Goal: Task Accomplishment & Management: Complete application form

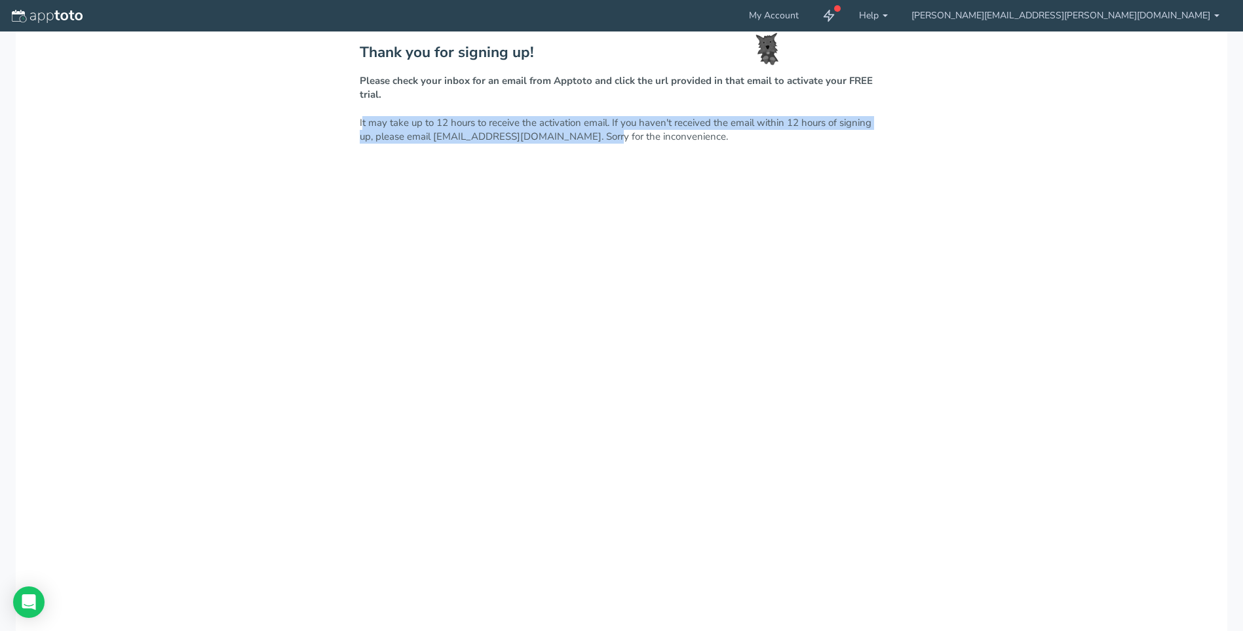
drag, startPoint x: 357, startPoint y: 125, endPoint x: 589, endPoint y: 148, distance: 233.8
click at [589, 146] on div "Thank you for signing up! Please check your inbox for an email from Apptoto and…" at bounding box center [622, 358] width 1212 height 655
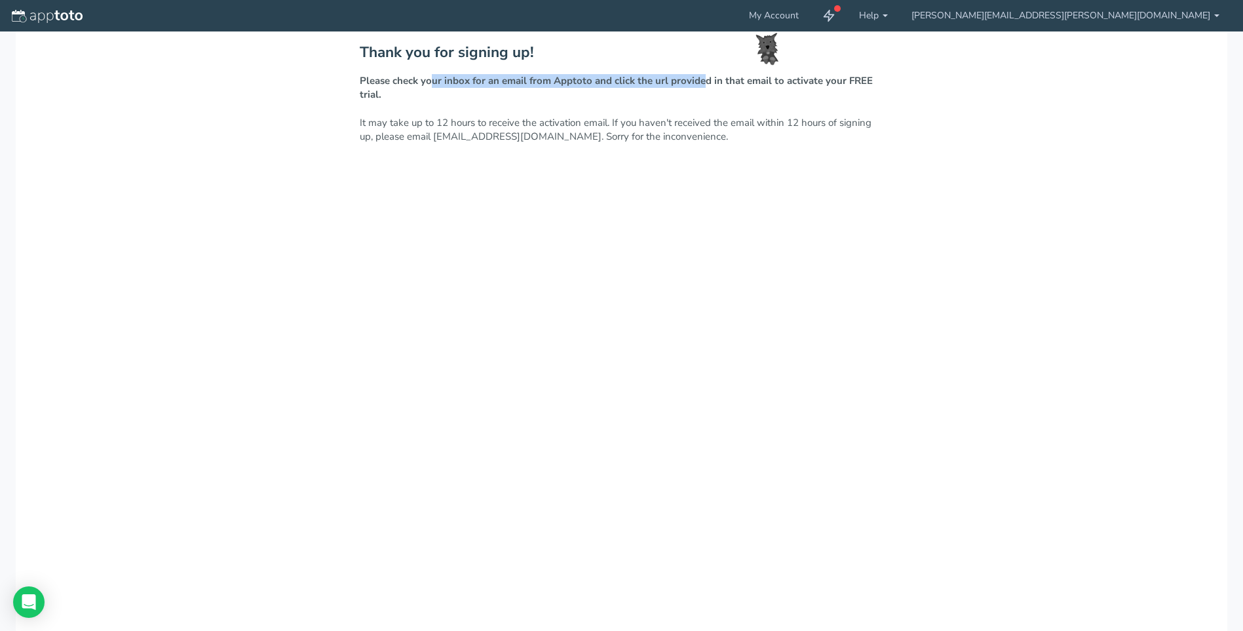
drag, startPoint x: 427, startPoint y: 83, endPoint x: 696, endPoint y: 85, distance: 269.4
click at [696, 85] on strong "Please check your inbox for an email from Apptoto and click the url provided in…" at bounding box center [616, 87] width 513 height 27
drag, startPoint x: 696, startPoint y: 85, endPoint x: 420, endPoint y: 337, distance: 373.9
click at [427, 330] on div "Thank you for signing up! Please check your inbox for an email from Apptoto and…" at bounding box center [622, 358] width 1212 height 655
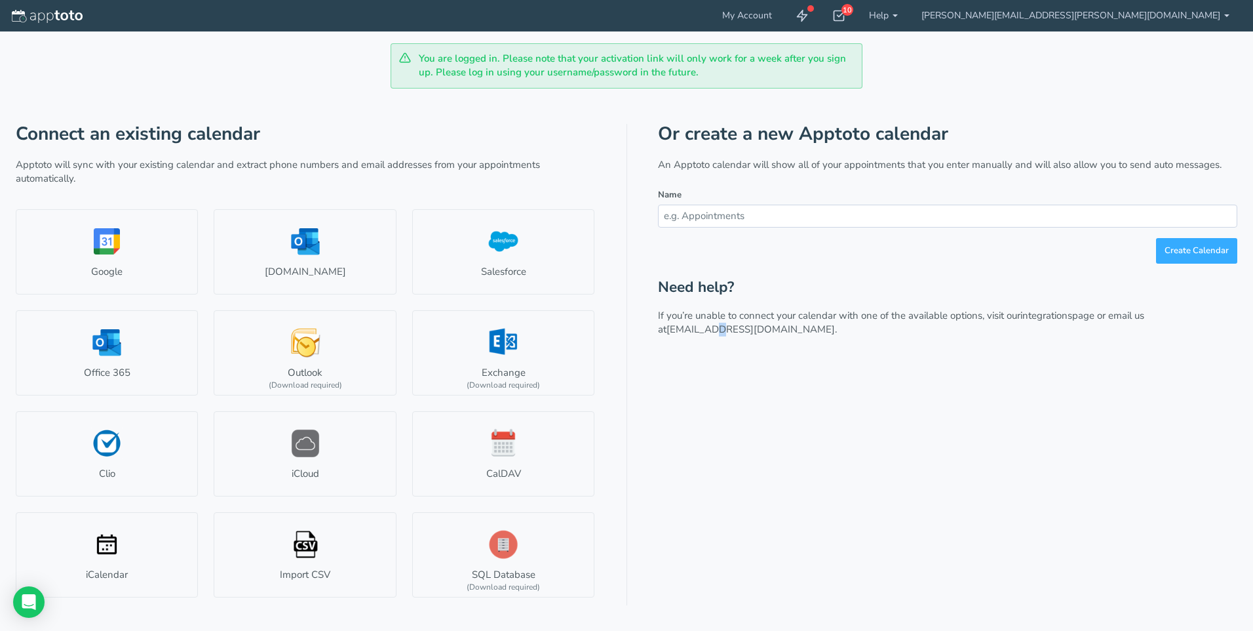
drag, startPoint x: 704, startPoint y: 432, endPoint x: 712, endPoint y: 434, distance: 8.1
click at [712, 434] on div "Or create a new Apptoto calendar An Apptoto calendar will show all of your appo…" at bounding box center [947, 365] width 579 height 482
drag, startPoint x: 712, startPoint y: 434, endPoint x: 916, endPoint y: 476, distance: 208.8
click at [916, 476] on div "Or create a new Apptoto calendar An Apptoto calendar will show all of your appo…" at bounding box center [947, 365] width 579 height 482
click at [165, 95] on div "Connect an existing calendar Apptoto will sync with your existing calendar and …" at bounding box center [627, 346] width 1222 height 517
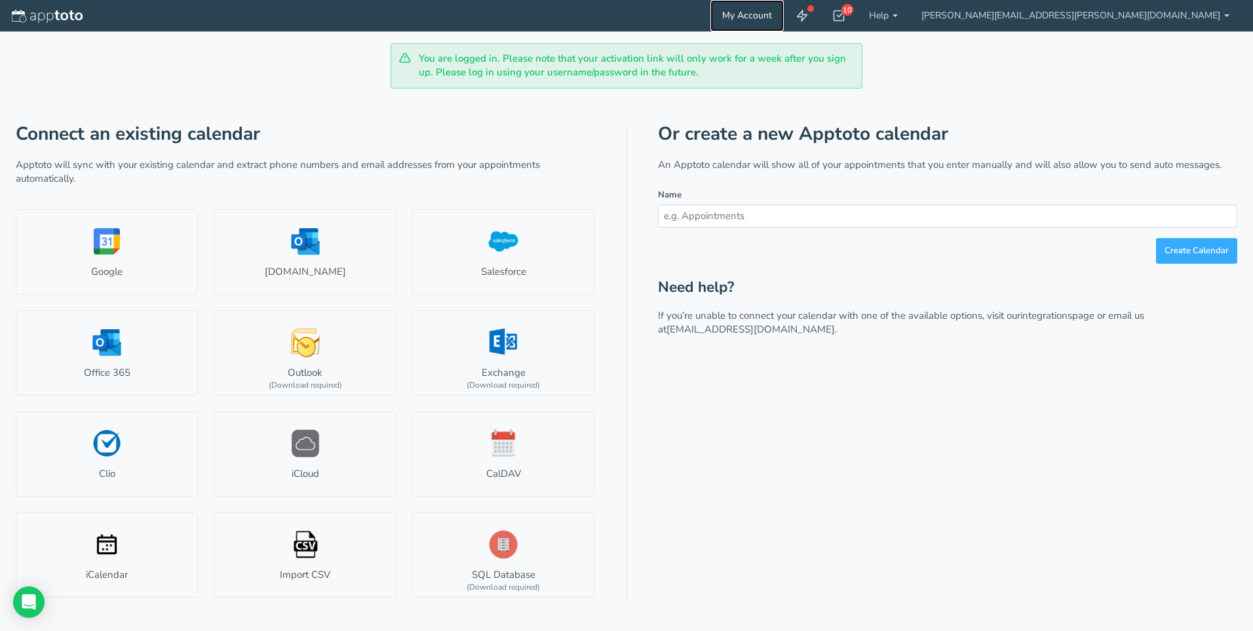
click at [784, 10] on link "My Account" at bounding box center [747, 15] width 73 height 31
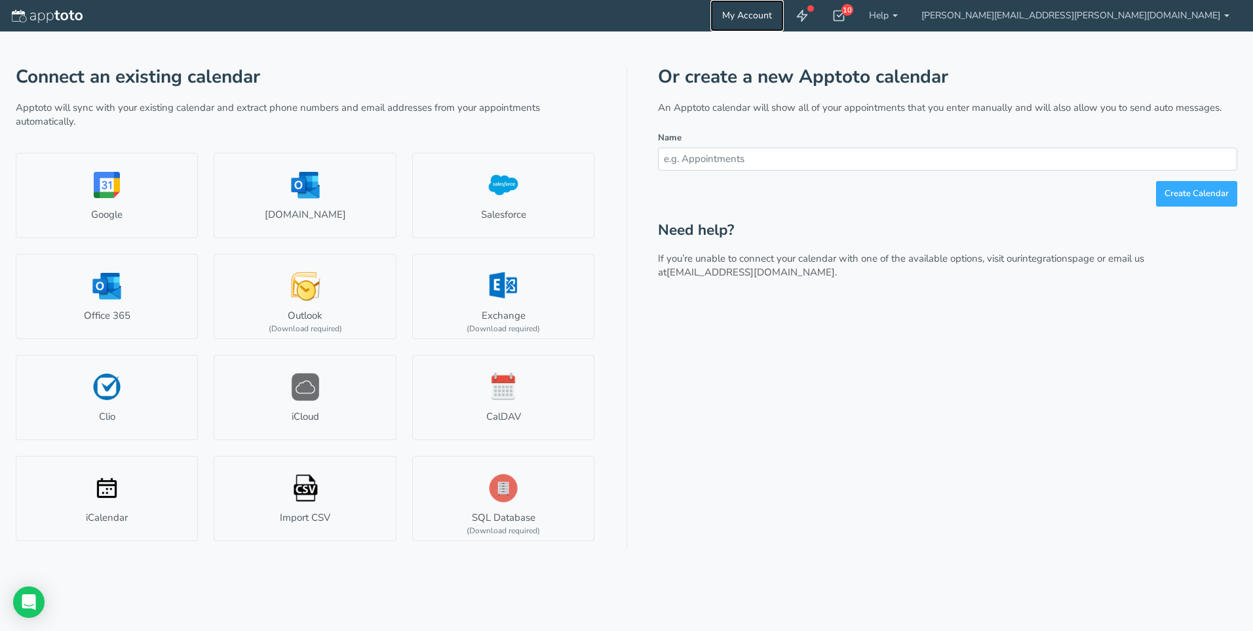
click at [784, 15] on link "My Account" at bounding box center [747, 15] width 73 height 31
click at [808, 17] on use at bounding box center [803, 15] width 10 height 11
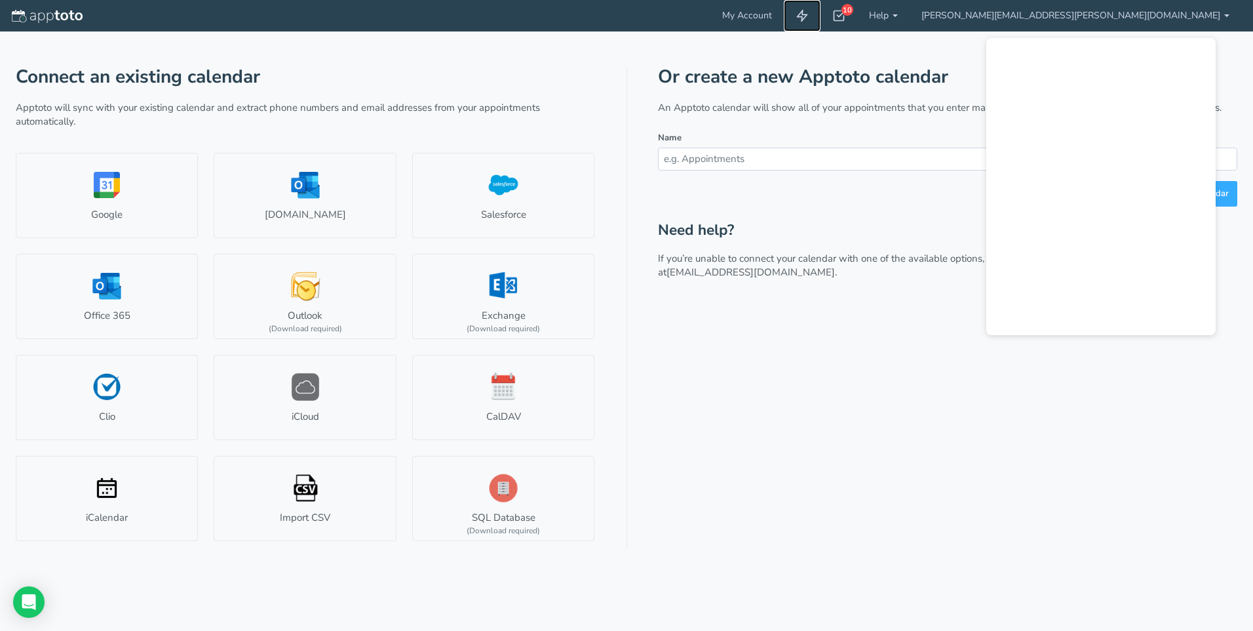
click at [808, 17] on use at bounding box center [803, 15] width 10 height 11
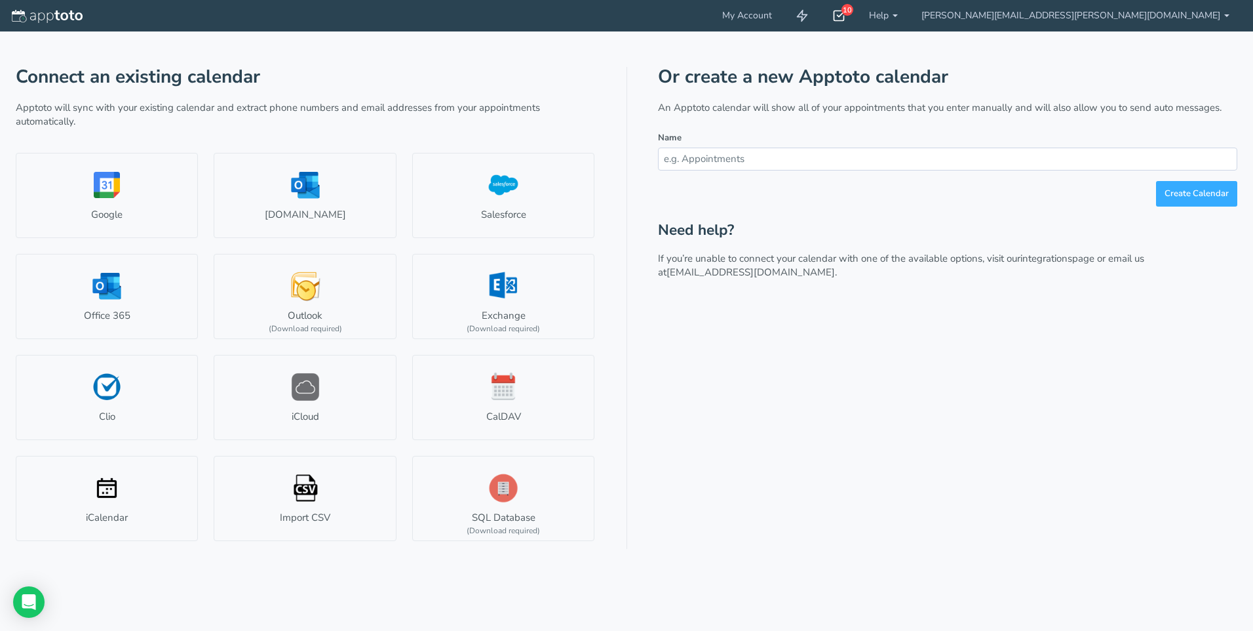
click at [846, 17] on icon at bounding box center [838, 15] width 13 height 13
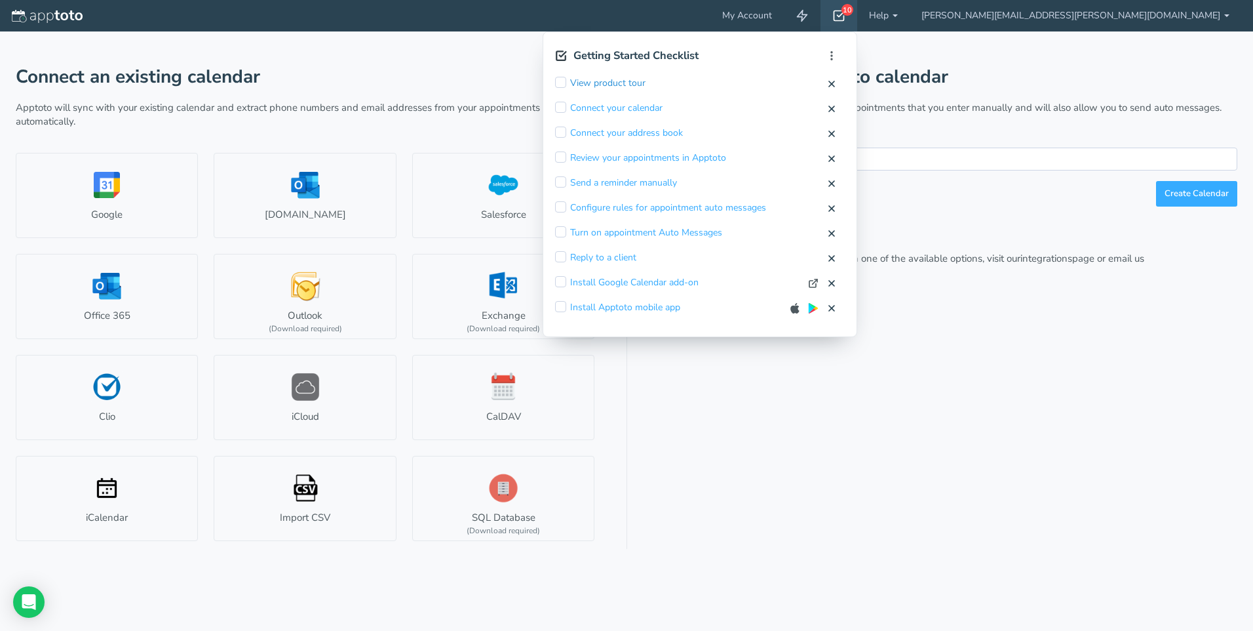
click at [646, 85] on link "View product tour" at bounding box center [607, 83] width 75 height 13
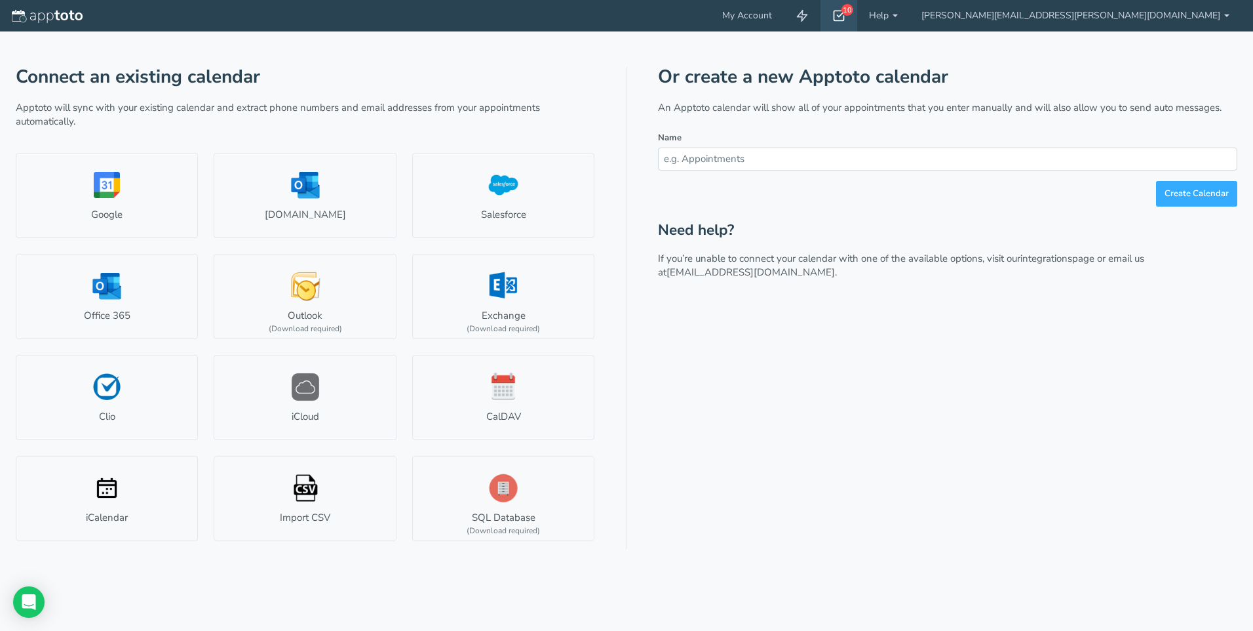
click at [857, 22] on div "10" at bounding box center [839, 15] width 37 height 31
click at [846, 17] on icon at bounding box center [838, 15] width 13 height 13
click at [853, 6] on div "10" at bounding box center [848, 10] width 12 height 12
click at [845, 16] on use at bounding box center [839, 16] width 10 height 10
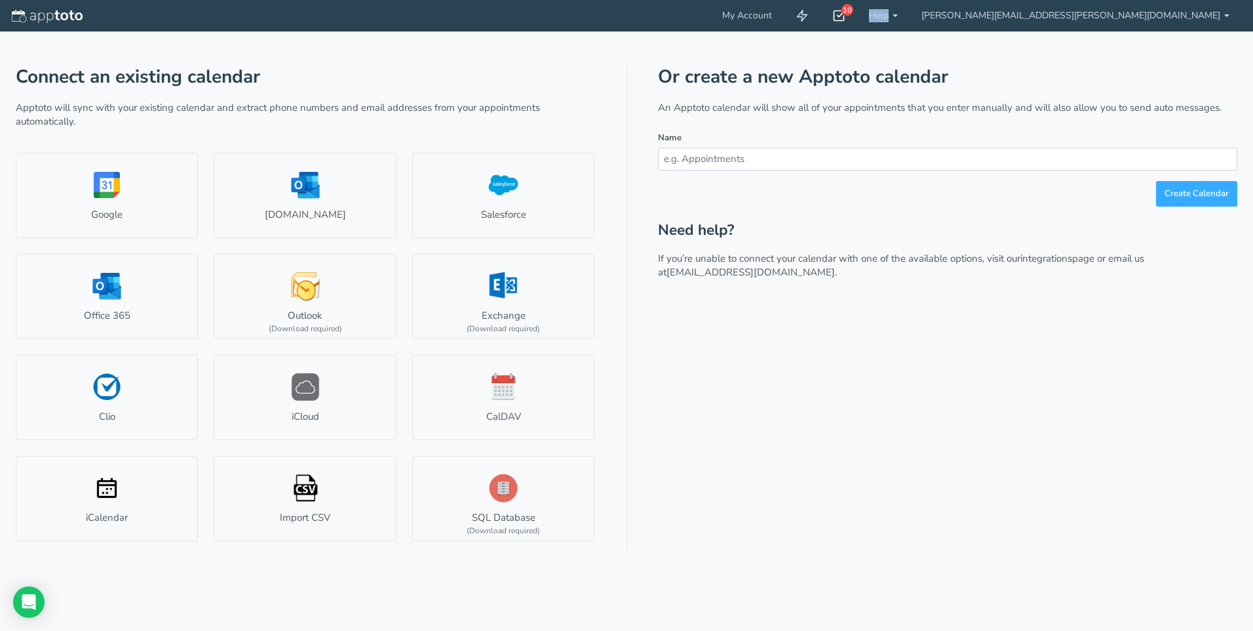
click at [846, 16] on icon at bounding box center [838, 15] width 13 height 13
drag, startPoint x: 1044, startPoint y: 16, endPoint x: 1004, endPoint y: 58, distance: 57.5
click at [819, 58] on div "Getting Started Checklist" at bounding box center [687, 56] width 264 height 12
click at [846, 18] on icon at bounding box center [838, 15] width 13 height 13
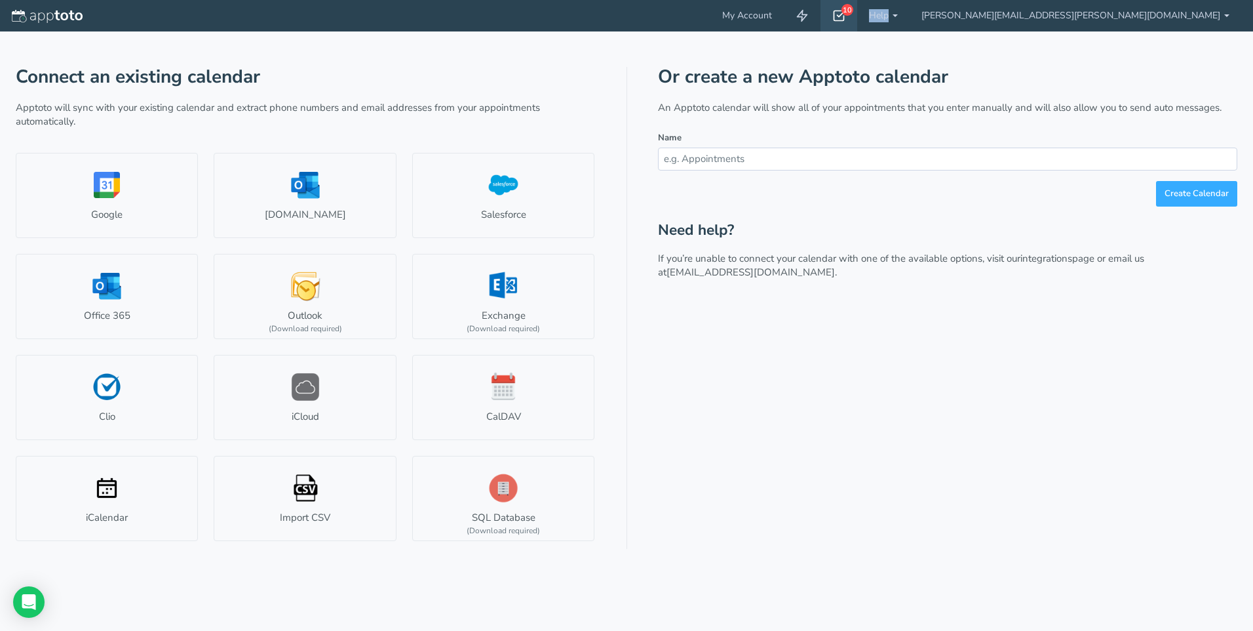
drag, startPoint x: 1042, startPoint y: 18, endPoint x: 1010, endPoint y: 57, distance: 49.9
click at [819, 57] on div "Getting Started Checklist" at bounding box center [687, 56] width 264 height 12
click at [857, 7] on div "10" at bounding box center [839, 15] width 37 height 31
click at [846, 12] on icon at bounding box center [838, 15] width 13 height 13
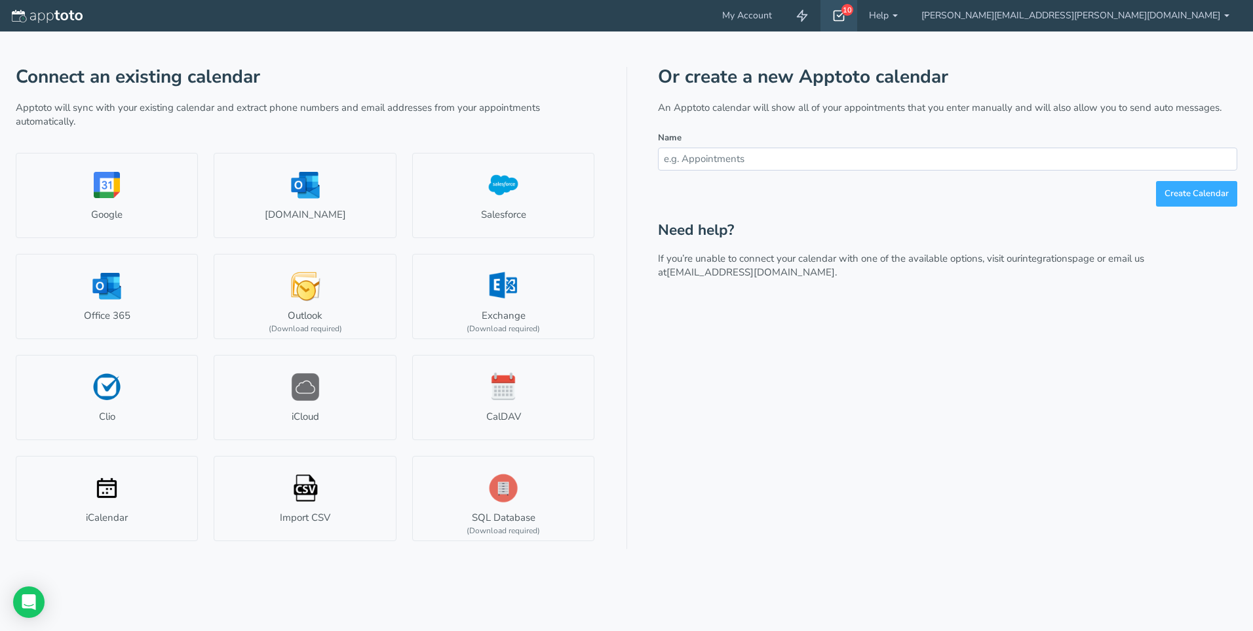
click at [846, 12] on icon at bounding box center [838, 15] width 13 height 13
click at [853, 12] on div "10" at bounding box center [848, 10] width 12 height 12
click at [22, 19] on img at bounding box center [47, 16] width 71 height 13
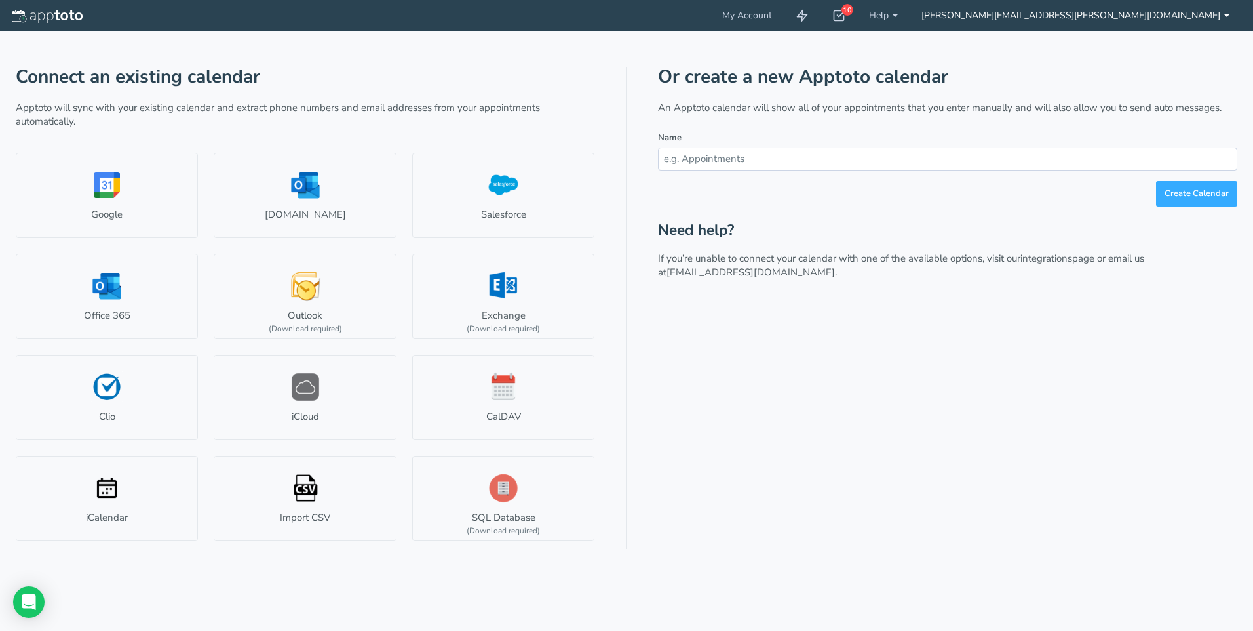
click at [1153, 19] on link "[PERSON_NAME][EMAIL_ADDRESS][PERSON_NAME][DOMAIN_NAME]" at bounding box center [1076, 15] width 332 height 31
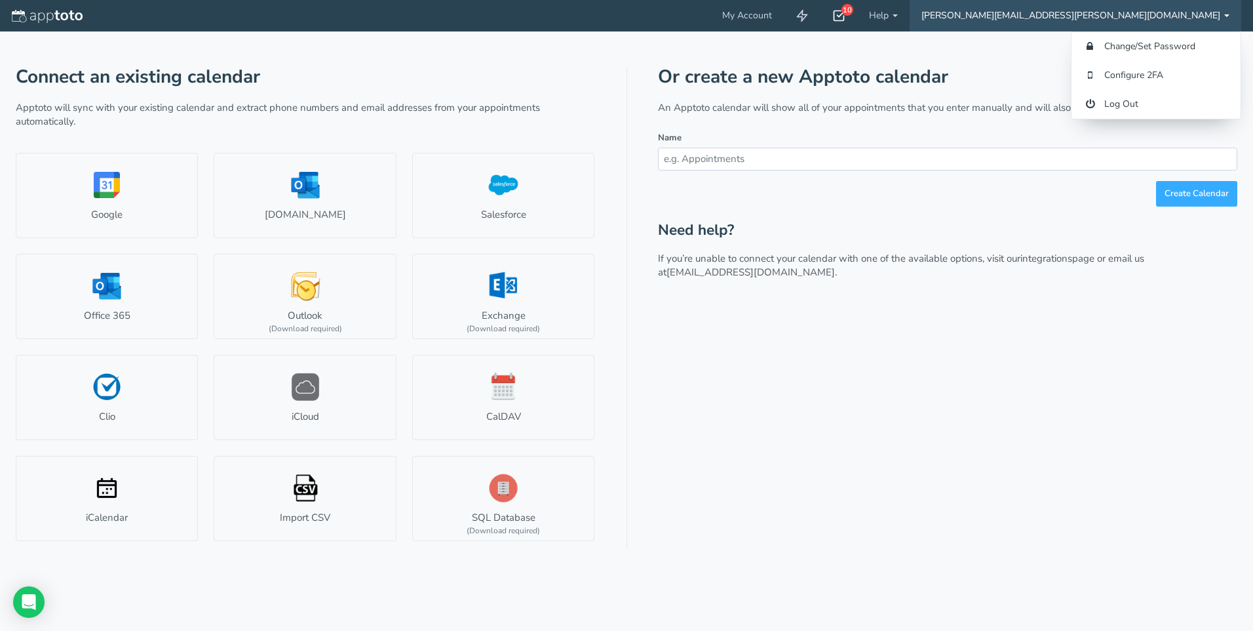
click at [845, 16] on use at bounding box center [839, 16] width 10 height 10
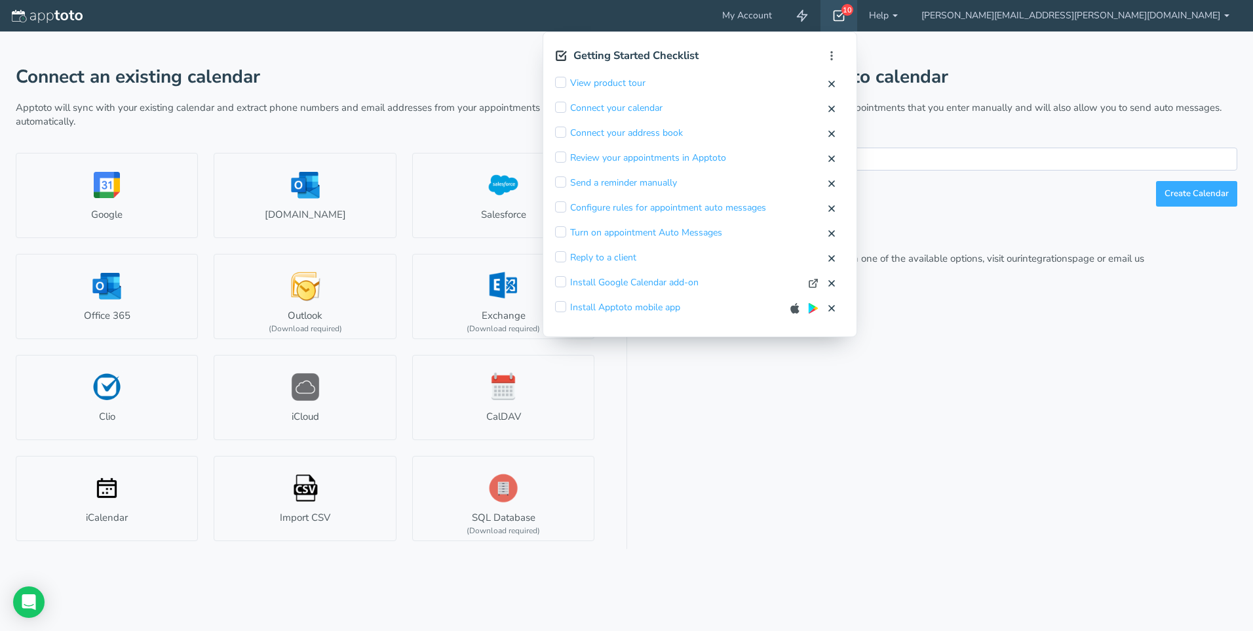
click at [566, 81] on input "checkbox" at bounding box center [560, 82] width 11 height 11
click at [699, 56] on h2 "Getting Started Checklist" at bounding box center [636, 56] width 125 height 12
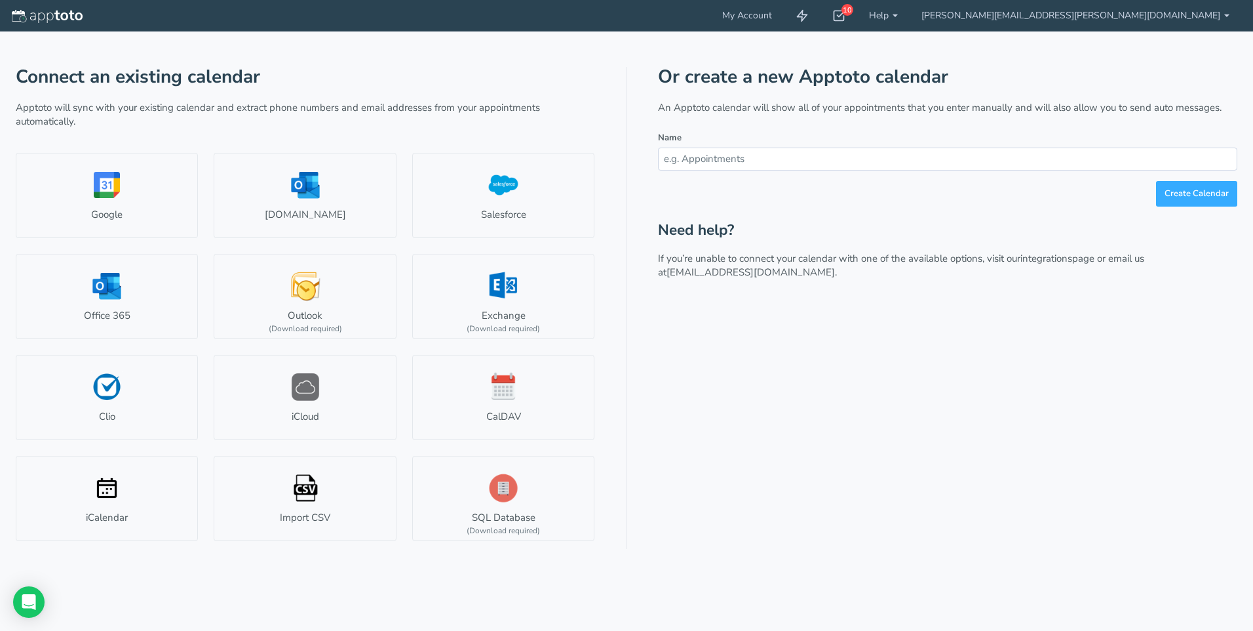
drag, startPoint x: 770, startPoint y: 86, endPoint x: 779, endPoint y: 83, distance: 9.7
click at [768, 86] on div "My Account 10 Getting Started Checklist Hide completed Refresh Remove Checklist…" at bounding box center [626, 315] width 1253 height 631
click at [846, 13] on icon at bounding box center [838, 15] width 13 height 13
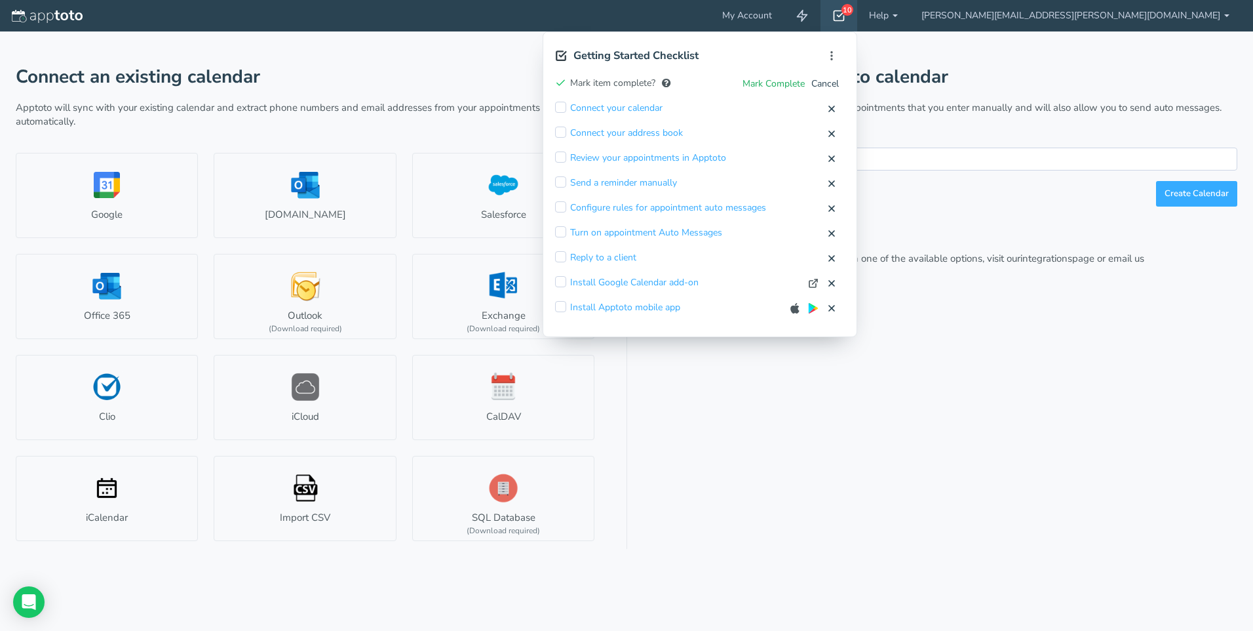
click at [806, 81] on button "Mark Complete" at bounding box center [774, 84] width 64 height 14
checkbox input "true"
drag, startPoint x: 813, startPoint y: 86, endPoint x: 785, endPoint y: 86, distance: 28.8
click at [812, 86] on div "My Account 9 Getting Started Checklist Hide completed Refresh Remove Checklist …" at bounding box center [626, 315] width 1253 height 631
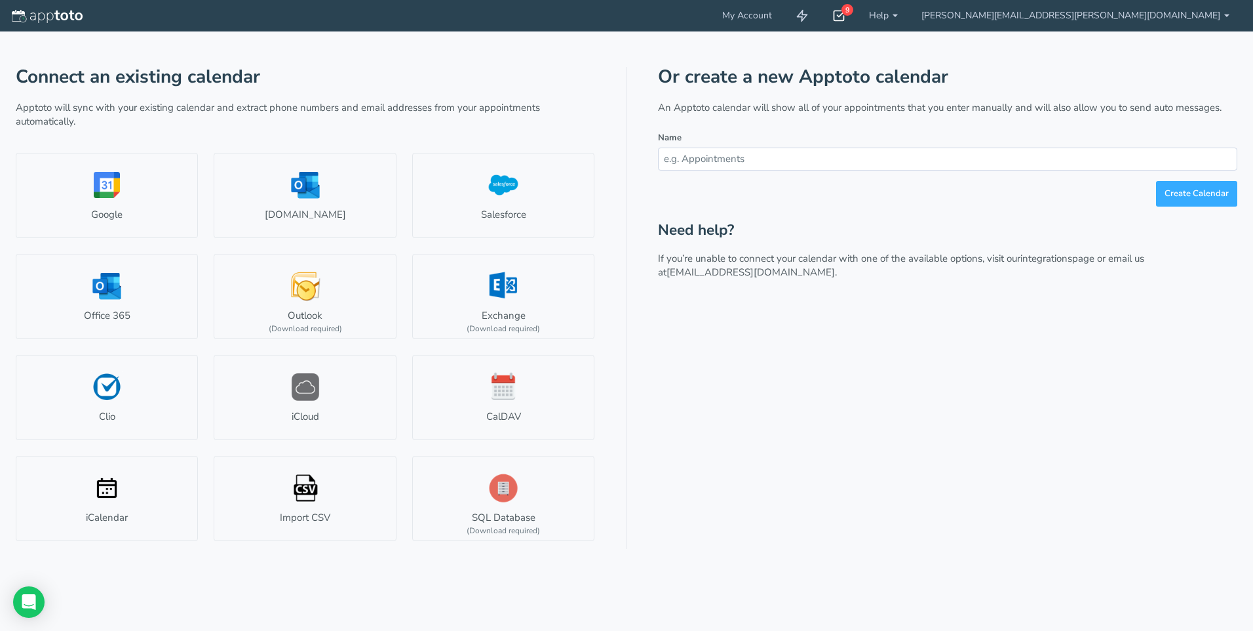
click at [846, 14] on icon at bounding box center [838, 15] width 13 height 13
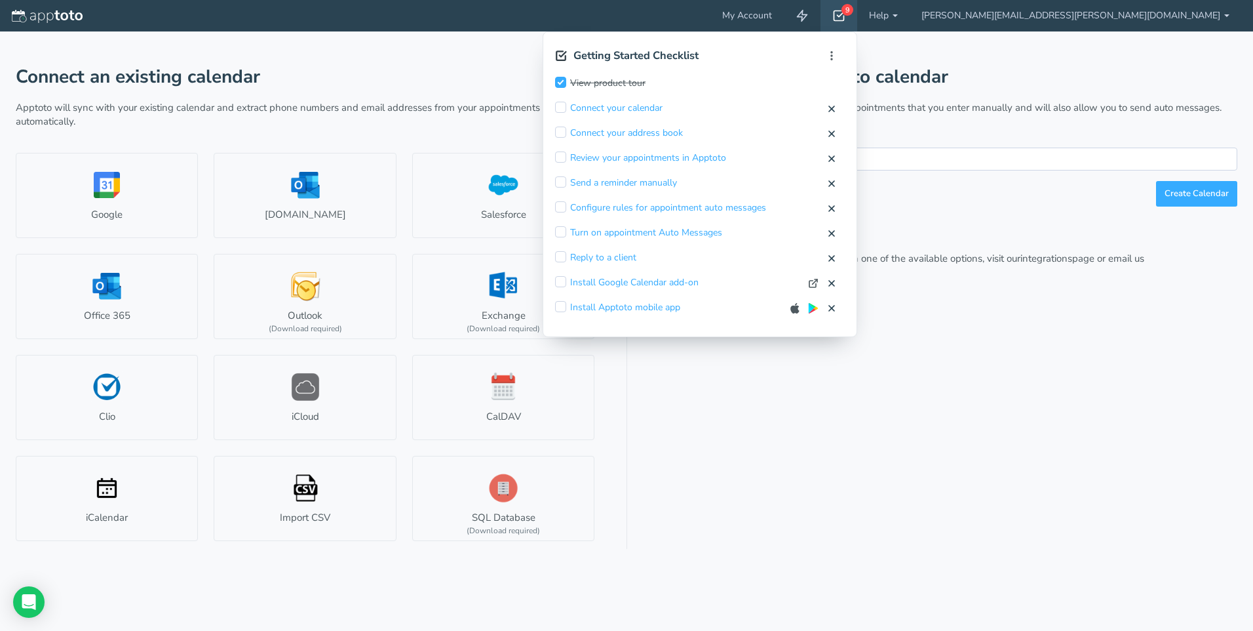
click at [566, 83] on input "checkbox" at bounding box center [560, 82] width 11 height 11
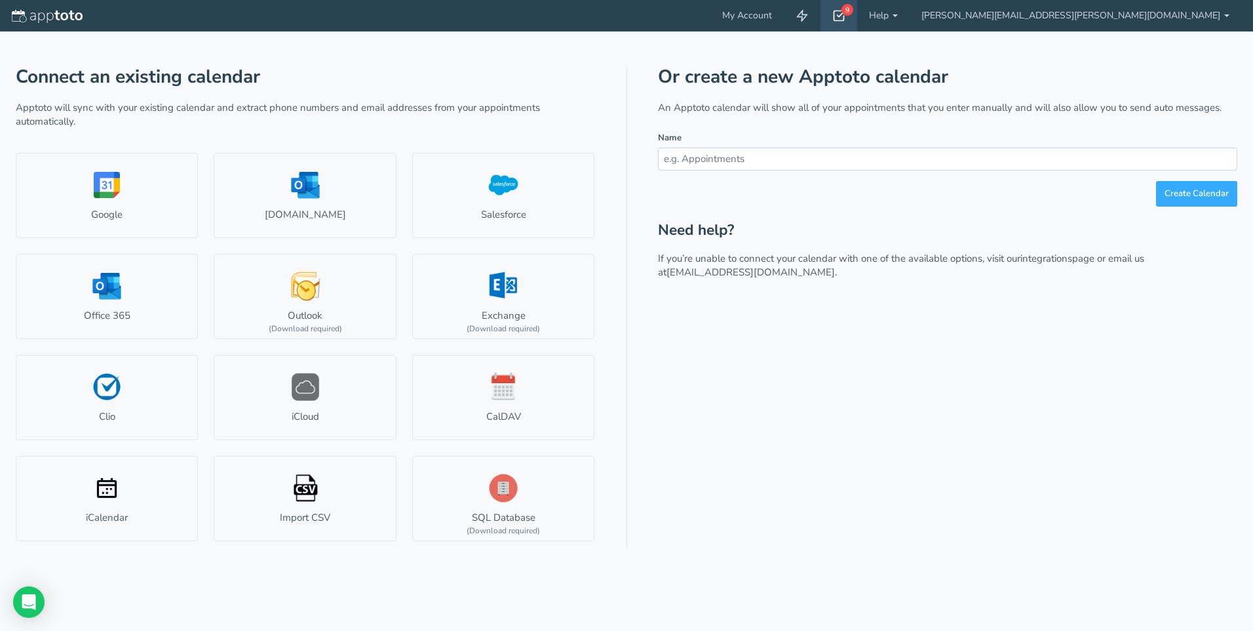
click at [846, 12] on icon at bounding box center [838, 15] width 13 height 13
click at [846, 21] on icon at bounding box center [838, 15] width 13 height 13
click at [845, 21] on use at bounding box center [839, 16] width 10 height 10
click at [853, 12] on div "9" at bounding box center [848, 10] width 12 height 12
click at [857, 12] on div "9" at bounding box center [839, 15] width 37 height 31
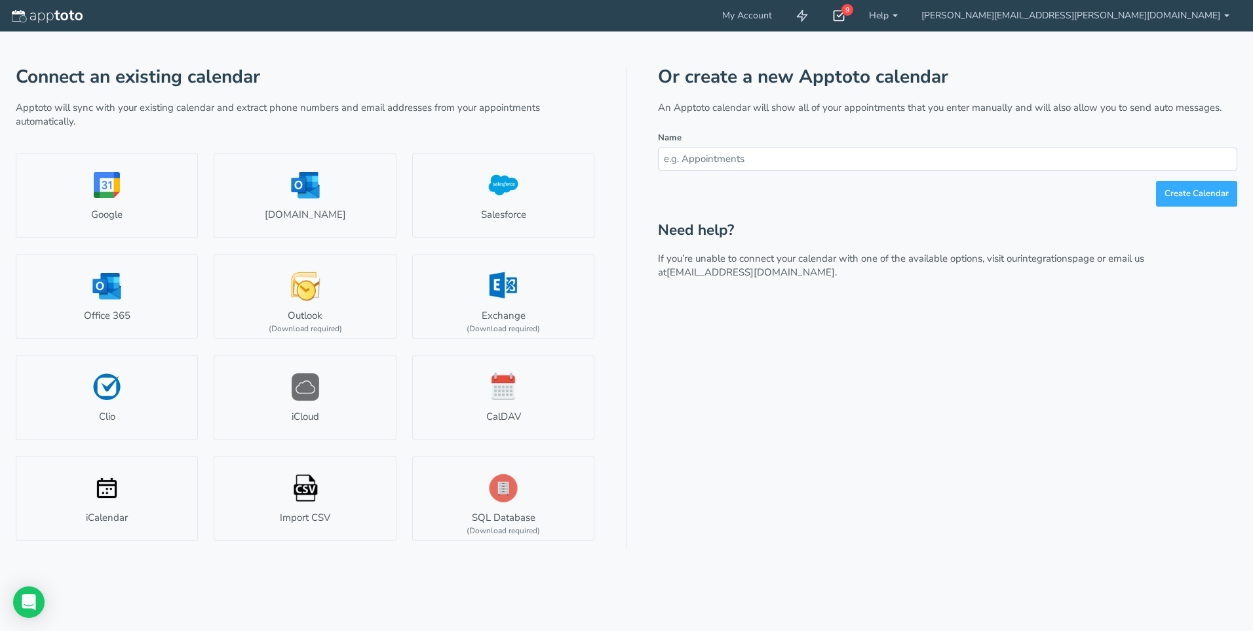
click at [846, 12] on icon at bounding box center [838, 15] width 13 height 13
click at [845, 11] on use at bounding box center [839, 16] width 10 height 10
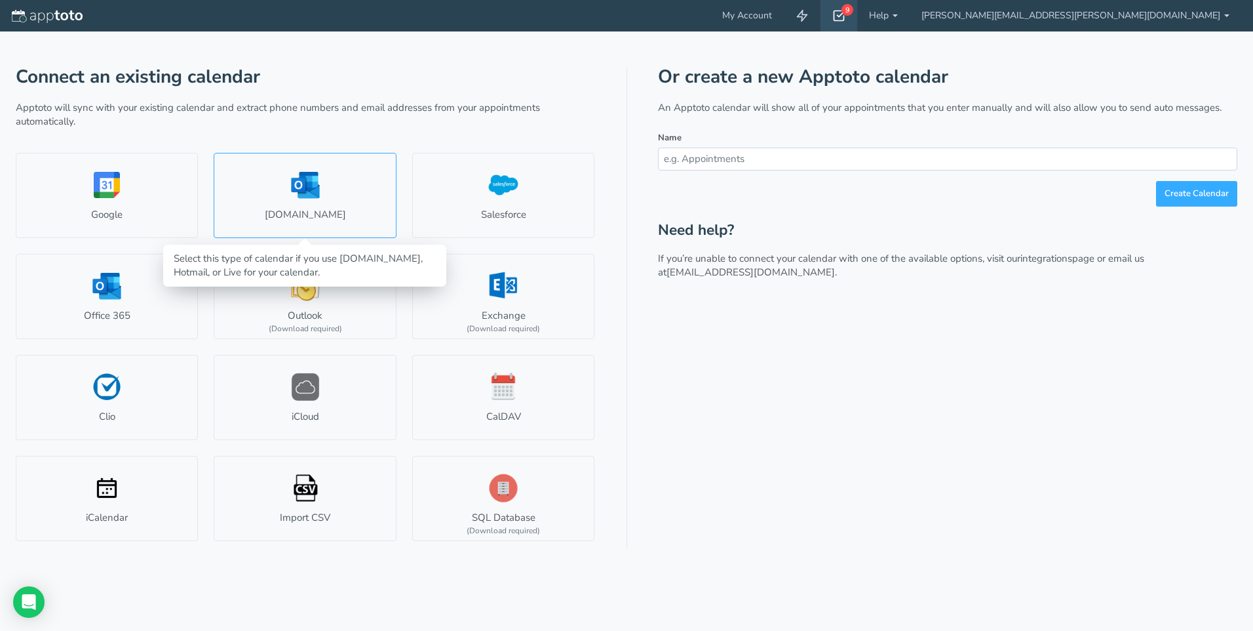
click at [335, 173] on link "[DOMAIN_NAME]" at bounding box center [305, 195] width 182 height 85
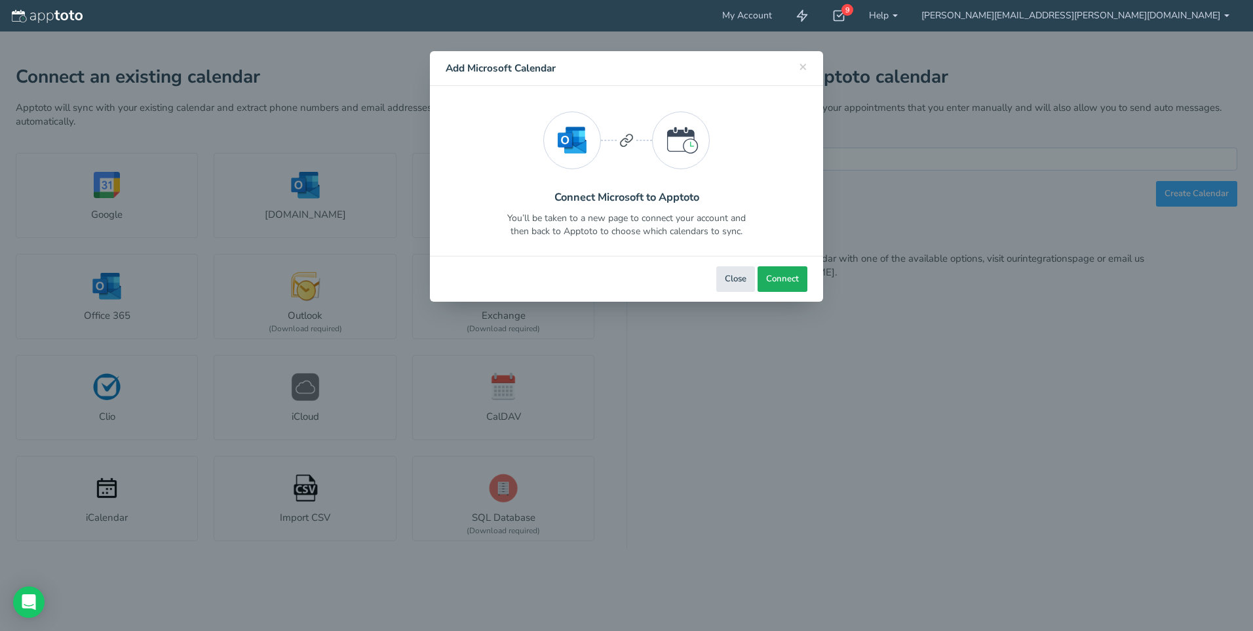
click at [797, 282] on span "Connect" at bounding box center [782, 279] width 33 height 12
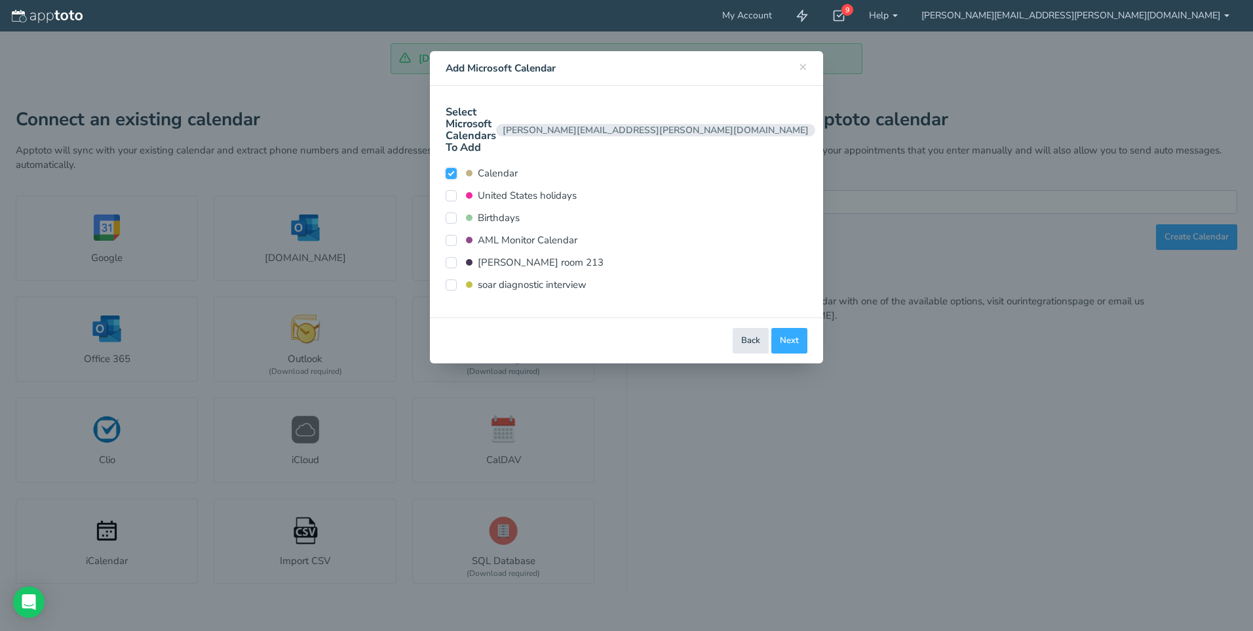
click at [448, 168] on input "Calendar" at bounding box center [451, 173] width 11 height 11
checkbox input "false"
click at [459, 278] on label "soar diagnostic interview" at bounding box center [516, 285] width 141 height 14
click at [457, 279] on input "soar diagnostic interview" at bounding box center [451, 284] width 11 height 11
click at [459, 278] on label "soar diagnostic interview" at bounding box center [516, 285] width 141 height 14
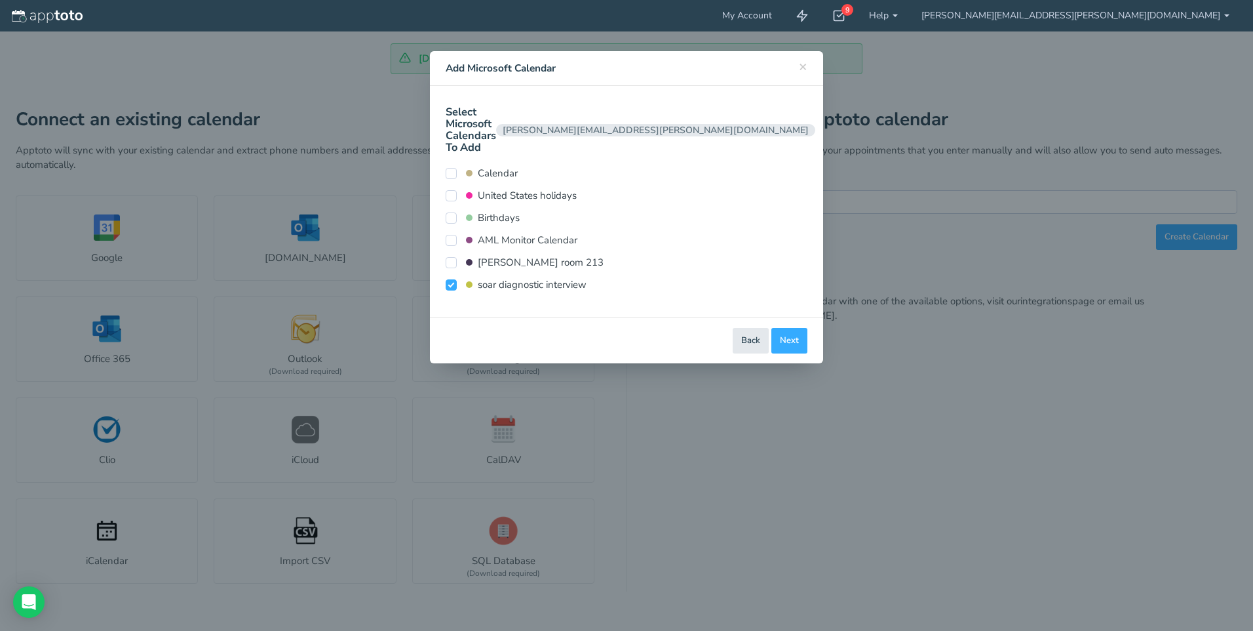
click at [457, 279] on input "soar diagnostic interview" at bounding box center [451, 284] width 11 height 11
click at [455, 279] on input "soar diagnostic interview" at bounding box center [451, 284] width 11 height 11
checkbox input "true"
click at [791, 328] on button "Next" at bounding box center [790, 341] width 36 height 26
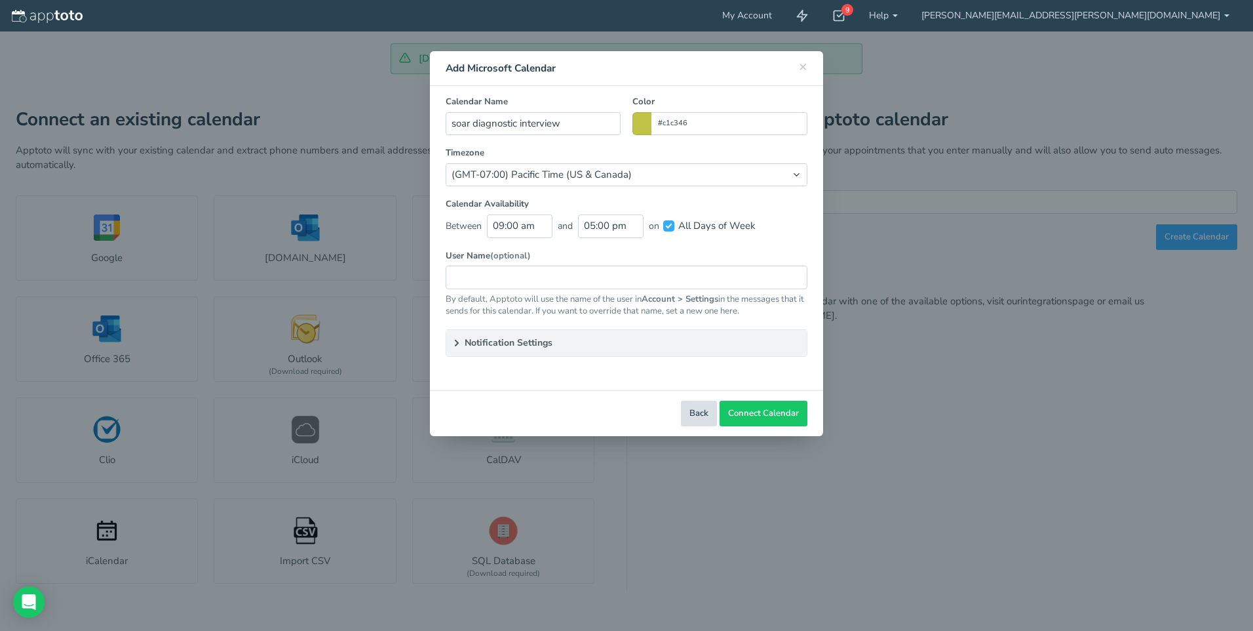
click at [703, 416] on button "Back" at bounding box center [699, 413] width 36 height 26
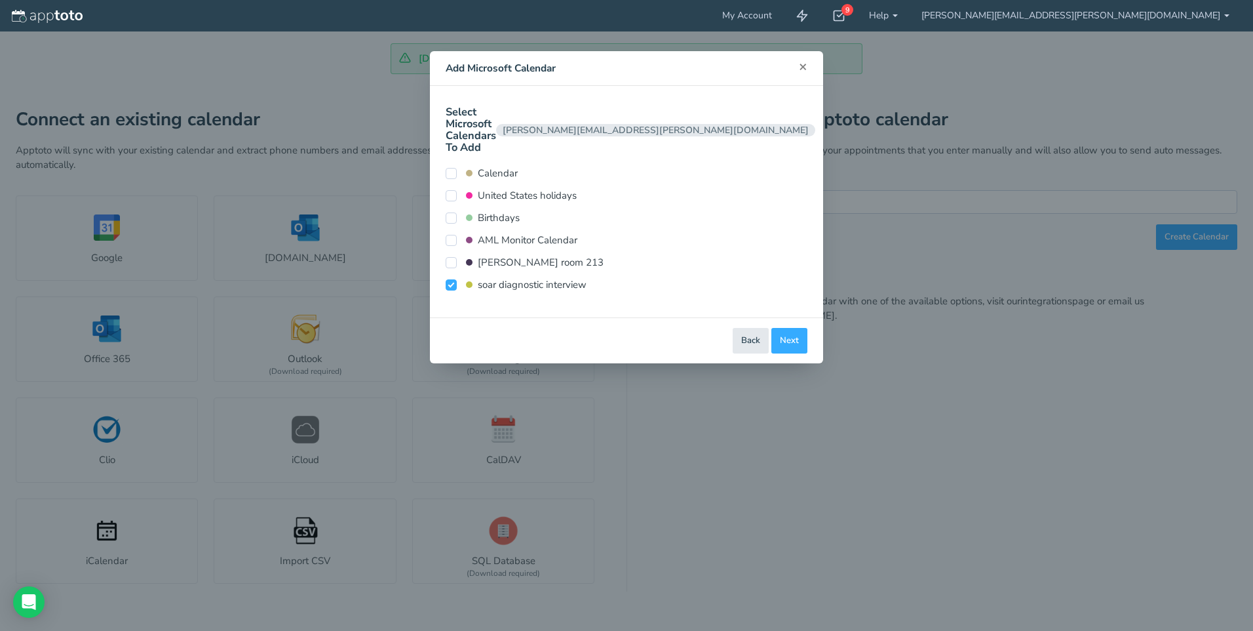
click at [803, 68] on span "×" at bounding box center [803, 66] width 9 height 18
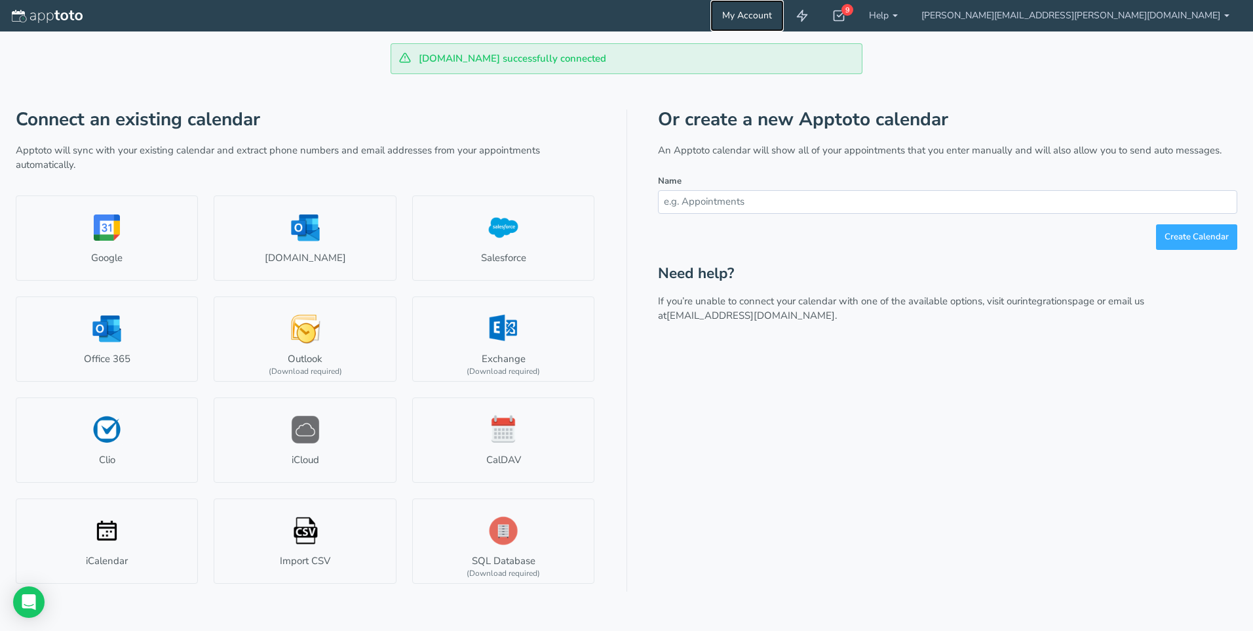
click at [784, 20] on link "My Account" at bounding box center [747, 15] width 73 height 31
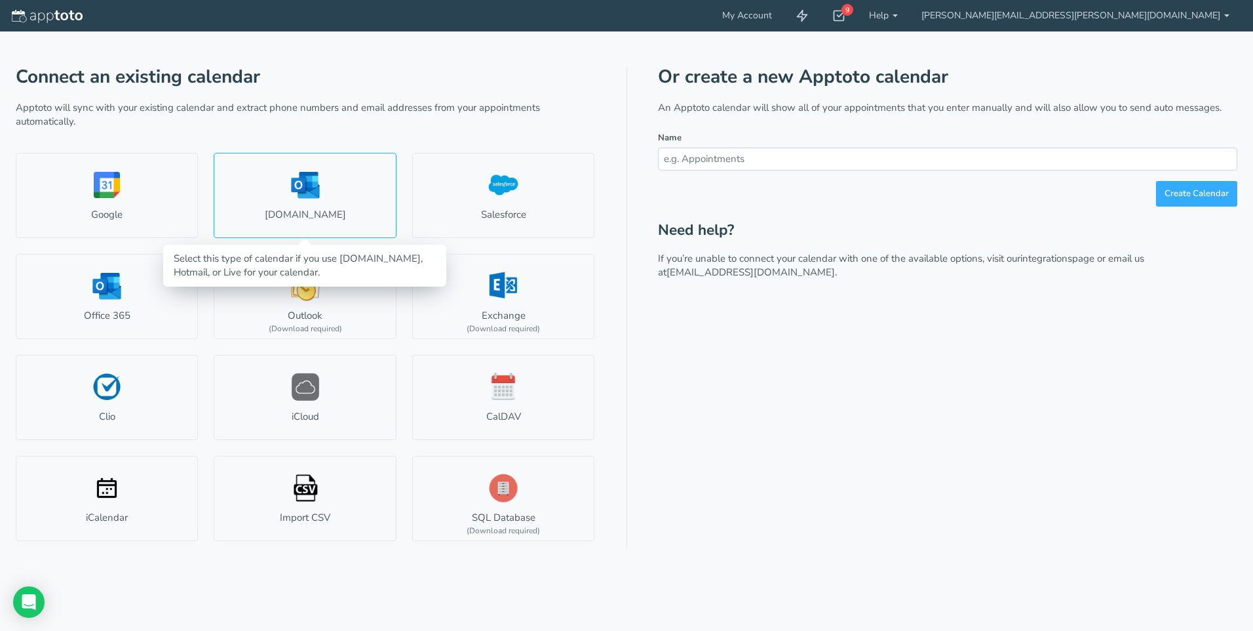
click at [345, 195] on link "[DOMAIN_NAME]" at bounding box center [305, 195] width 182 height 85
select select "number:57746"
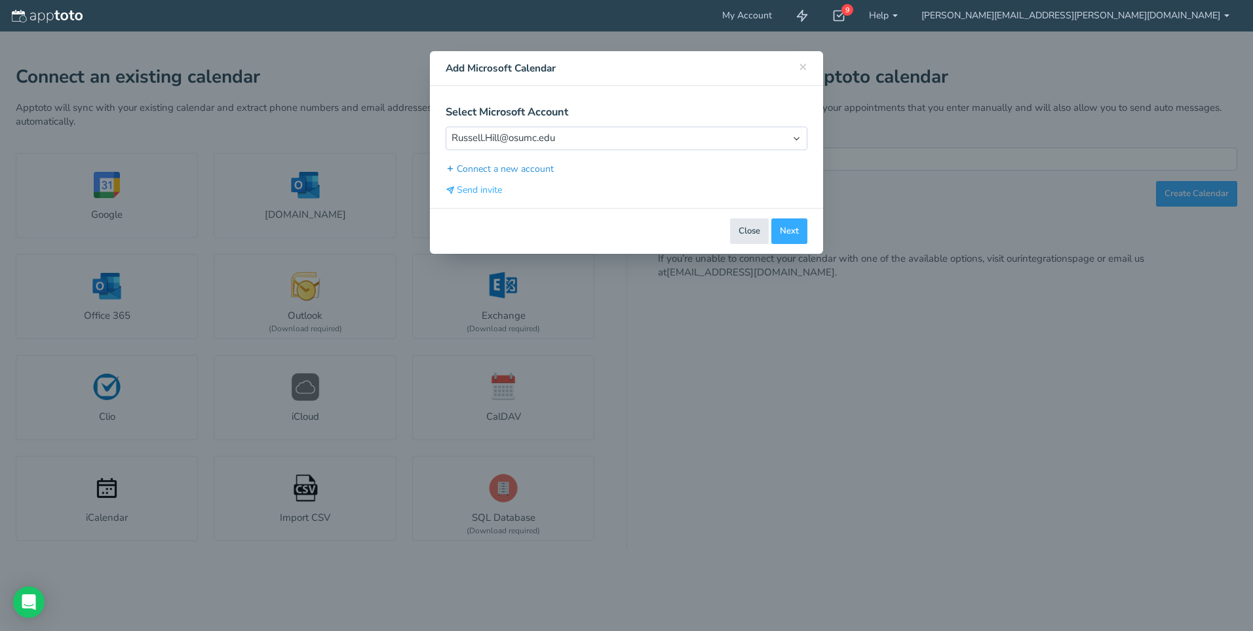
click at [531, 169] on button "Connect a new account" at bounding box center [500, 169] width 109 height 14
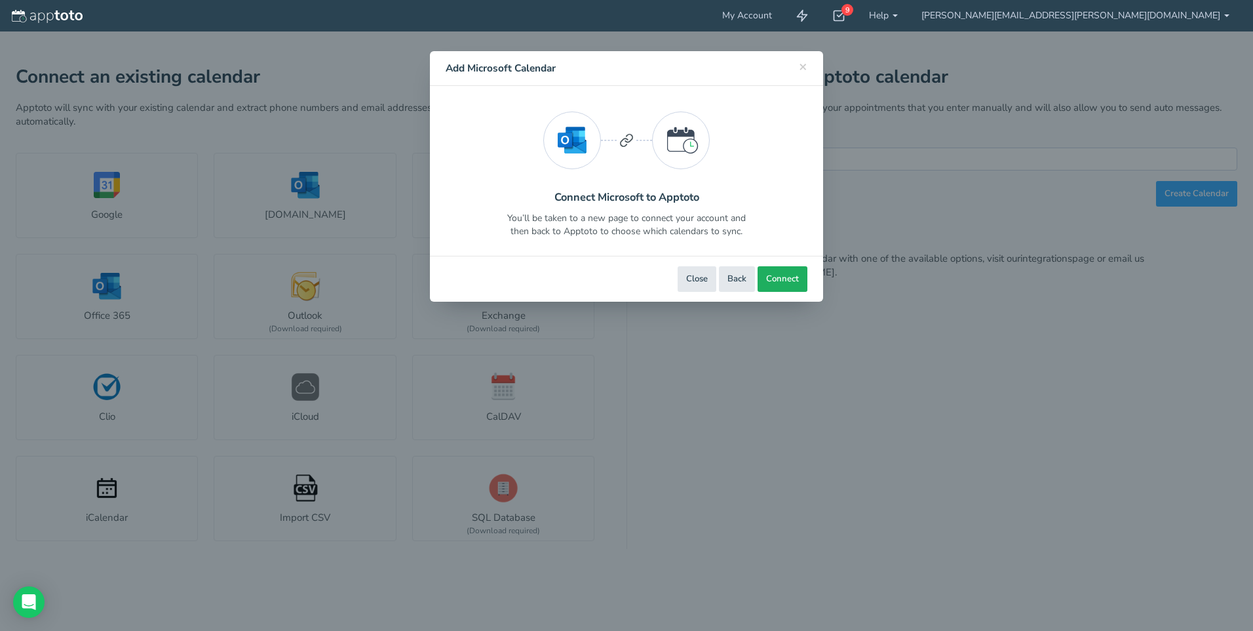
click at [783, 277] on span "Connect" at bounding box center [782, 279] width 33 height 12
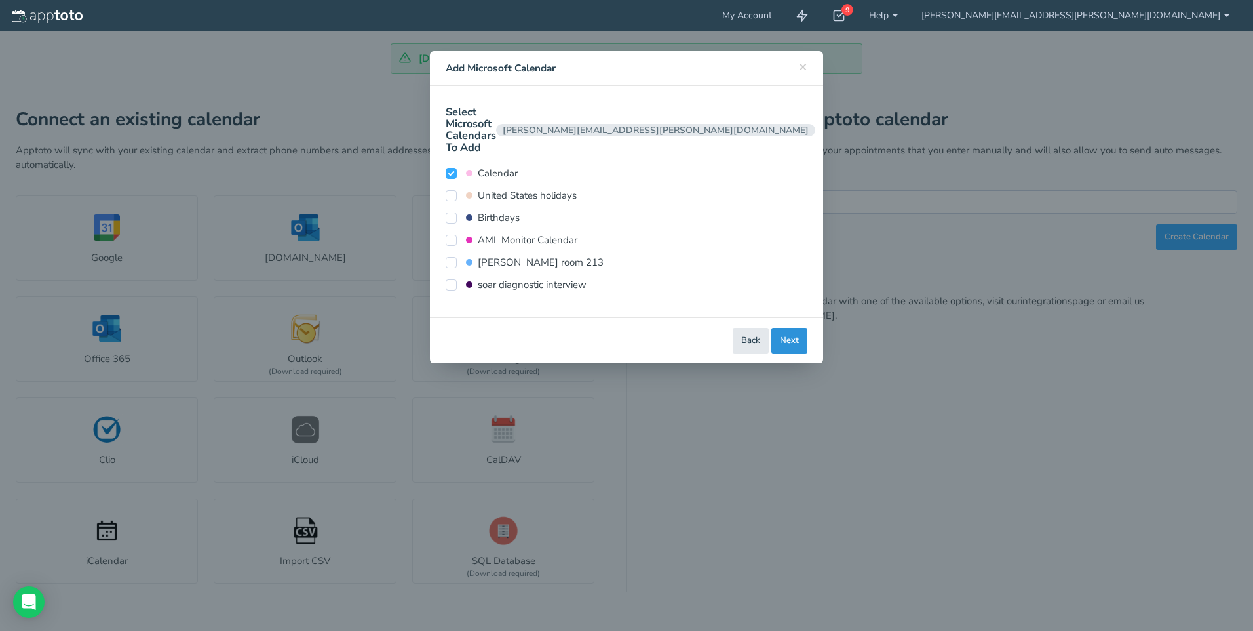
click at [787, 328] on button "Next" at bounding box center [790, 341] width 36 height 26
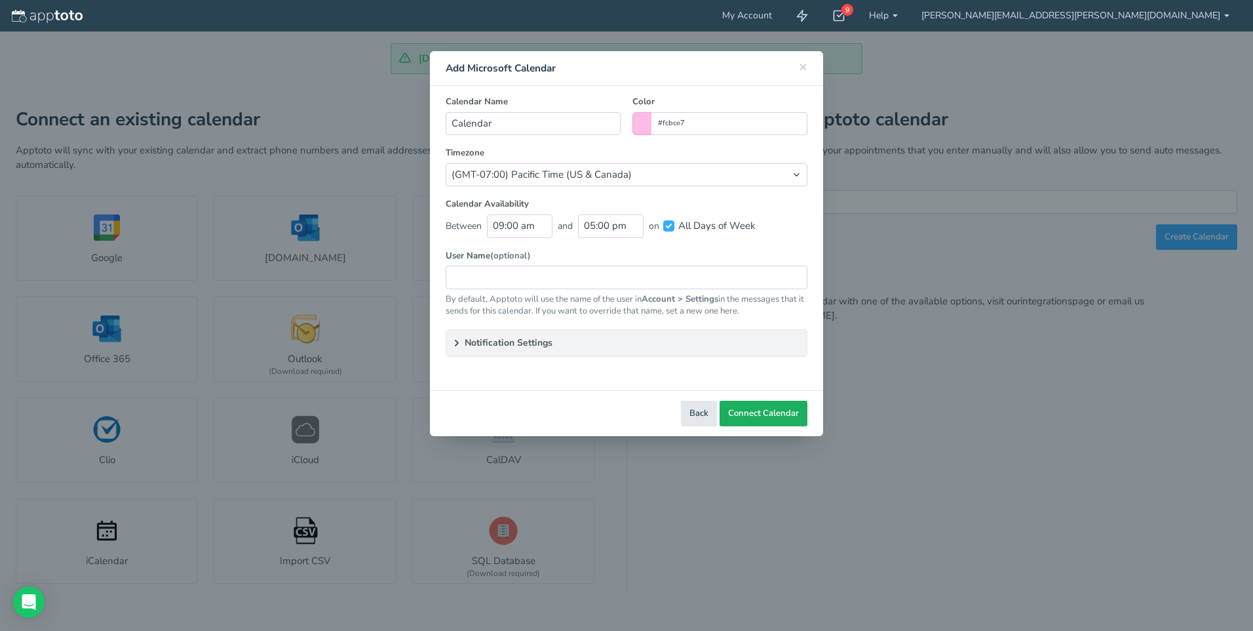
click at [775, 418] on span "Connect Calendar" at bounding box center [763, 413] width 71 height 12
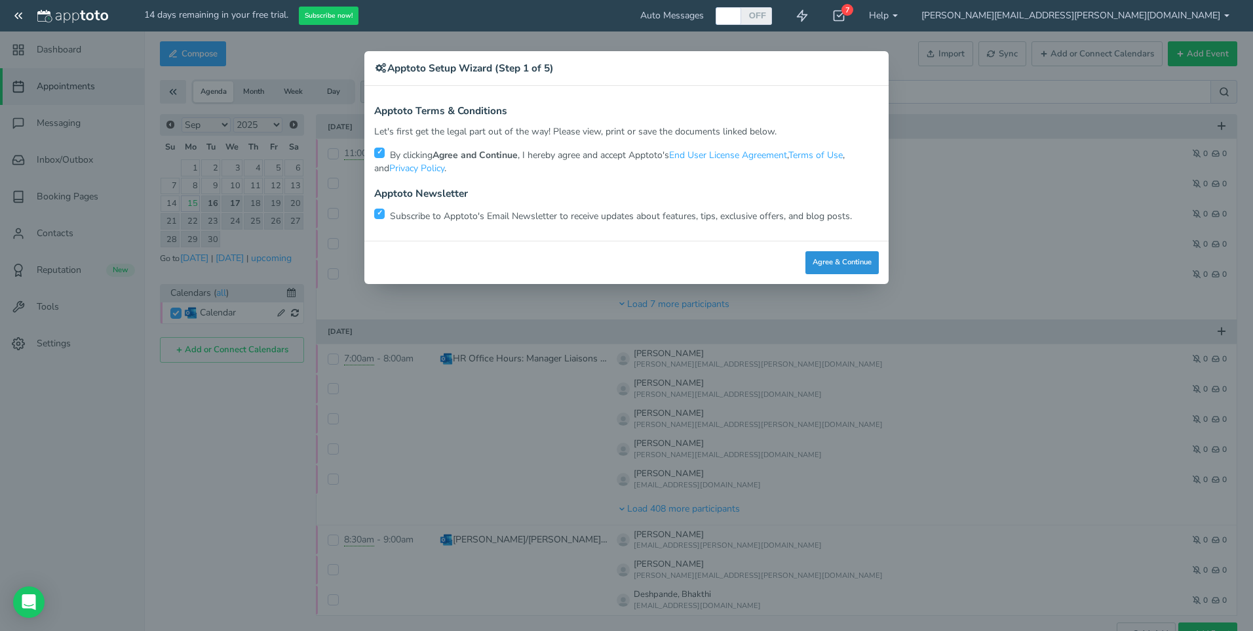
click at [852, 263] on button "Agree & Continue" at bounding box center [842, 262] width 73 height 23
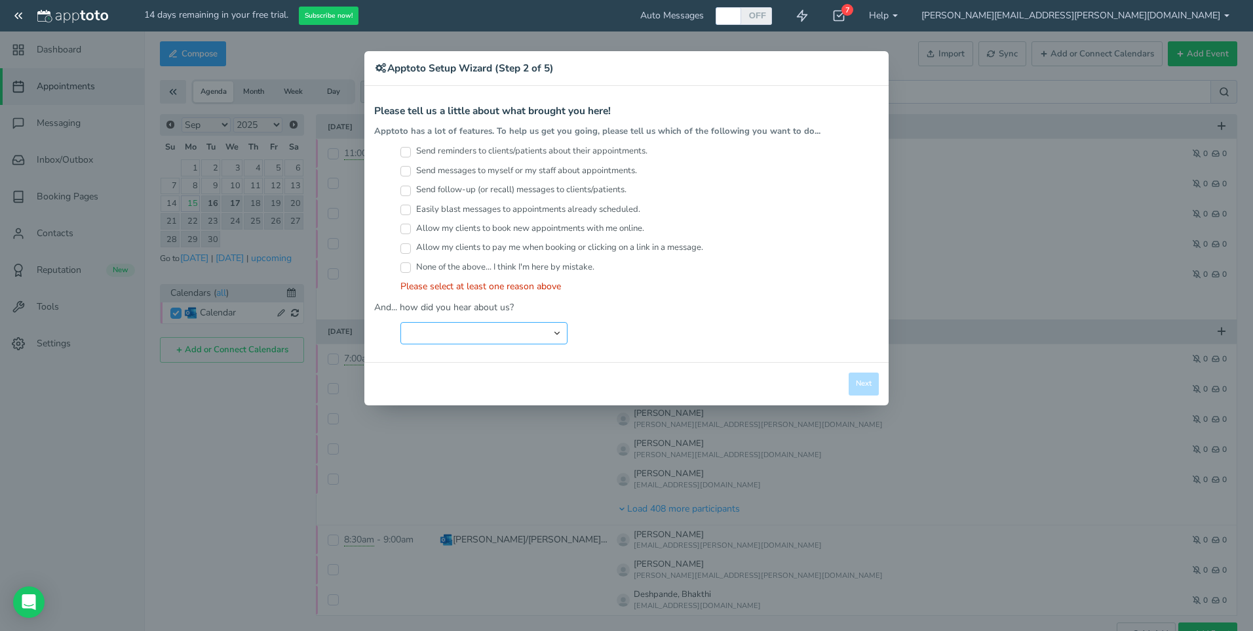
click at [527, 326] on select "Search Engine (Google, Yahoo, Bing, etc.) Search Engine Advertisement Blog Post…" at bounding box center [483, 333] width 167 height 22
click at [400, 322] on select "Search Engine (Google, Yahoo, Bing, etc.) Search Engine Advertisement Blog Post…" at bounding box center [483, 333] width 167 height 22
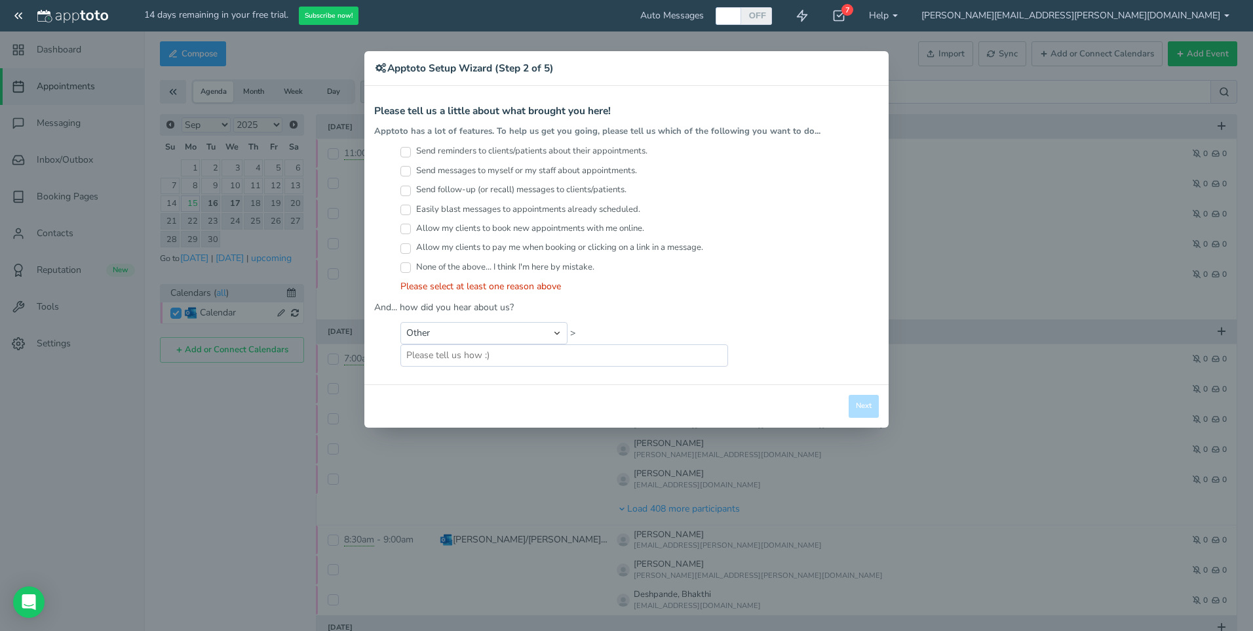
drag, startPoint x: 863, startPoint y: 397, endPoint x: 852, endPoint y: 393, distance: 11.6
click at [863, 397] on div "Close Logout Cancel Back Saving! Save Done Next Agree & Continue" at bounding box center [626, 405] width 524 height 43
click at [544, 335] on select "Search Engine (Google, Yahoo, Bing, etc.) Search Engine Advertisement Blog Post…" at bounding box center [483, 333] width 167 height 22
select select "string:Search Engine (Google, Yahoo, Bing, etc.)"
click at [400, 322] on select "Search Engine (Google, Yahoo, Bing, etc.) Search Engine Advertisement Blog Post…" at bounding box center [483, 333] width 167 height 22
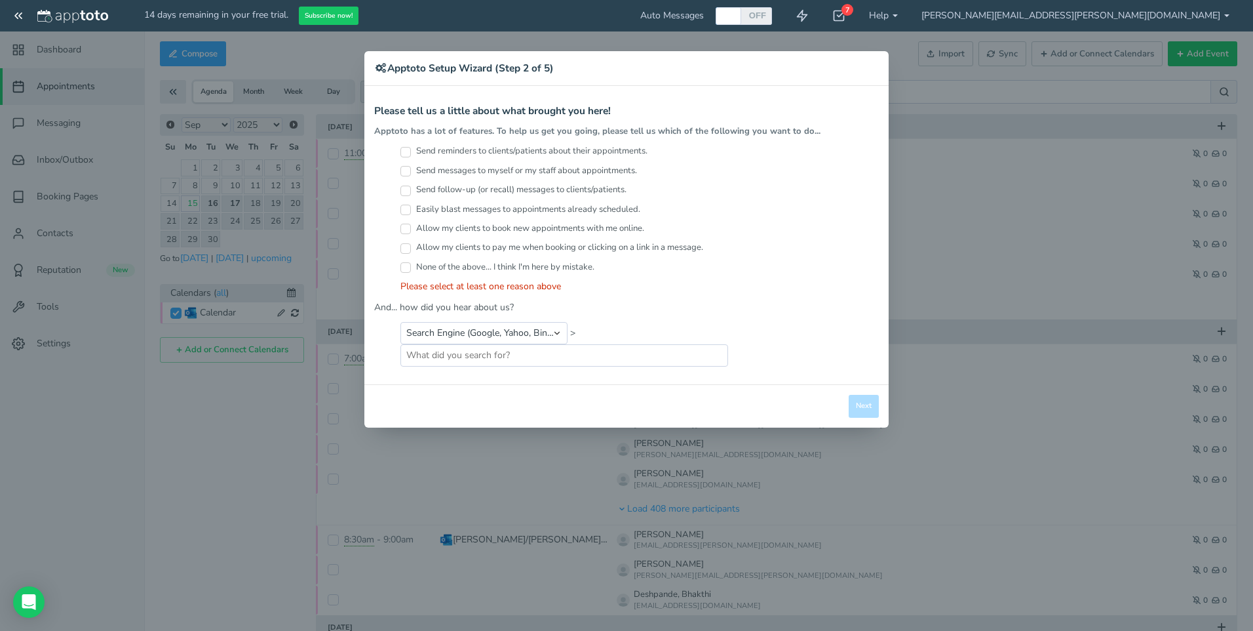
drag, startPoint x: 857, startPoint y: 410, endPoint x: 829, endPoint y: 396, distance: 32.2
click at [857, 408] on div "Close Logout Cancel Back Saving! Save Done Next Agree & Continue" at bounding box center [626, 405] width 524 height 43
click at [559, 355] on input "text" at bounding box center [564, 355] width 328 height 22
click at [541, 263] on label "None of the above... I think I'm here by mistake." at bounding box center [497, 267] width 194 height 12
click at [411, 263] on input "None of the above... I think I'm here by mistake." at bounding box center [405, 267] width 10 height 10
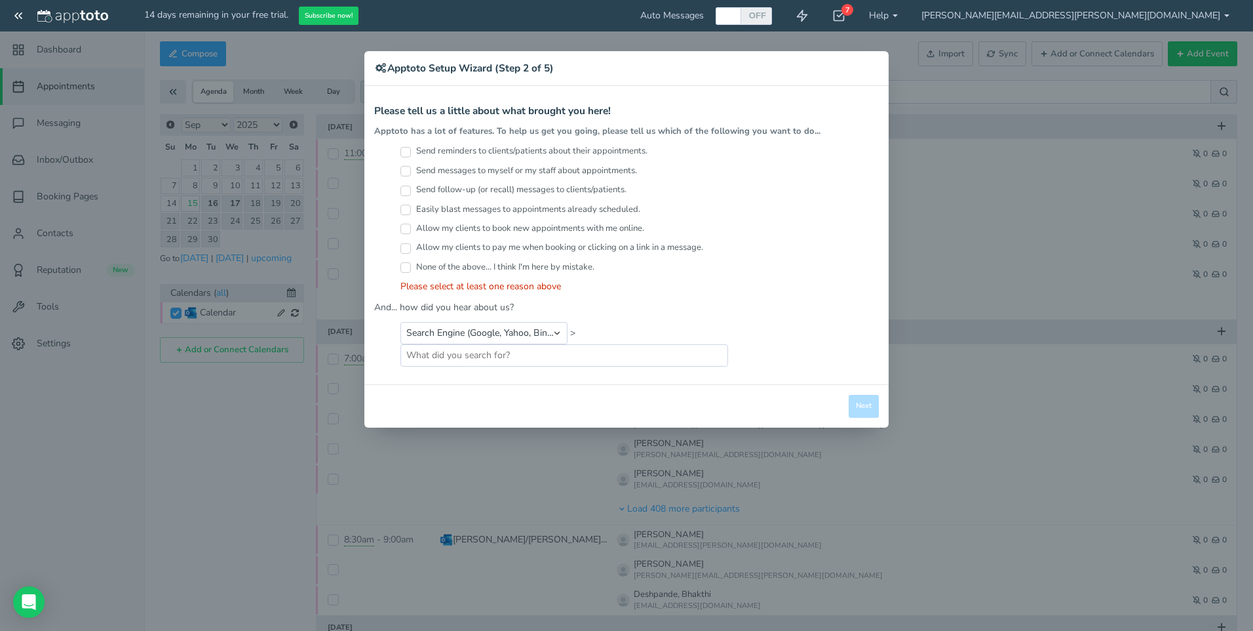
checkbox input "true"
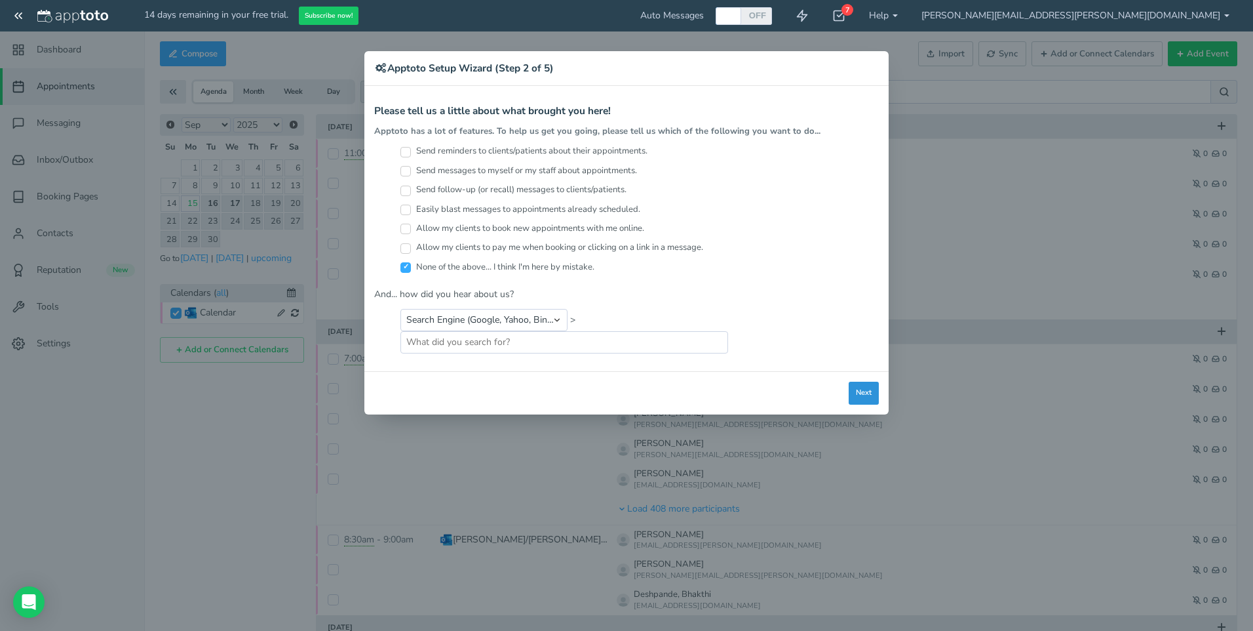
click at [863, 390] on button "Next" at bounding box center [864, 392] width 30 height 23
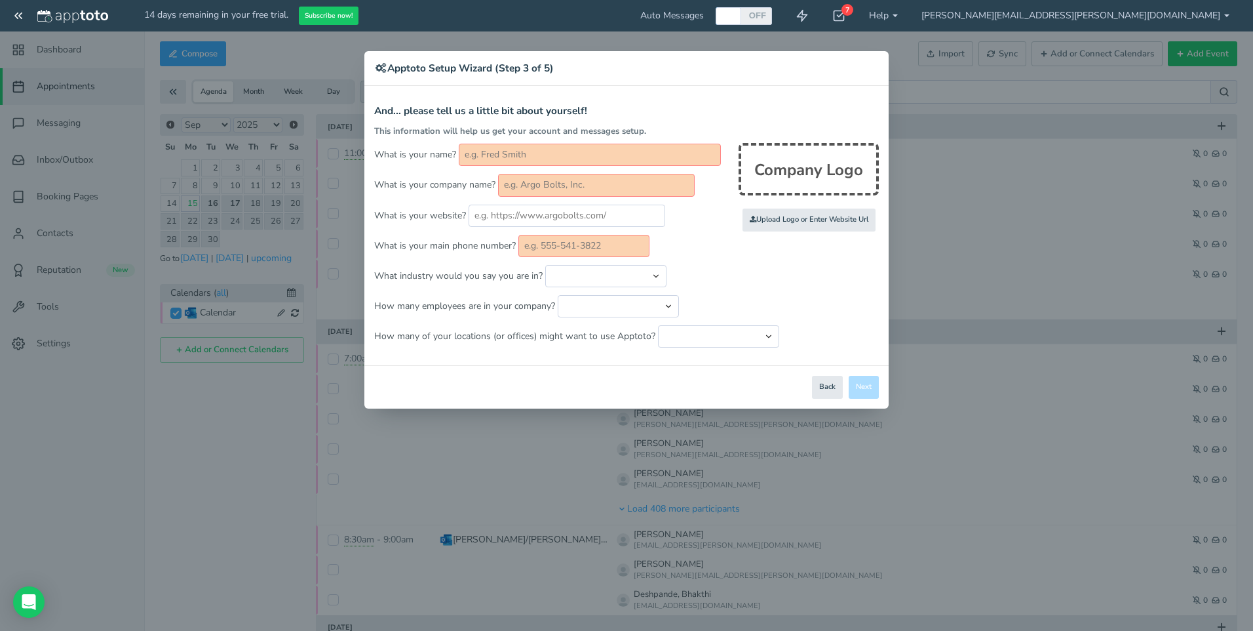
click at [557, 154] on input "text" at bounding box center [590, 155] width 262 height 22
type input "[PERSON_NAME]"
type input "The [US_STATE] State University Department of Psychiatry & Behavioral Health/St…"
type input "9376727095"
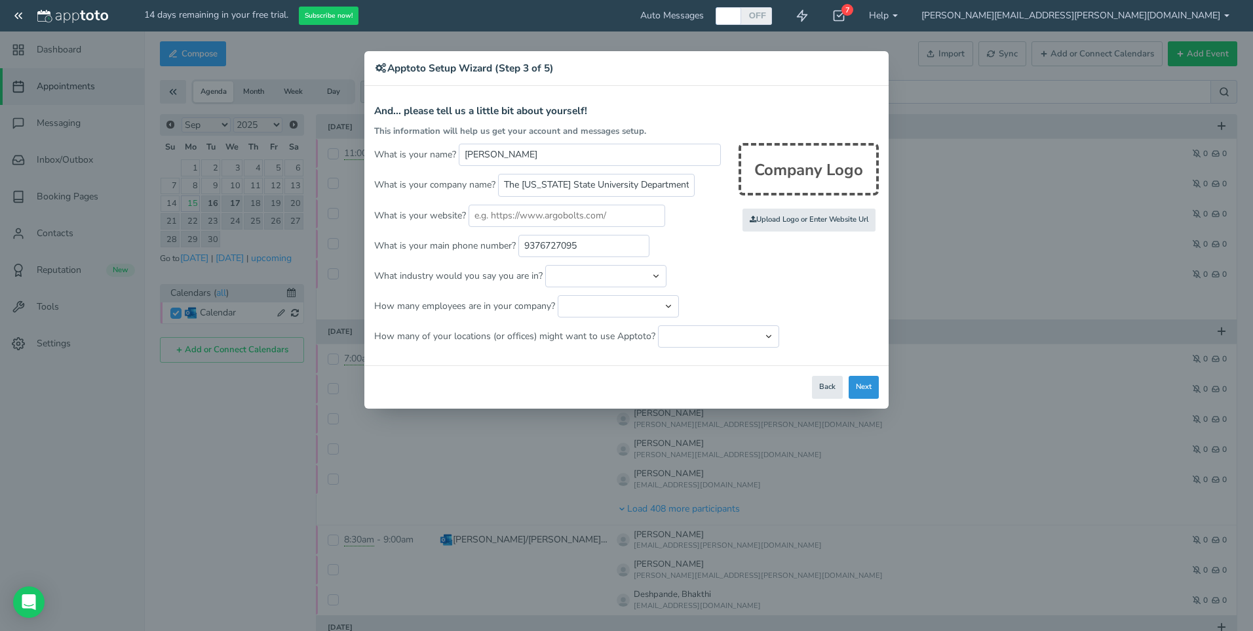
click at [865, 387] on button "Next" at bounding box center [864, 387] width 30 height 23
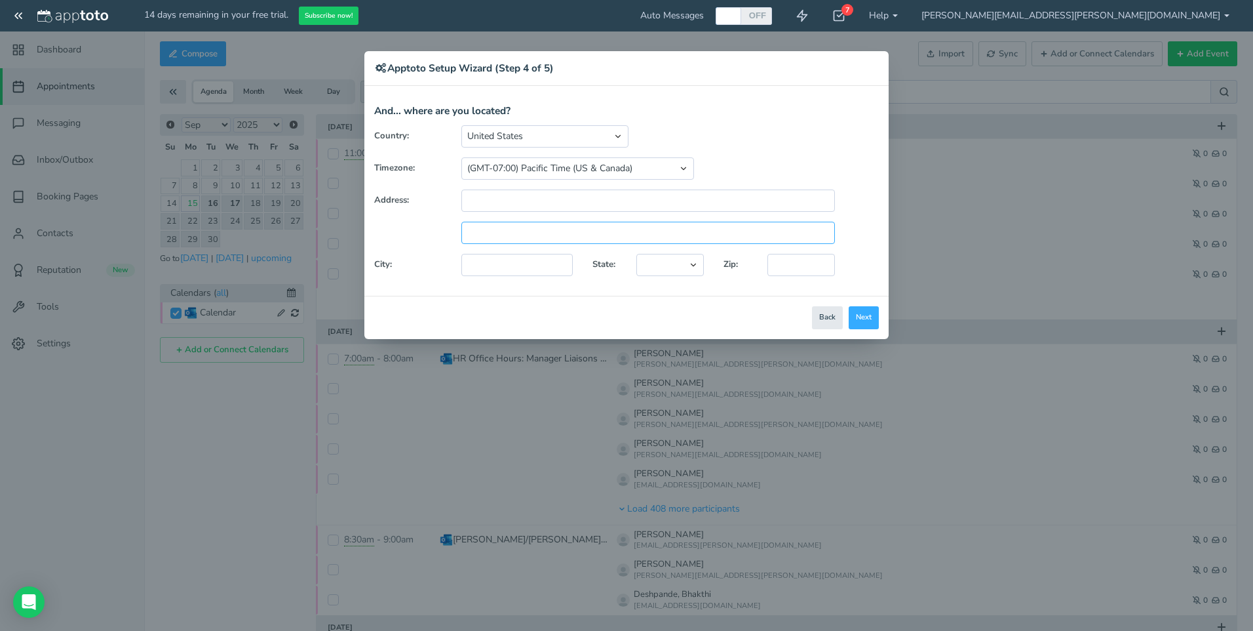
click at [620, 224] on input "text" at bounding box center [648, 233] width 374 height 22
click at [862, 319] on button "Next" at bounding box center [864, 317] width 30 height 23
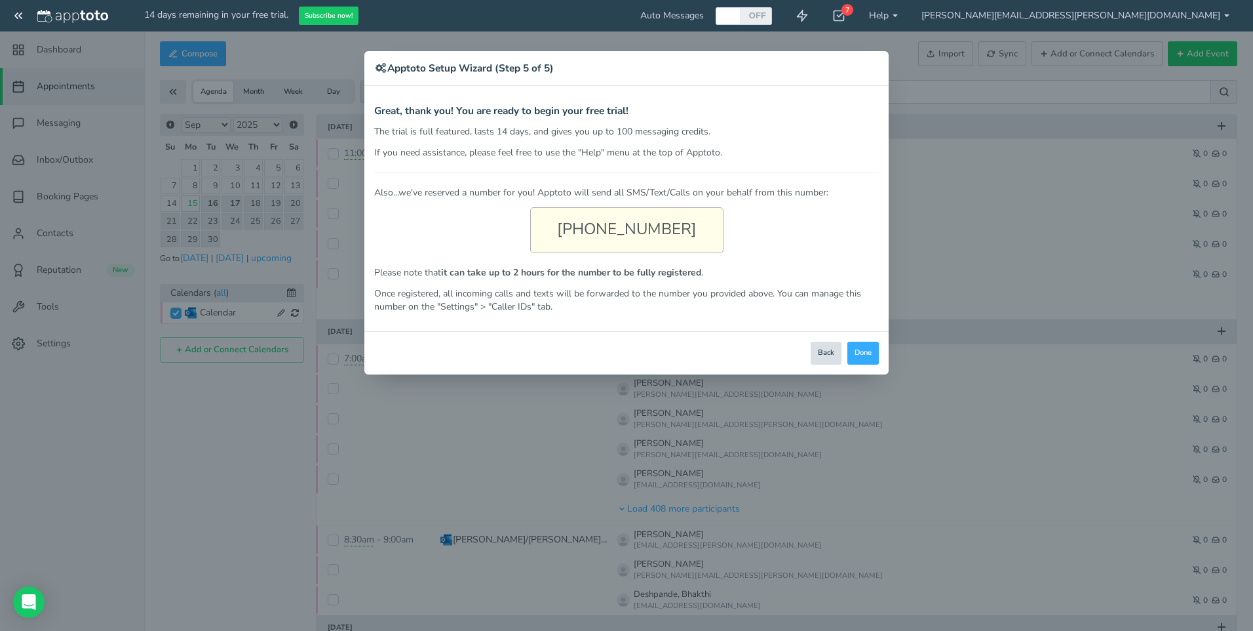
click at [827, 355] on button "Back" at bounding box center [826, 353] width 31 height 23
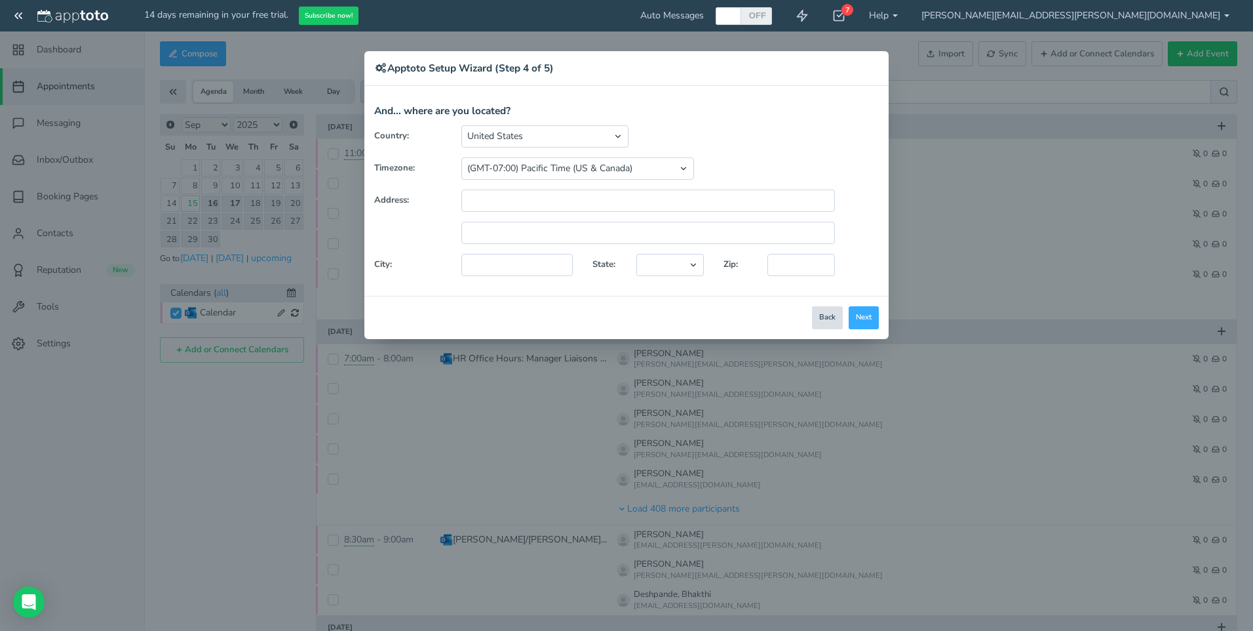
click at [827, 319] on button "Back" at bounding box center [827, 317] width 31 height 23
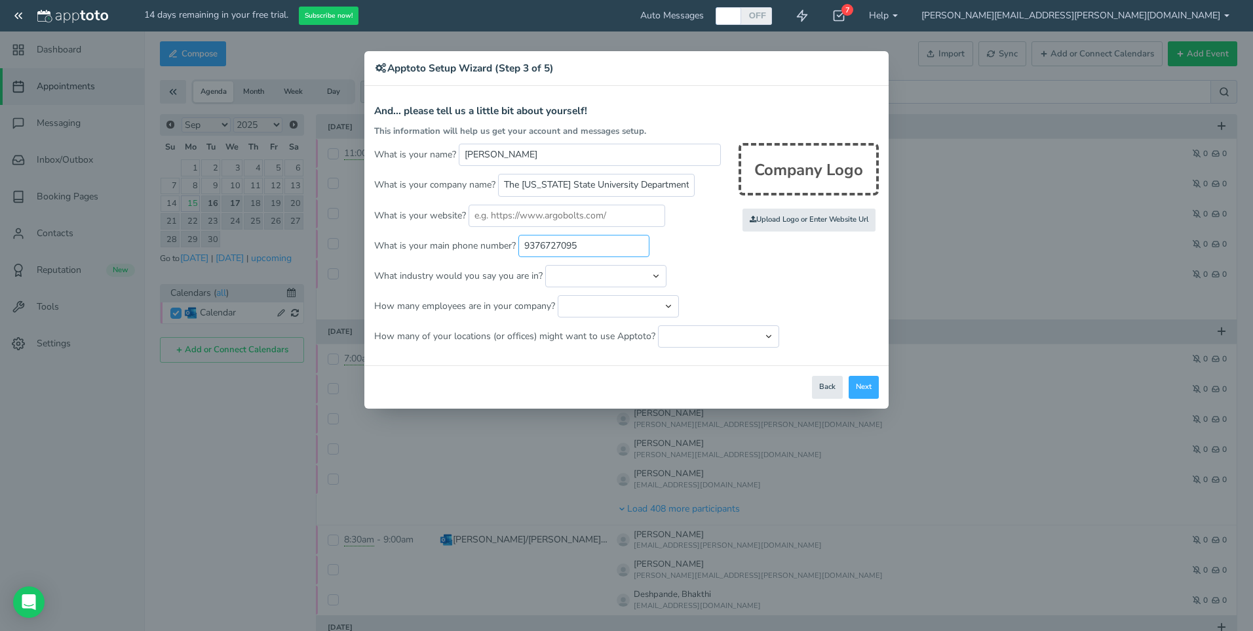
click at [617, 248] on input "9376727095" at bounding box center [583, 246] width 131 height 22
click at [867, 382] on button "Next" at bounding box center [864, 387] width 30 height 23
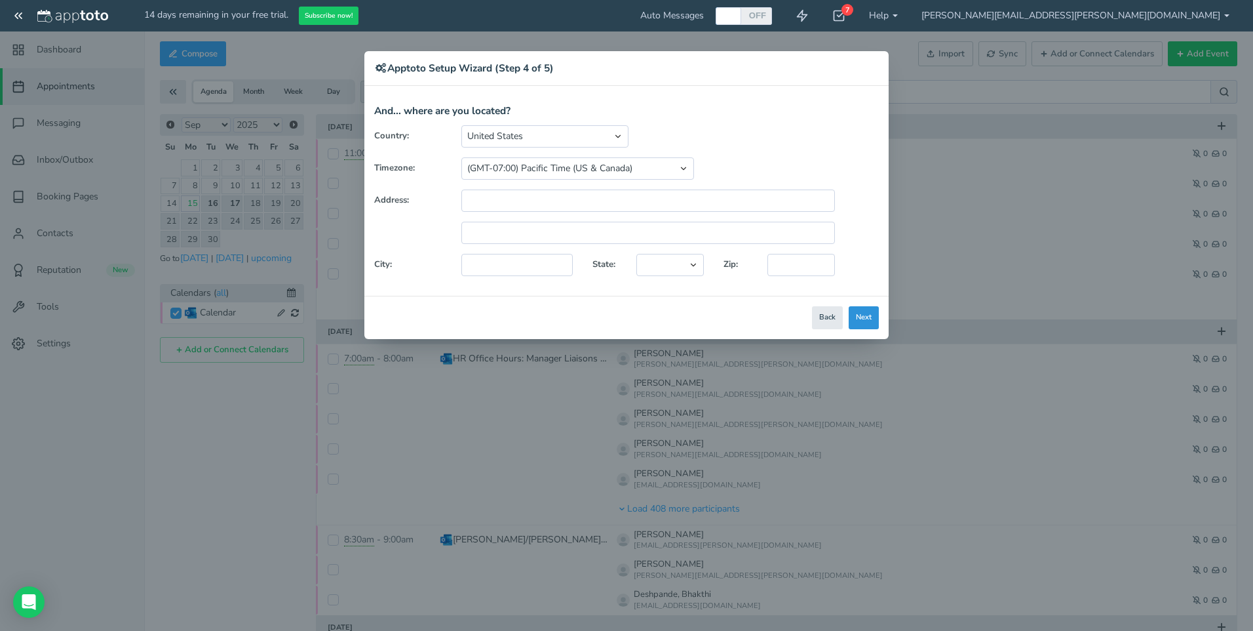
click at [870, 318] on button "Next" at bounding box center [864, 317] width 30 height 23
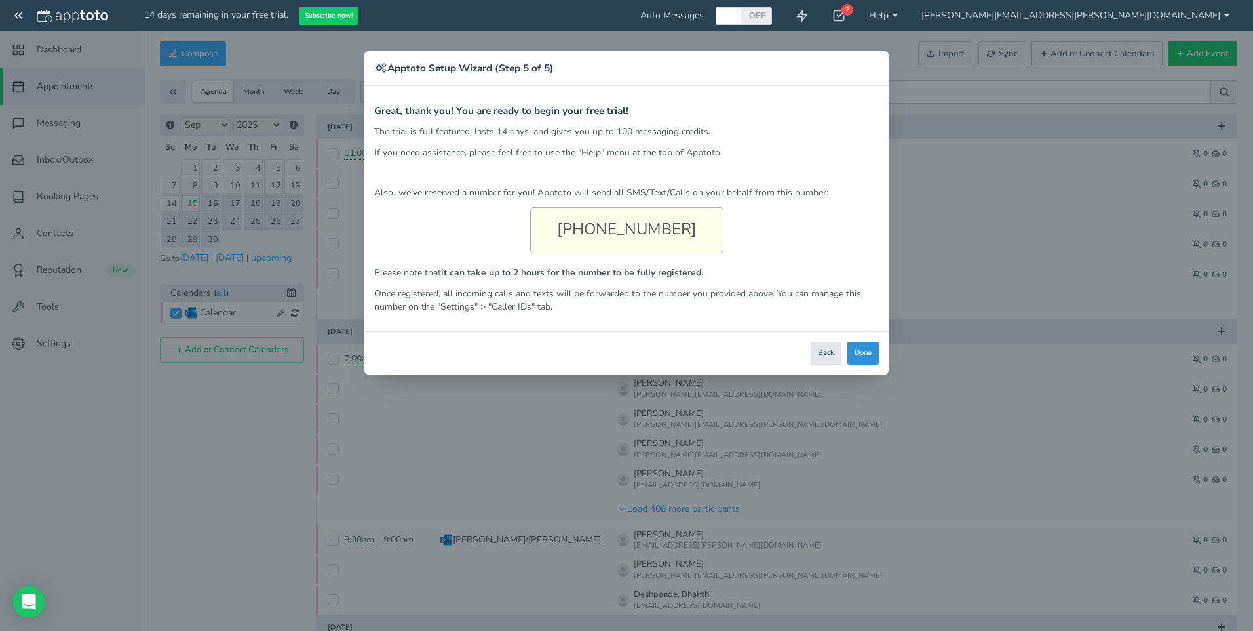
click at [859, 351] on button "Done" at bounding box center [863, 353] width 31 height 23
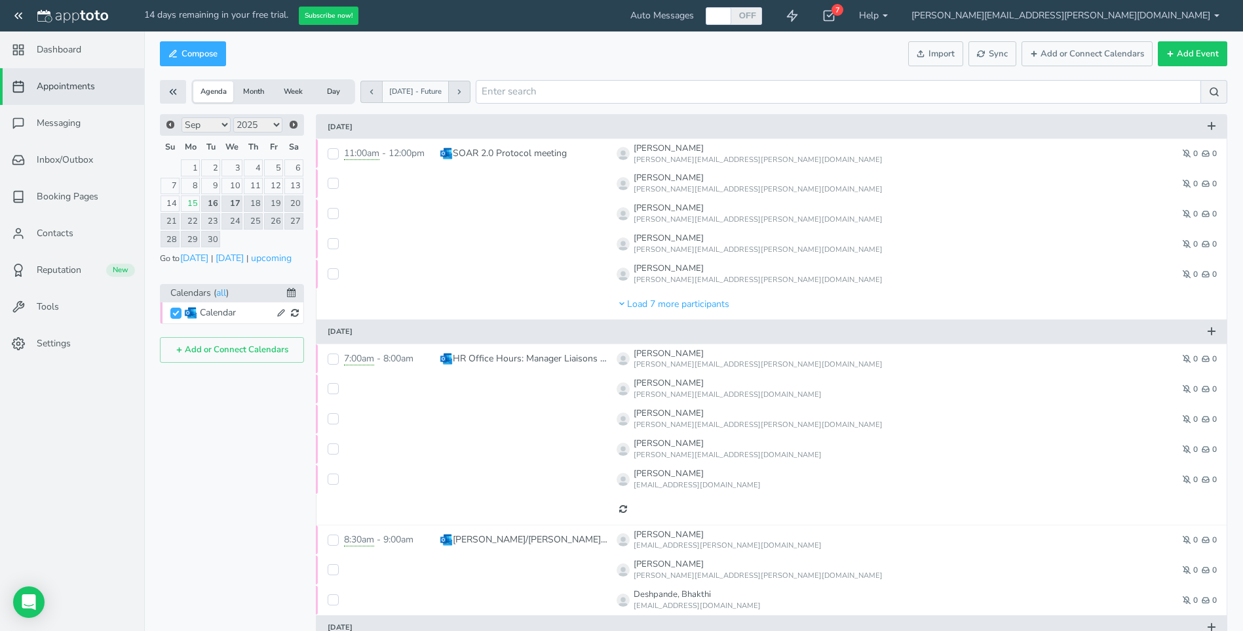
click at [46, 87] on span "Appointments" at bounding box center [66, 86] width 58 height 13
click at [1189, 58] on button "Add Event" at bounding box center [1192, 54] width 69 height 26
type input "[DATE]"
type input "10:00am"
type input "[DATE]"
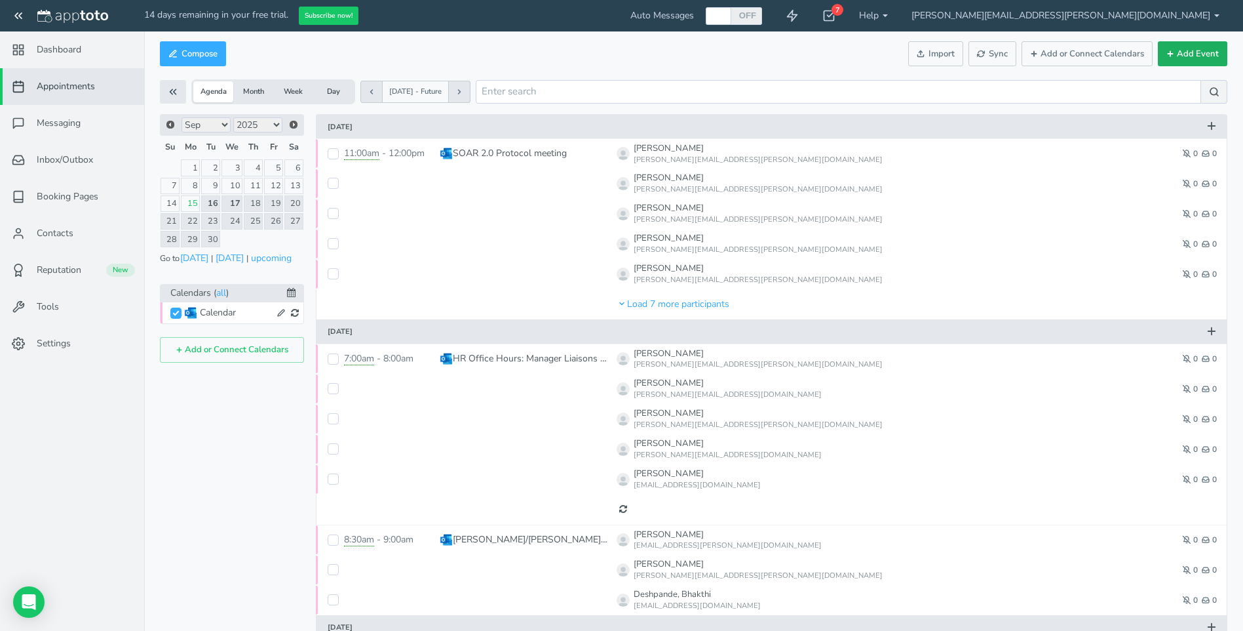
type input "11:00am"
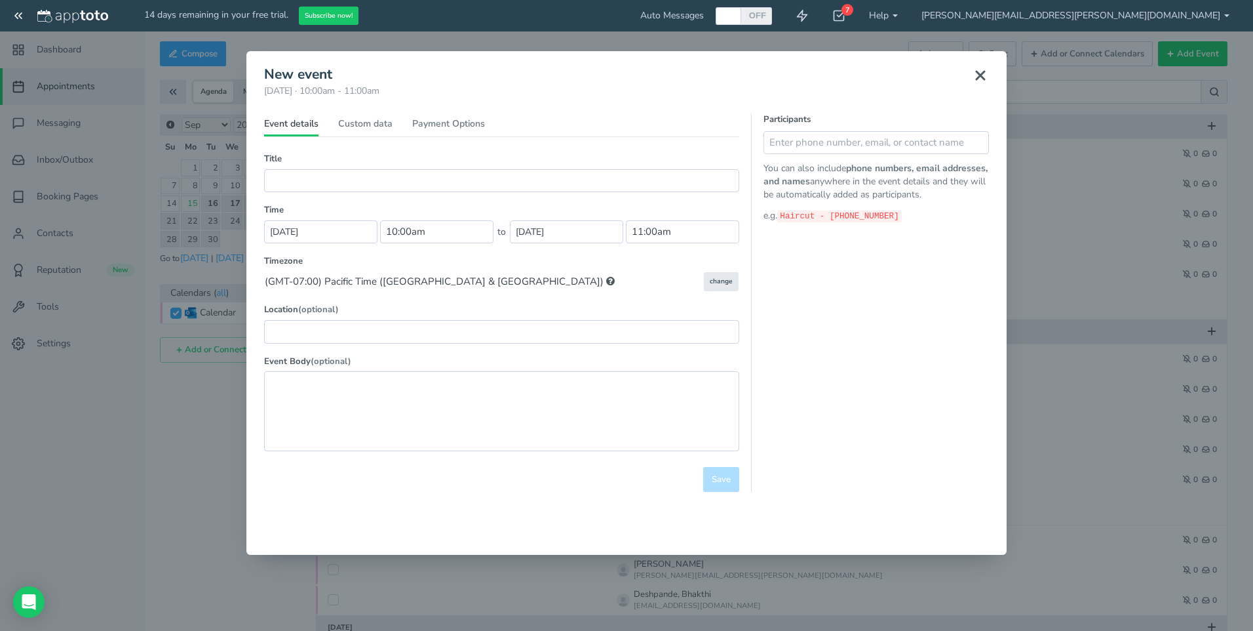
click at [986, 71] on icon at bounding box center [981, 76] width 16 height 16
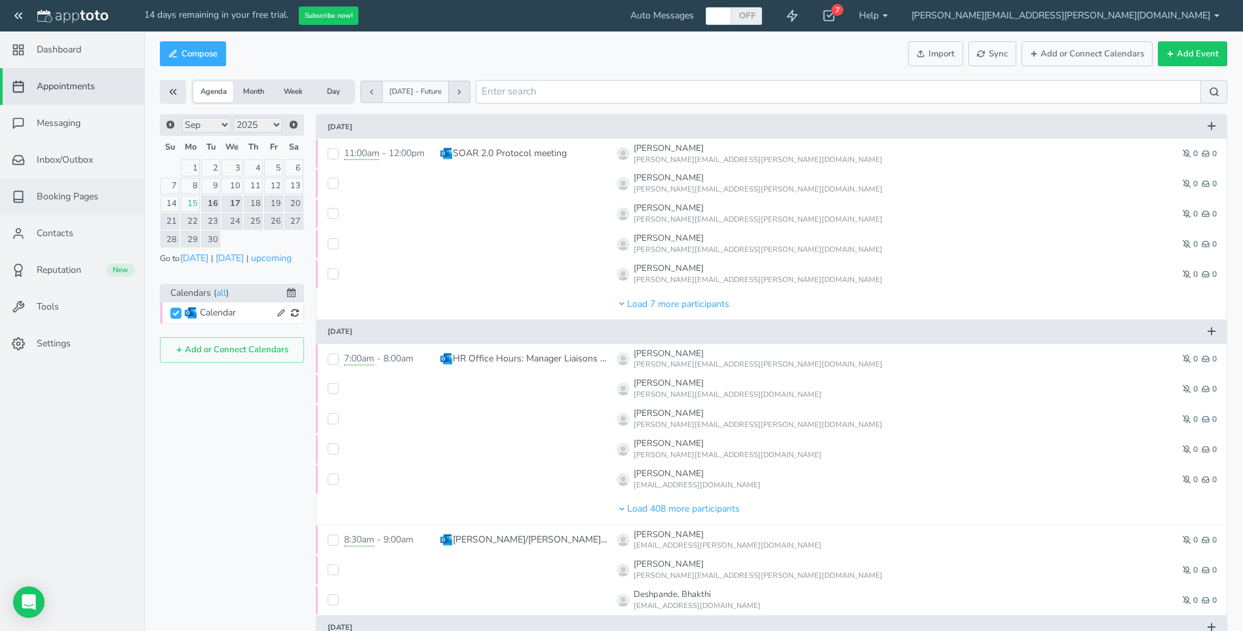
click at [84, 201] on span "Booking Pages" at bounding box center [68, 196] width 62 height 13
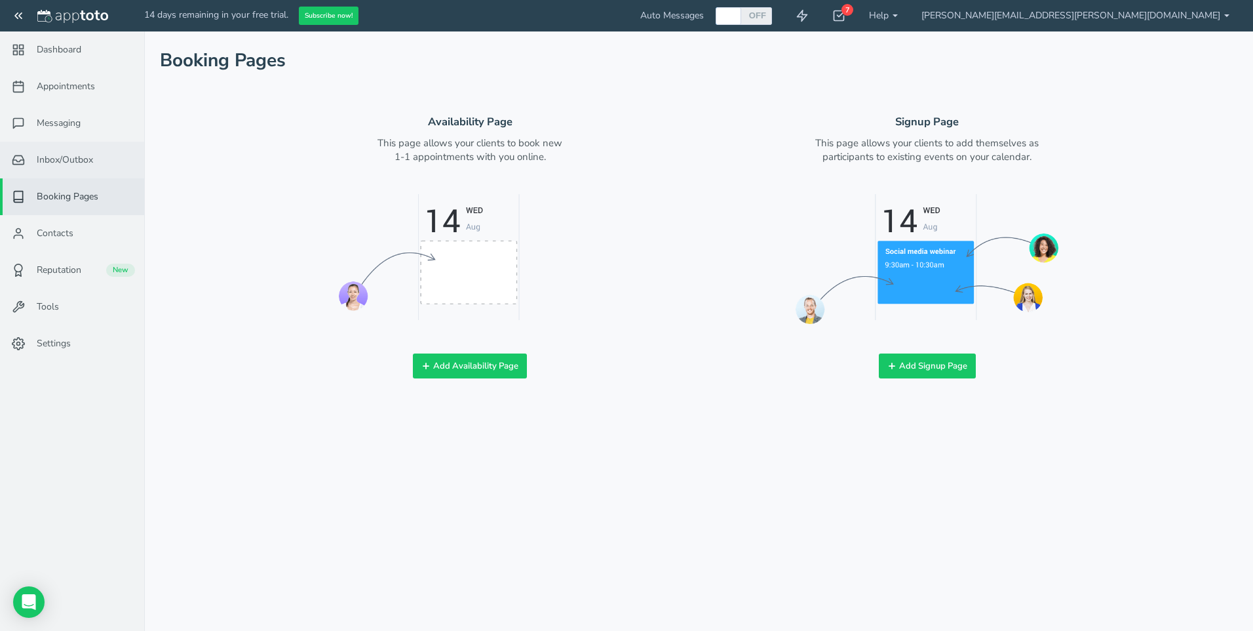
click at [80, 159] on span "Inbox/Outbox" at bounding box center [65, 159] width 56 height 13
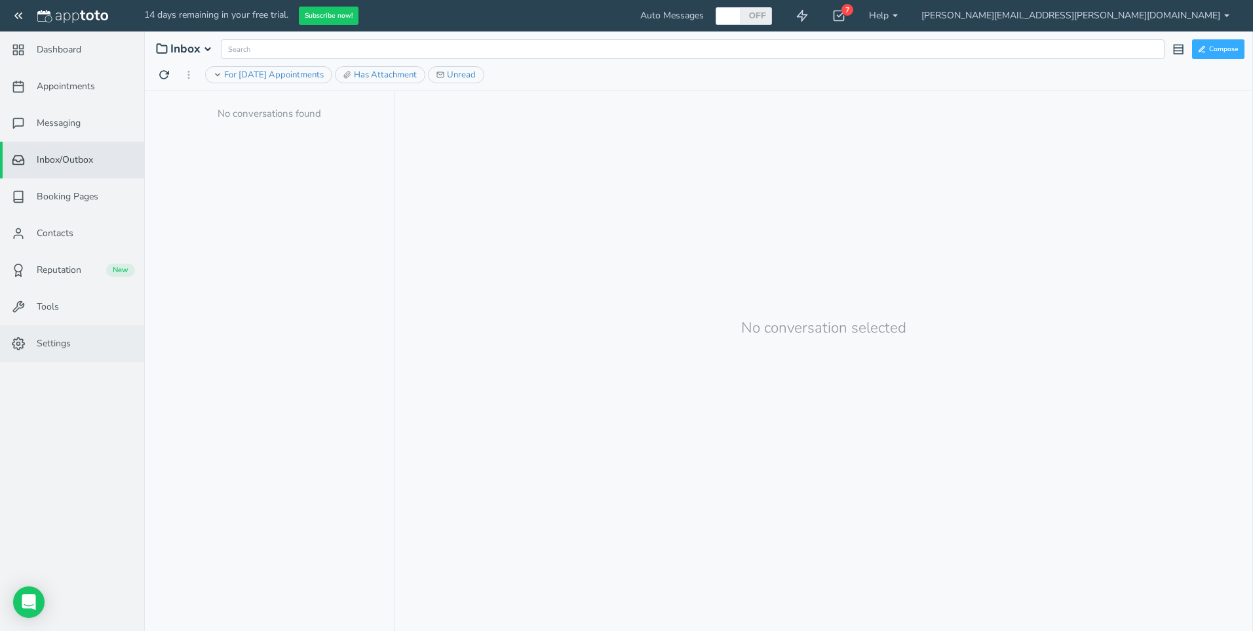
click at [62, 342] on span "Settings" at bounding box center [54, 343] width 34 height 13
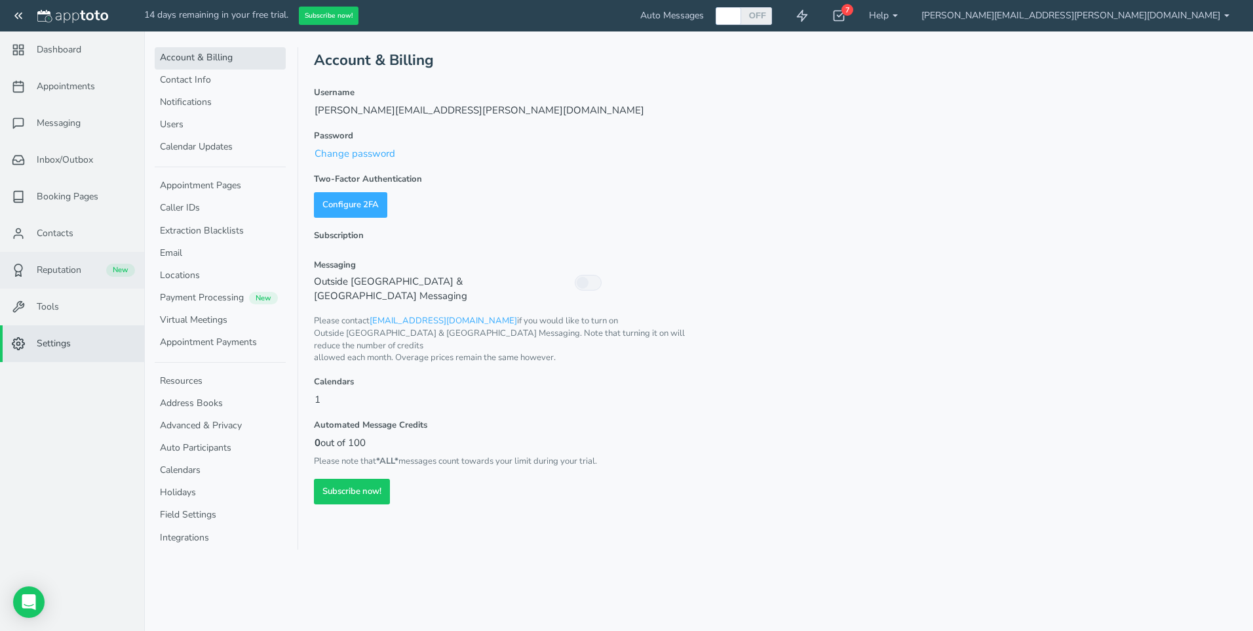
click at [68, 272] on span "Reputation" at bounding box center [59, 270] width 45 height 13
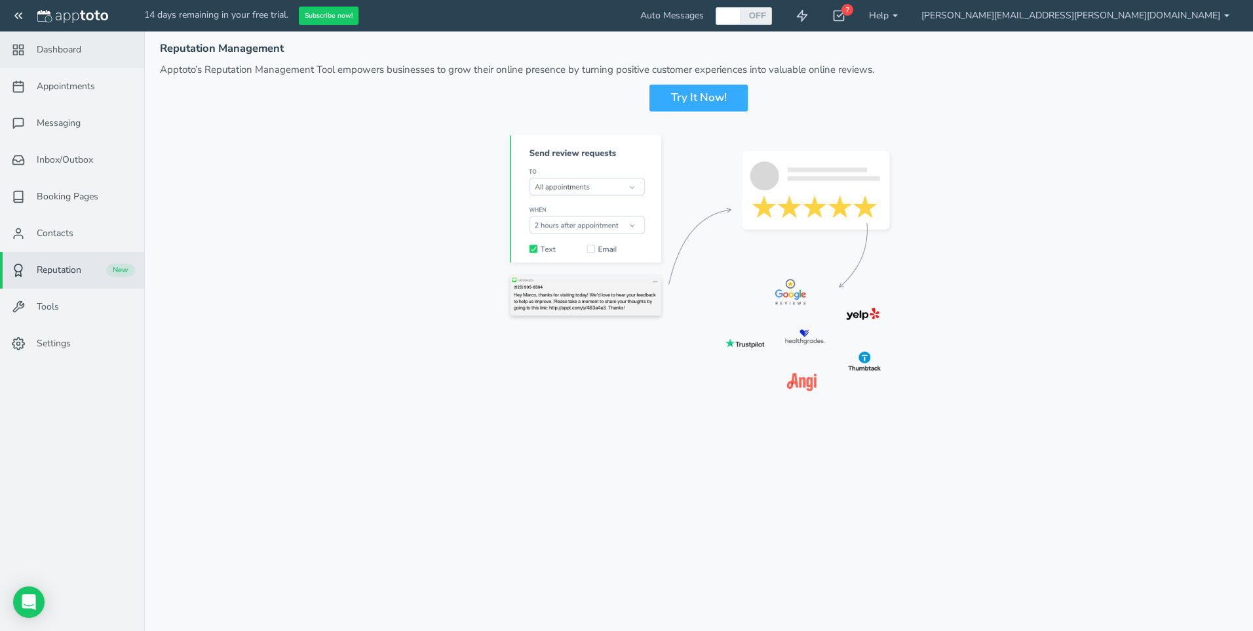
click at [61, 42] on link "Dashboard" at bounding box center [72, 49] width 144 height 37
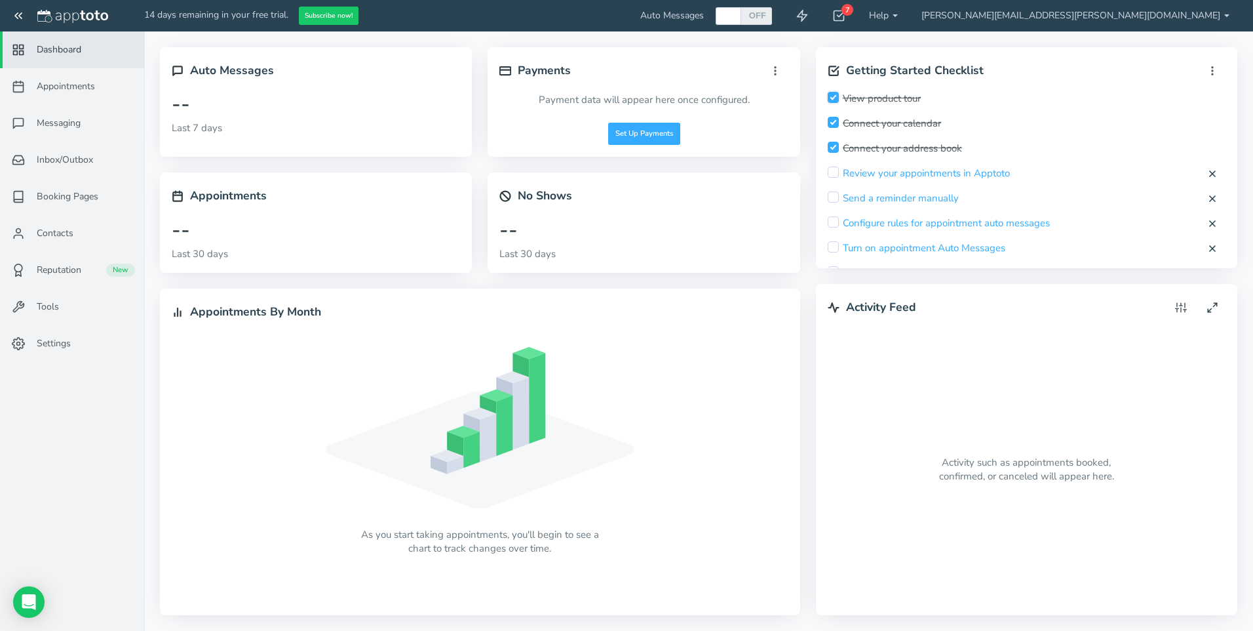
click at [836, 97] on input "checkbox" at bounding box center [833, 97] width 11 height 11
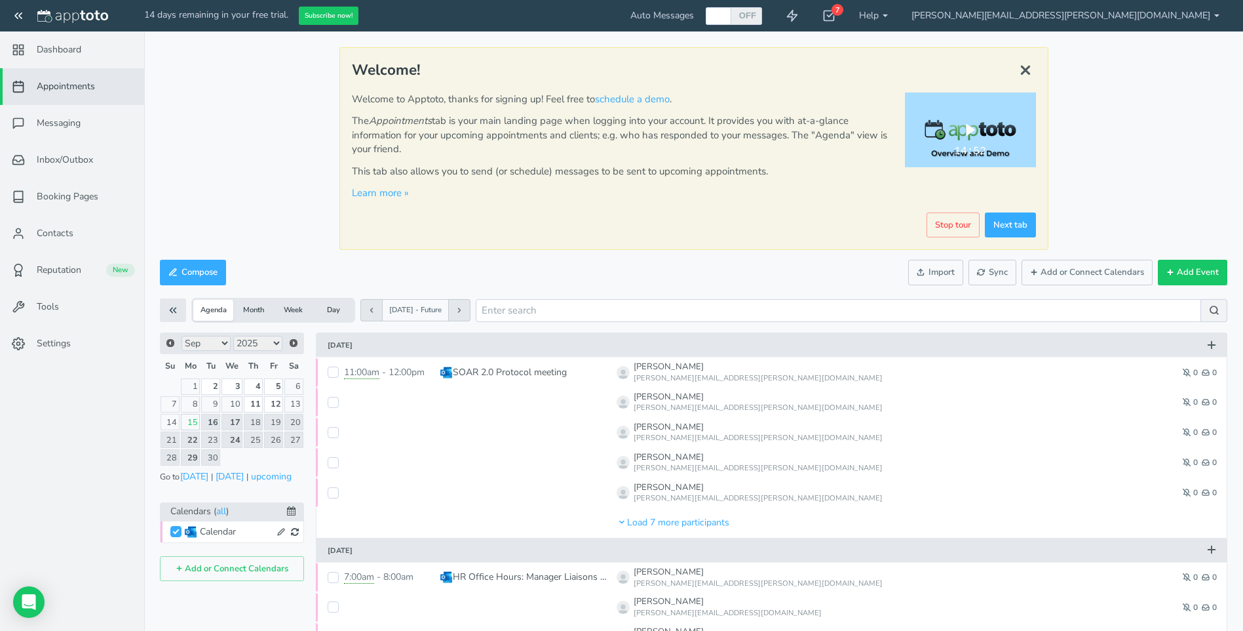
click at [977, 136] on div "Play" at bounding box center [970, 129] width 39 height 25
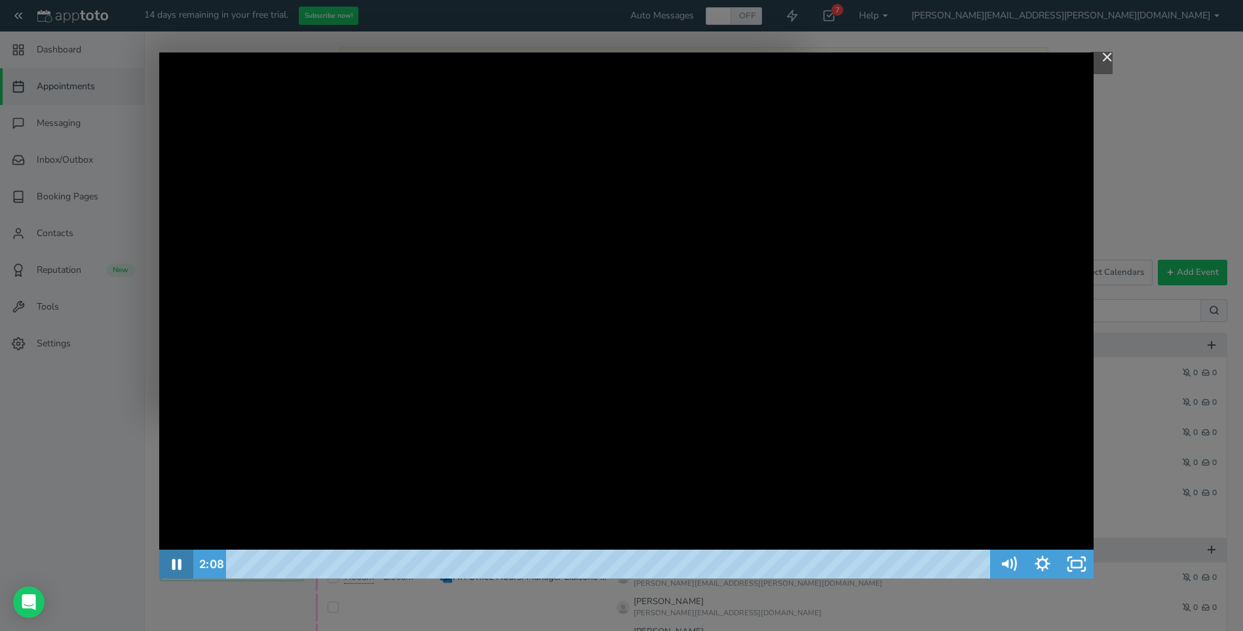
click at [182, 554] on icon "Pause" at bounding box center [176, 563] width 34 height 29
click at [182, 561] on icon "Play Video" at bounding box center [177, 564] width 41 height 35
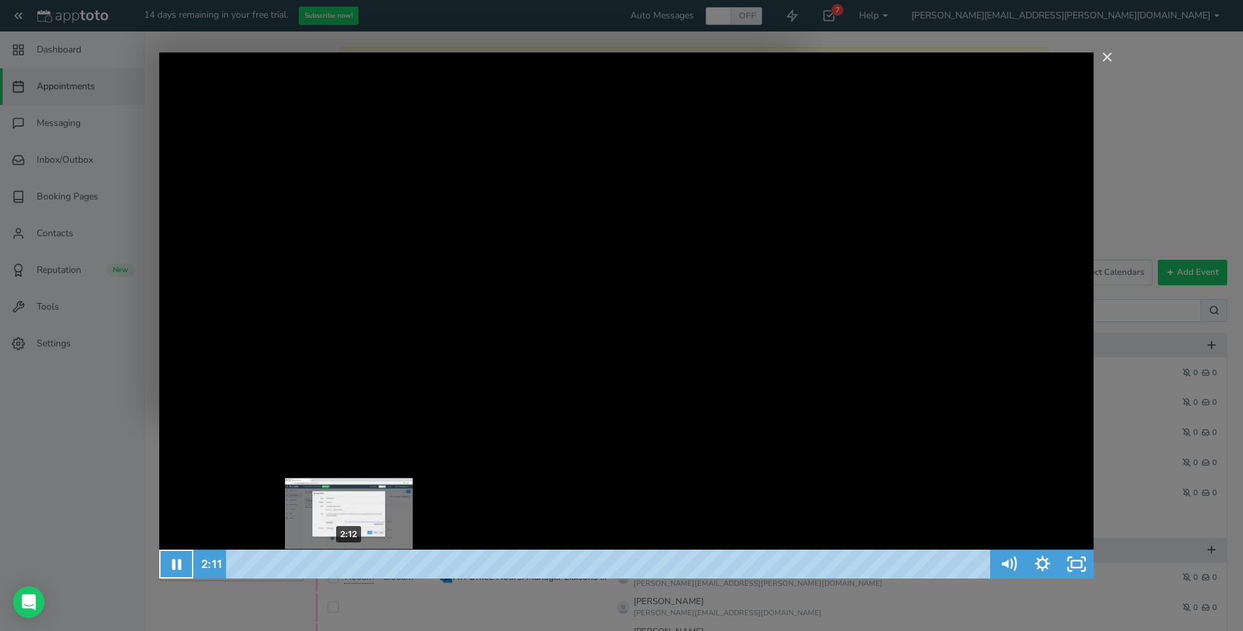
click at [349, 563] on div "Playbar" at bounding box center [348, 564] width 10 height 10
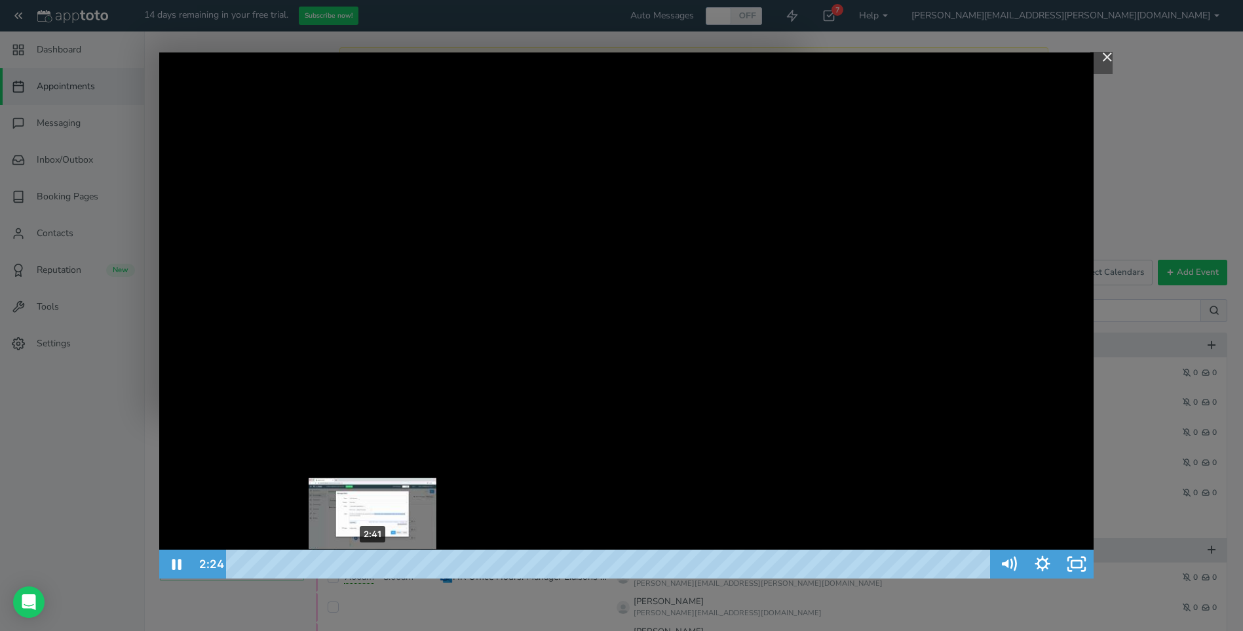
click at [373, 562] on div "2:41" at bounding box center [611, 563] width 744 height 29
click at [389, 561] on div "2:59" at bounding box center [611, 563] width 744 height 29
click at [399, 564] on div "3:12" at bounding box center [611, 563] width 744 height 29
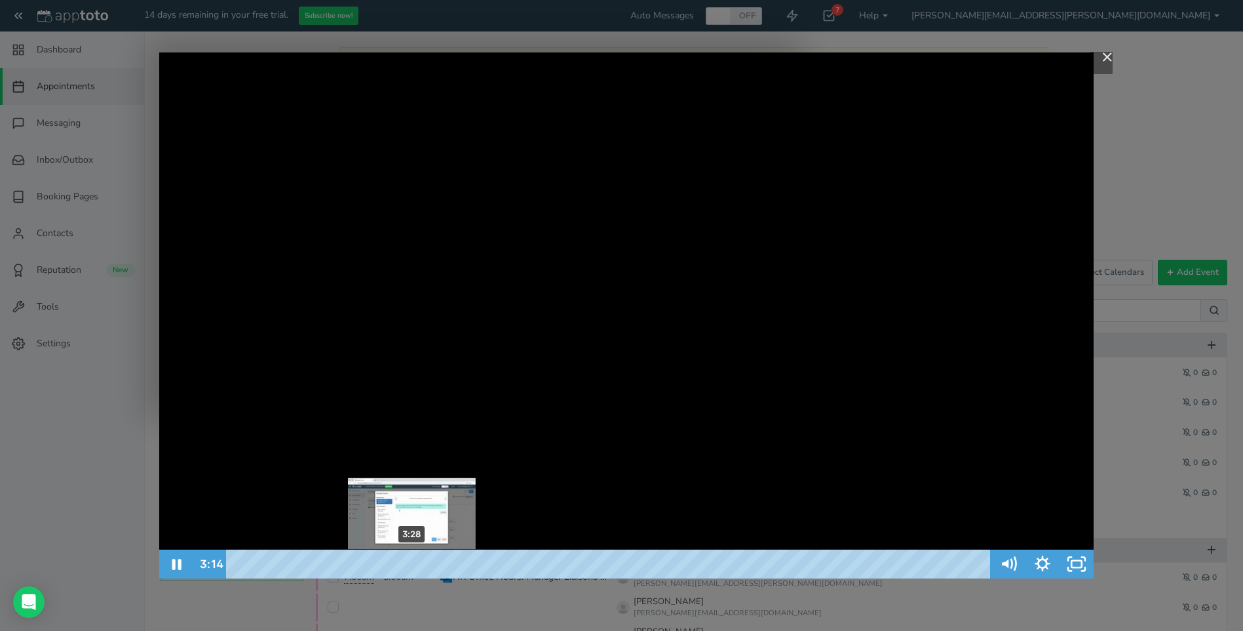
click at [412, 563] on div "3:28" at bounding box center [611, 563] width 744 height 29
click at [408, 565] on div "3:22" at bounding box center [611, 563] width 744 height 29
click at [401, 564] on div "3:14" at bounding box center [611, 563] width 744 height 29
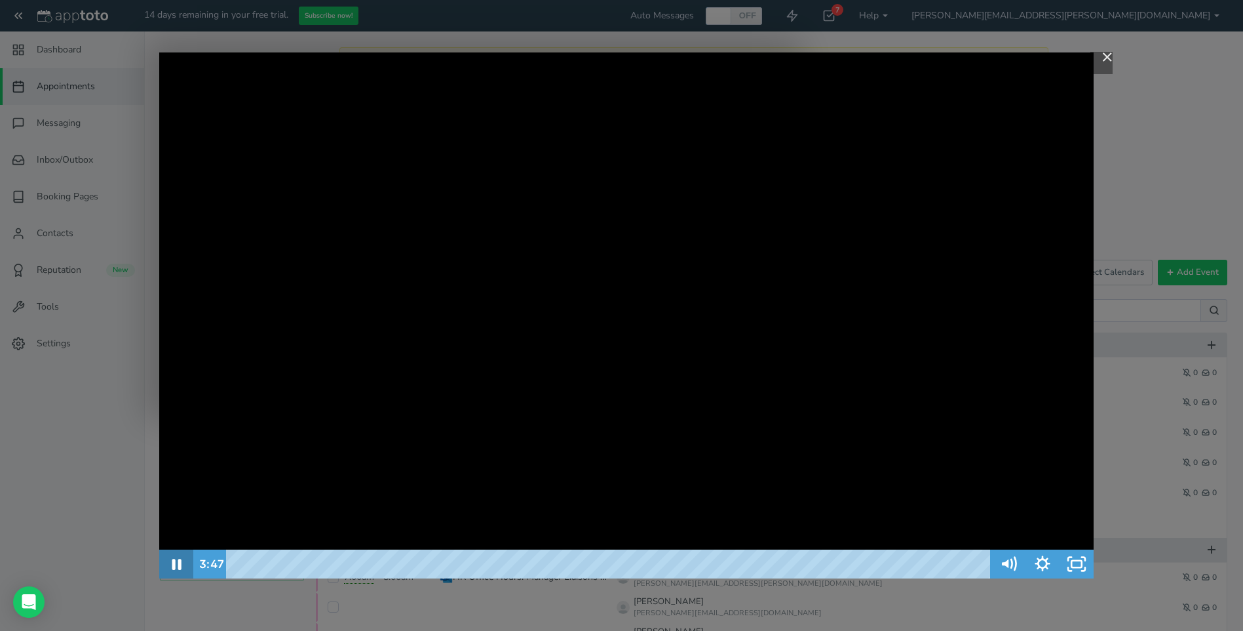
click at [175, 564] on icon "Pause" at bounding box center [176, 563] width 9 height 11
click at [174, 566] on icon "Play Video" at bounding box center [178, 564] width 10 height 14
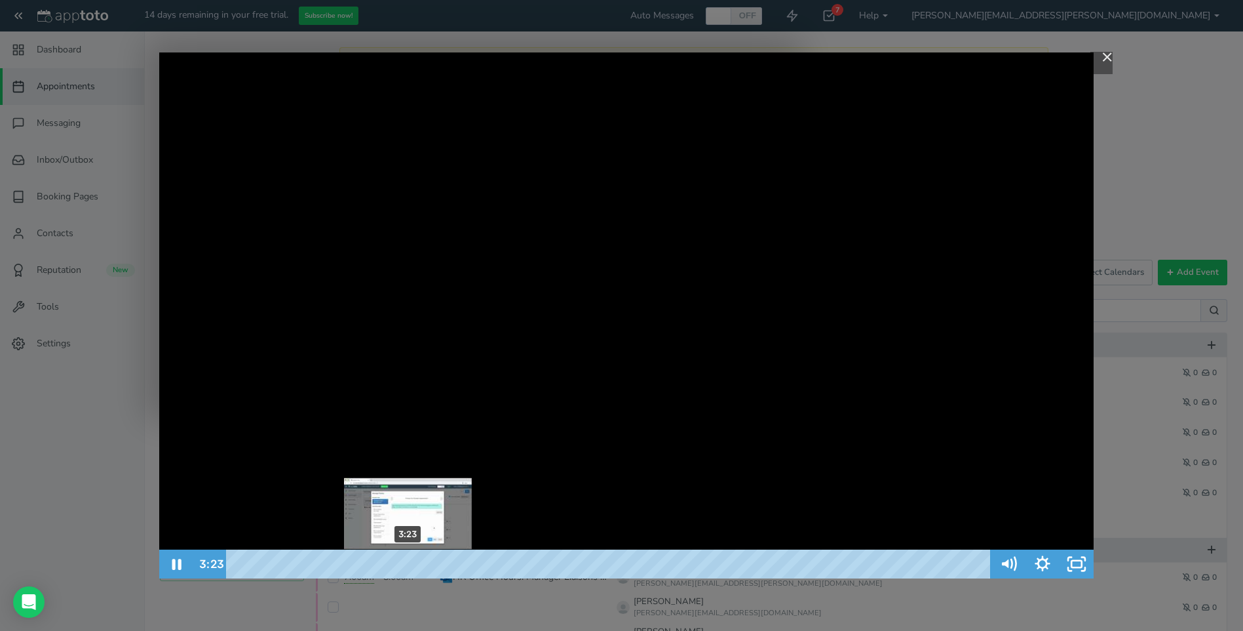
click at [408, 562] on div "3:23" at bounding box center [611, 563] width 744 height 29
click at [415, 560] on div "3:28" at bounding box center [611, 563] width 744 height 29
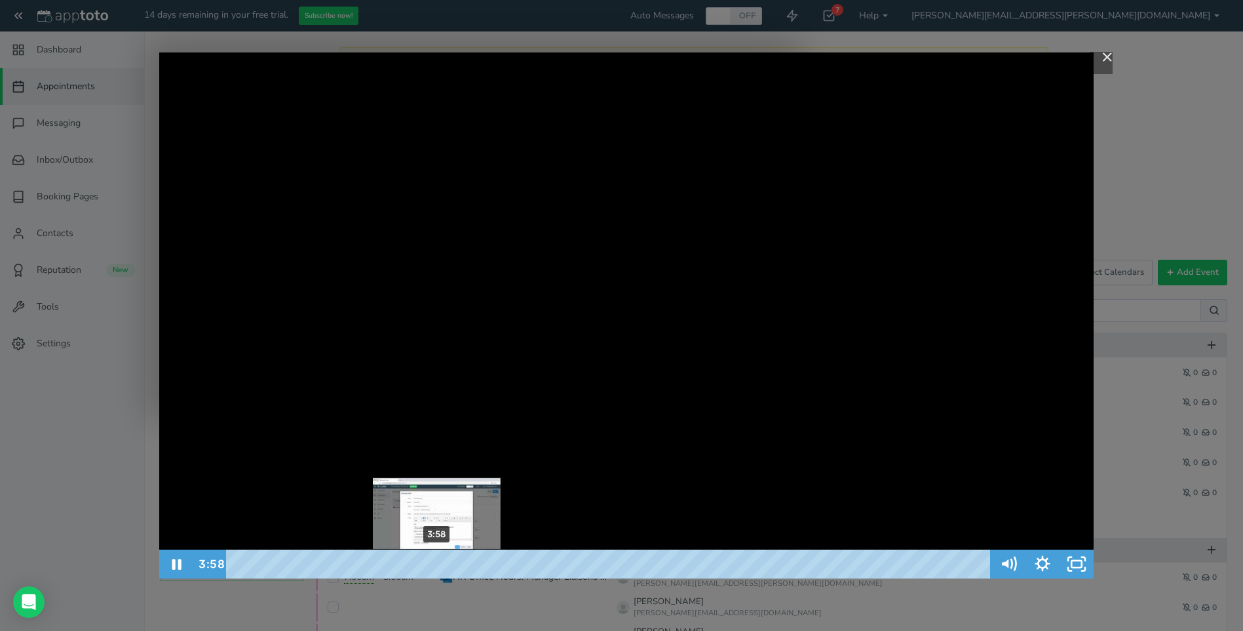
click at [437, 561] on div "3:58" at bounding box center [611, 563] width 744 height 29
click at [431, 562] on div "3:50" at bounding box center [611, 563] width 744 height 29
click at [447, 563] on div "4:09" at bounding box center [611, 563] width 744 height 29
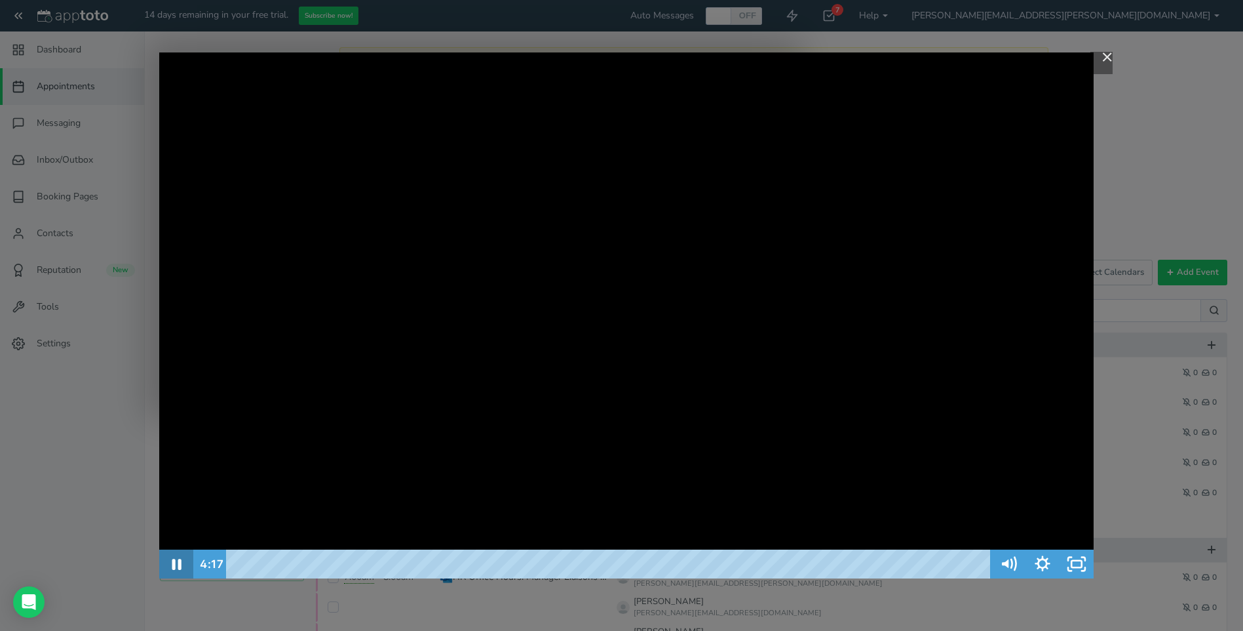
click at [173, 558] on icon "Pause" at bounding box center [176, 563] width 34 height 29
click at [173, 558] on icon "Play Video" at bounding box center [178, 563] width 34 height 29
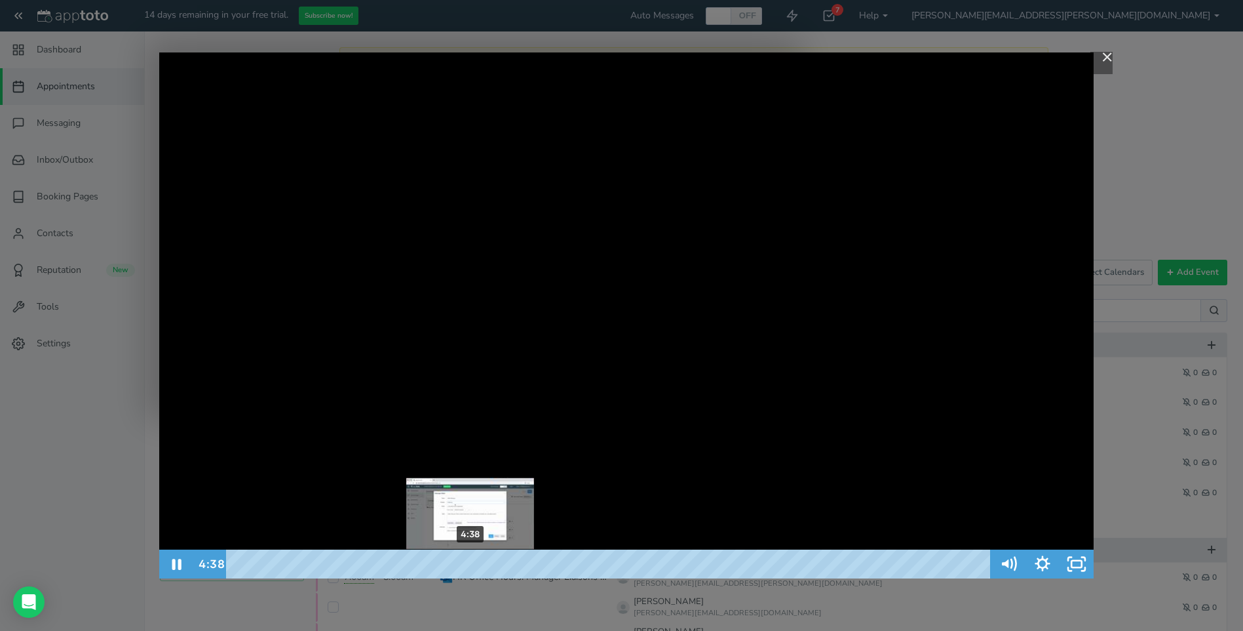
click at [471, 564] on div "4:38" at bounding box center [611, 563] width 744 height 29
click at [487, 565] on div "4:57" at bounding box center [611, 563] width 744 height 29
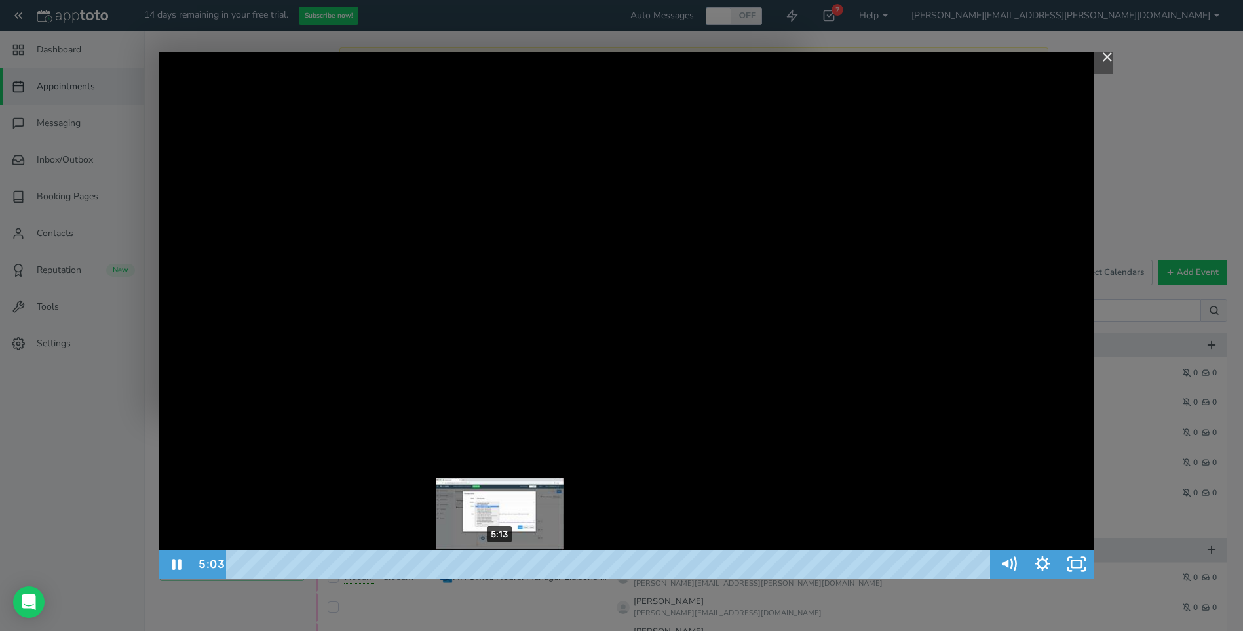
click at [500, 563] on div "5:13" at bounding box center [611, 563] width 744 height 29
click at [507, 563] on div "5:22" at bounding box center [611, 563] width 744 height 29
click at [523, 564] on div "5:40" at bounding box center [611, 563] width 744 height 29
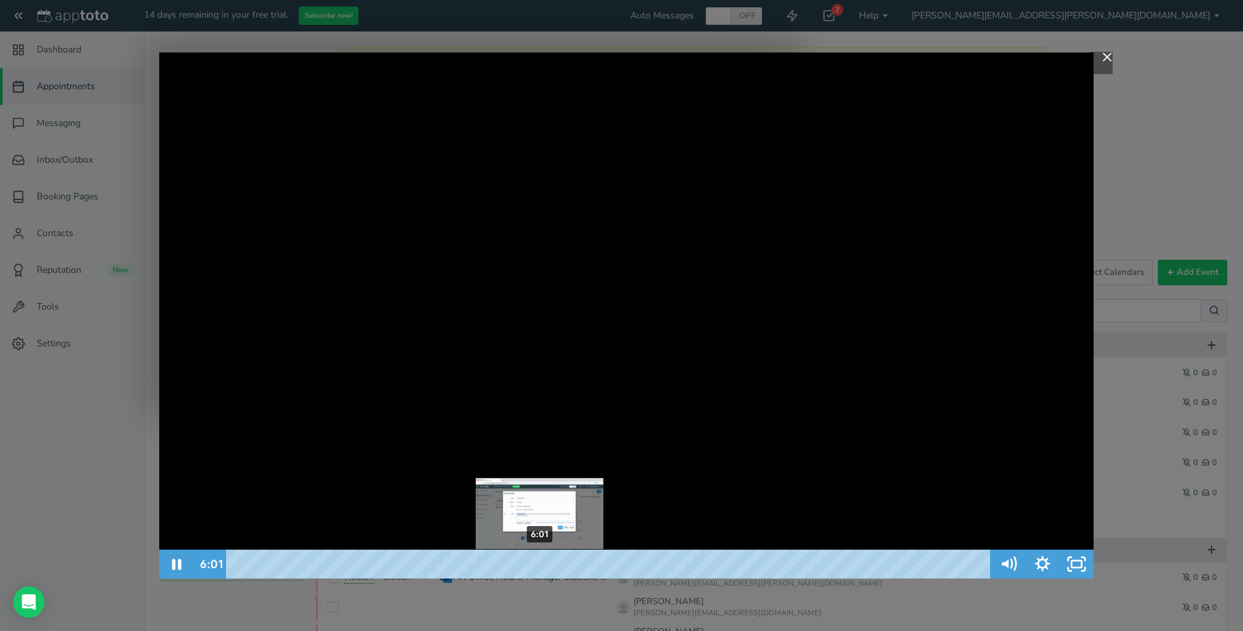
click at [540, 562] on div "6:01" at bounding box center [611, 563] width 744 height 29
click at [551, 562] on div "6:13" at bounding box center [611, 563] width 744 height 29
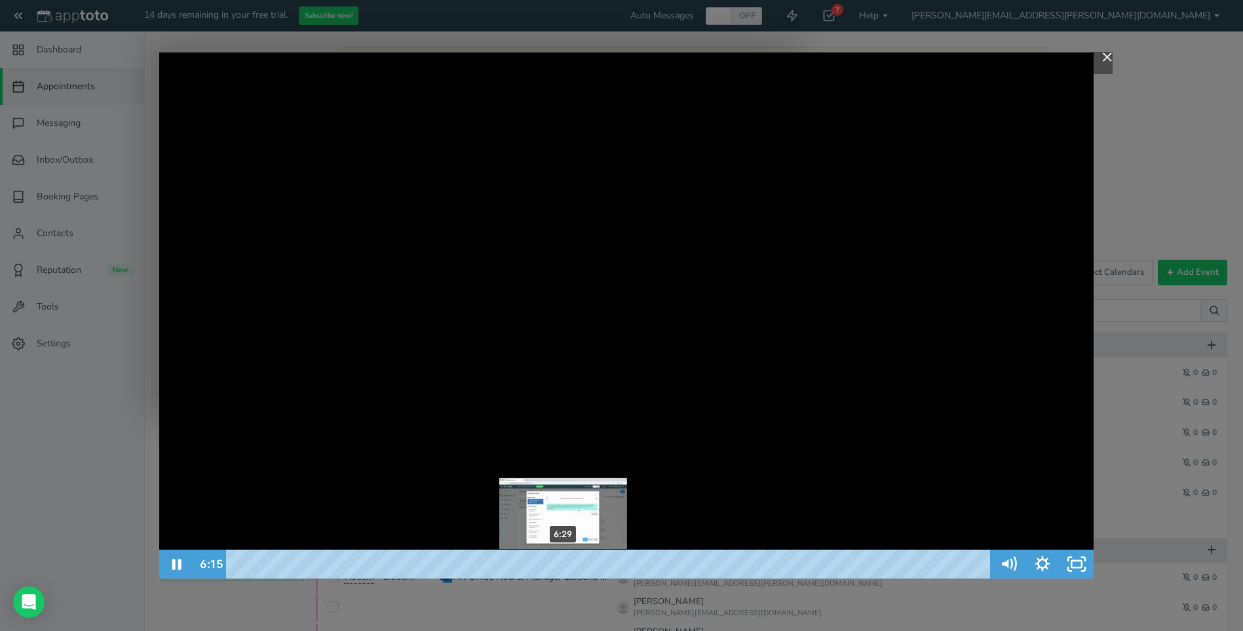
click at [564, 563] on div "6:29" at bounding box center [611, 563] width 744 height 29
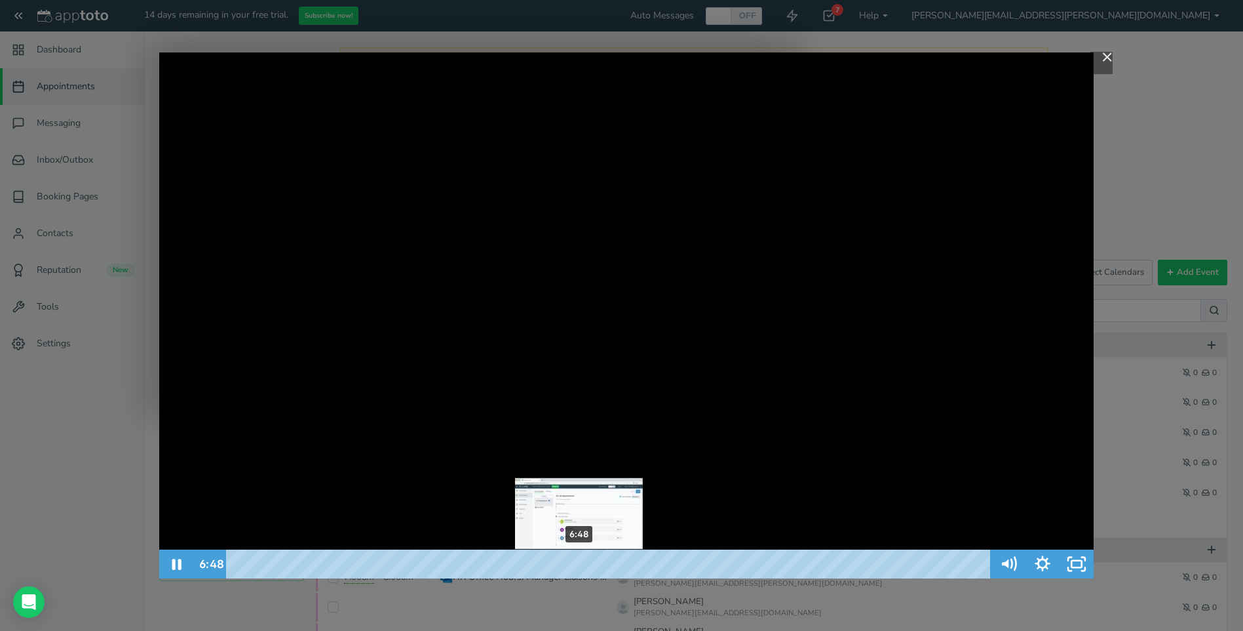
click at [579, 560] on div "6:48" at bounding box center [611, 563] width 744 height 29
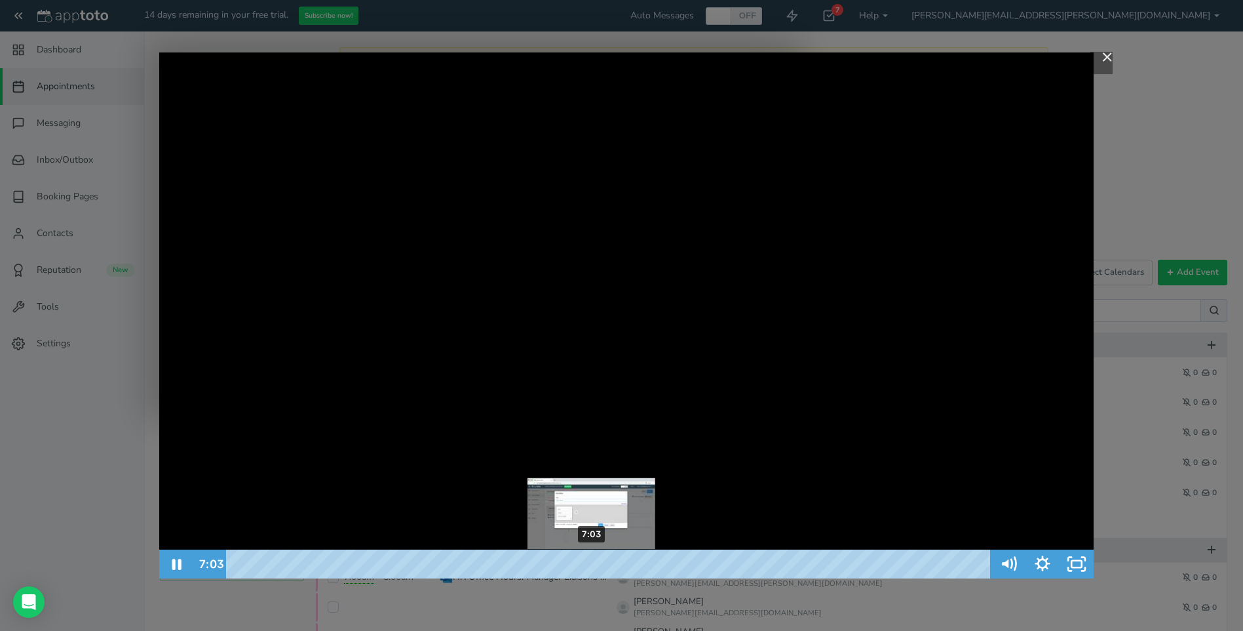
click at [592, 560] on div "7:03" at bounding box center [611, 563] width 744 height 29
click at [609, 562] on div "7:23" at bounding box center [611, 563] width 744 height 29
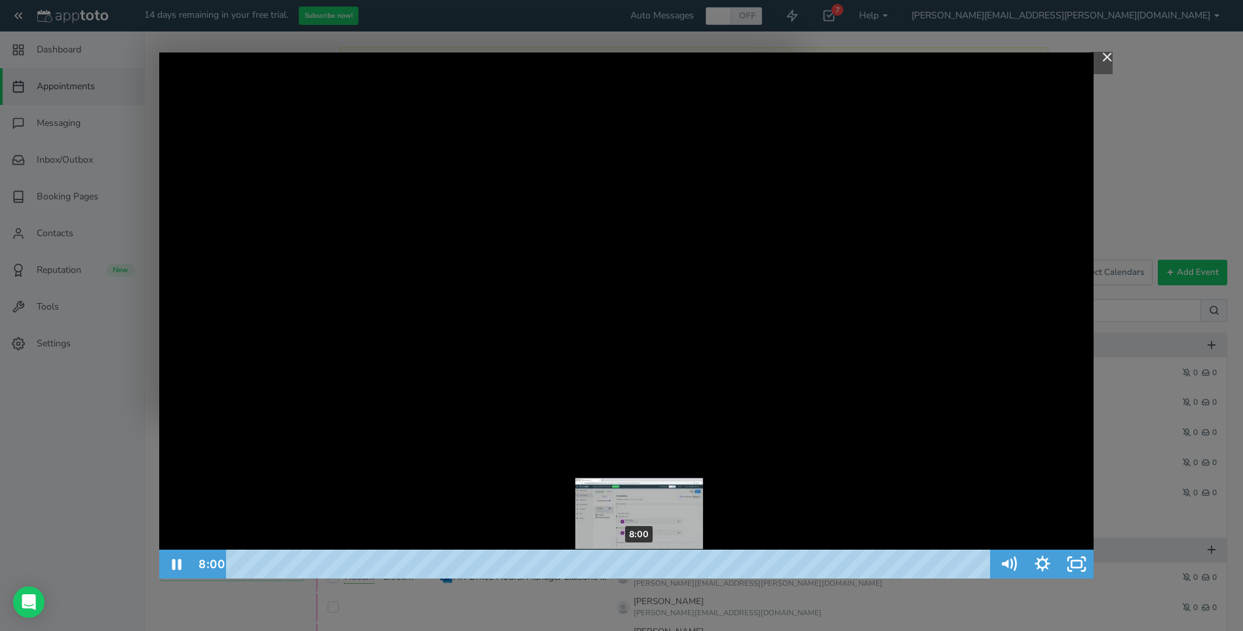
click at [640, 564] on div "8:00" at bounding box center [611, 563] width 744 height 29
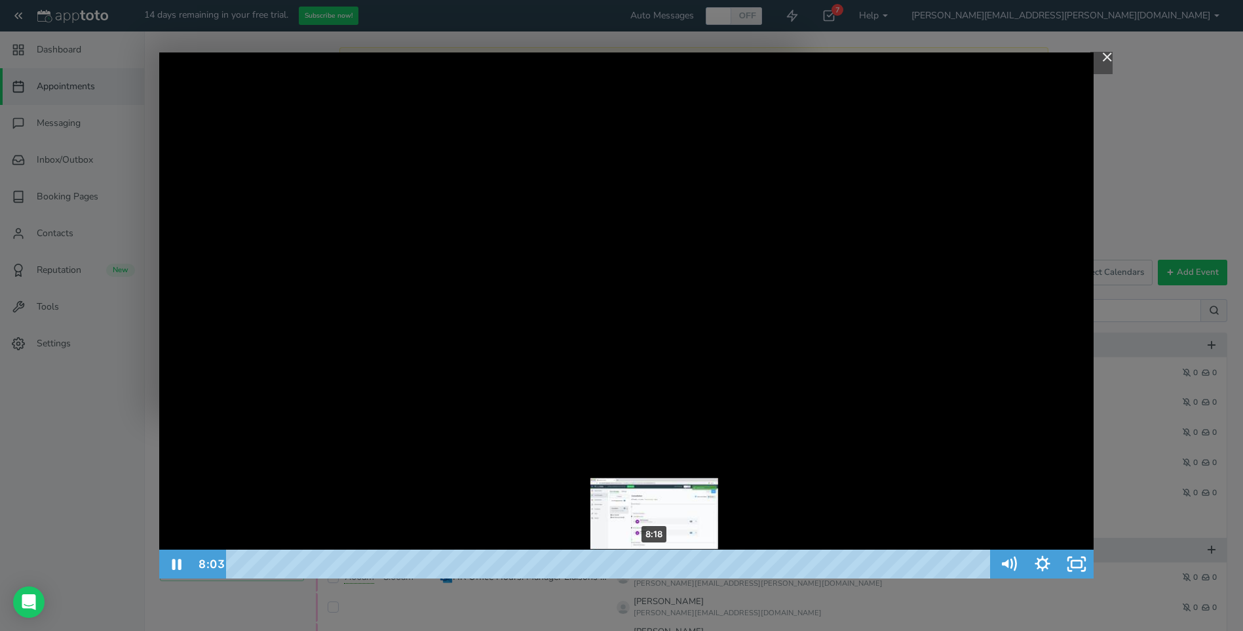
click at [655, 562] on div "8:18" at bounding box center [611, 563] width 744 height 29
click at [680, 562] on div "8:43" at bounding box center [611, 563] width 744 height 29
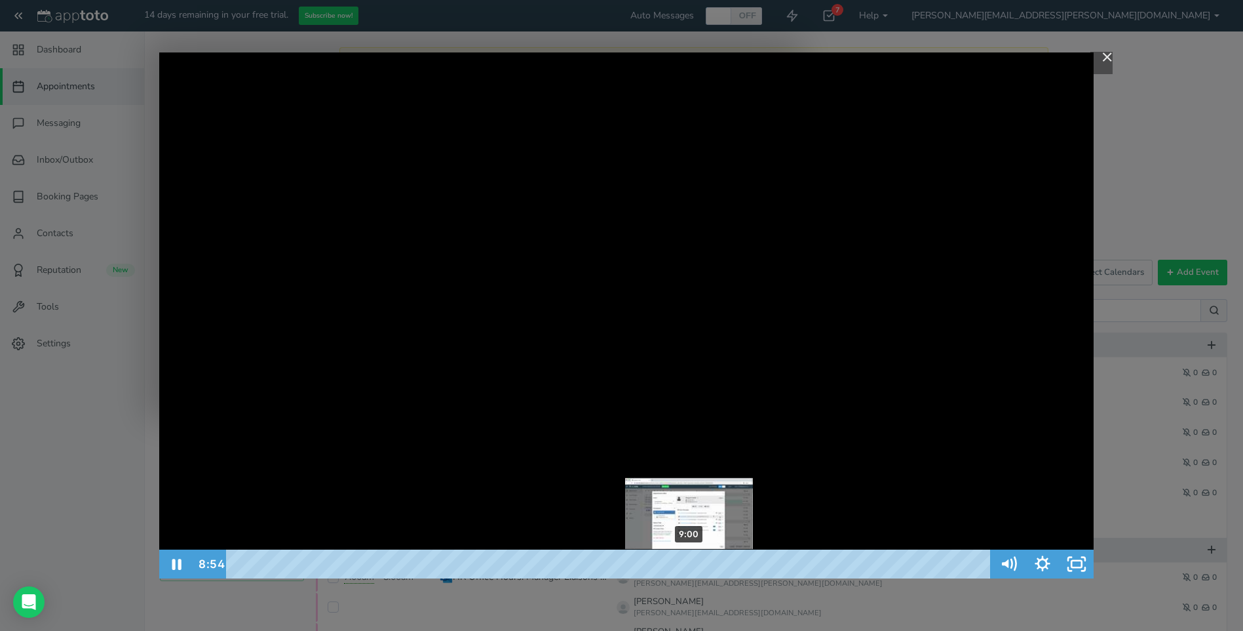
click at [690, 562] on div "9:00" at bounding box center [611, 563] width 744 height 29
click at [706, 562] on div "9:20" at bounding box center [611, 563] width 744 height 29
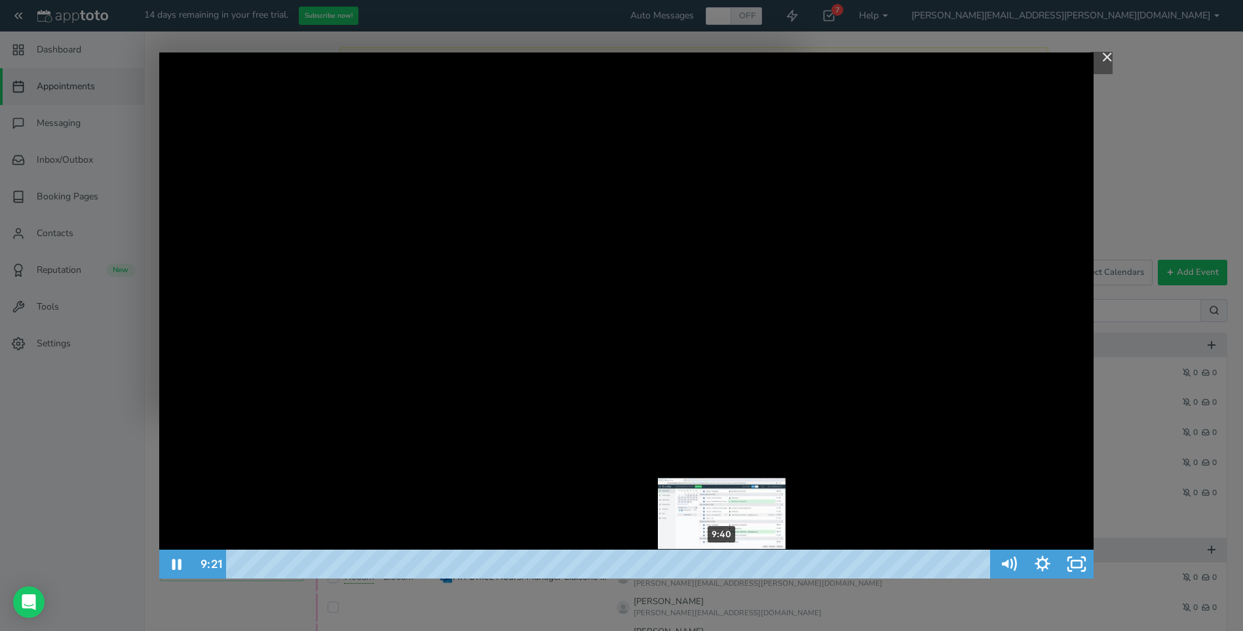
click at [723, 565] on div "9:40" at bounding box center [611, 563] width 744 height 29
click at [738, 562] on div "9:58" at bounding box center [611, 563] width 744 height 29
click at [747, 560] on div "10:08" at bounding box center [611, 563] width 744 height 29
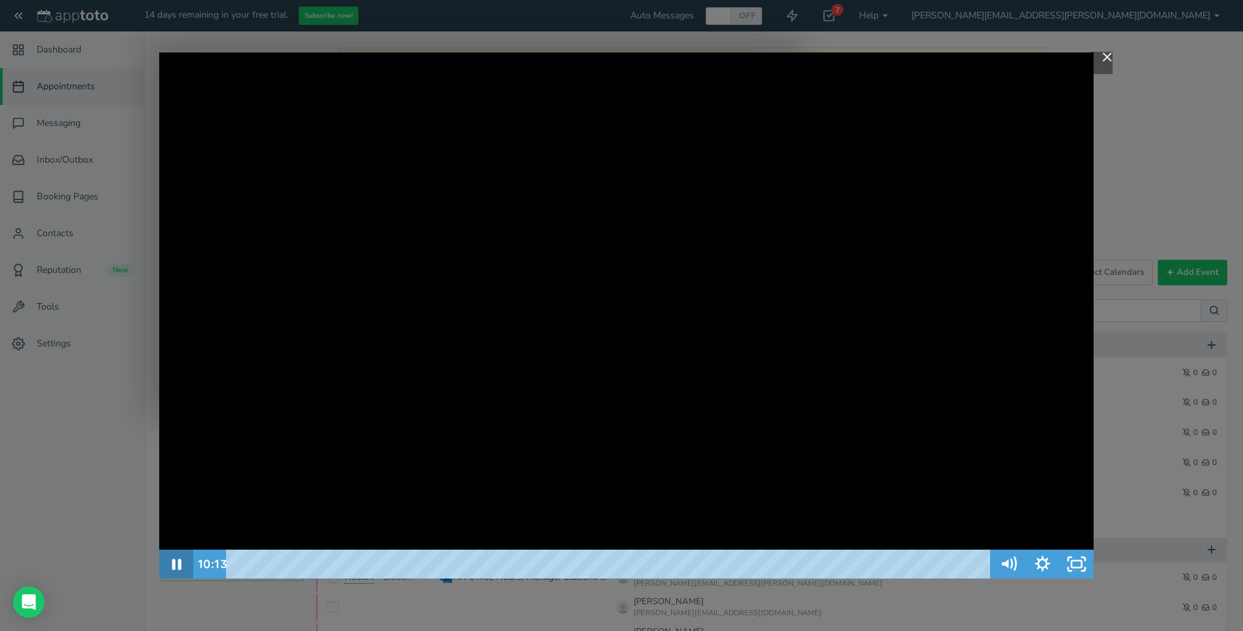
click at [174, 558] on icon "Pause" at bounding box center [176, 563] width 34 height 29
click at [174, 558] on icon "Play Video" at bounding box center [177, 564] width 9 height 12
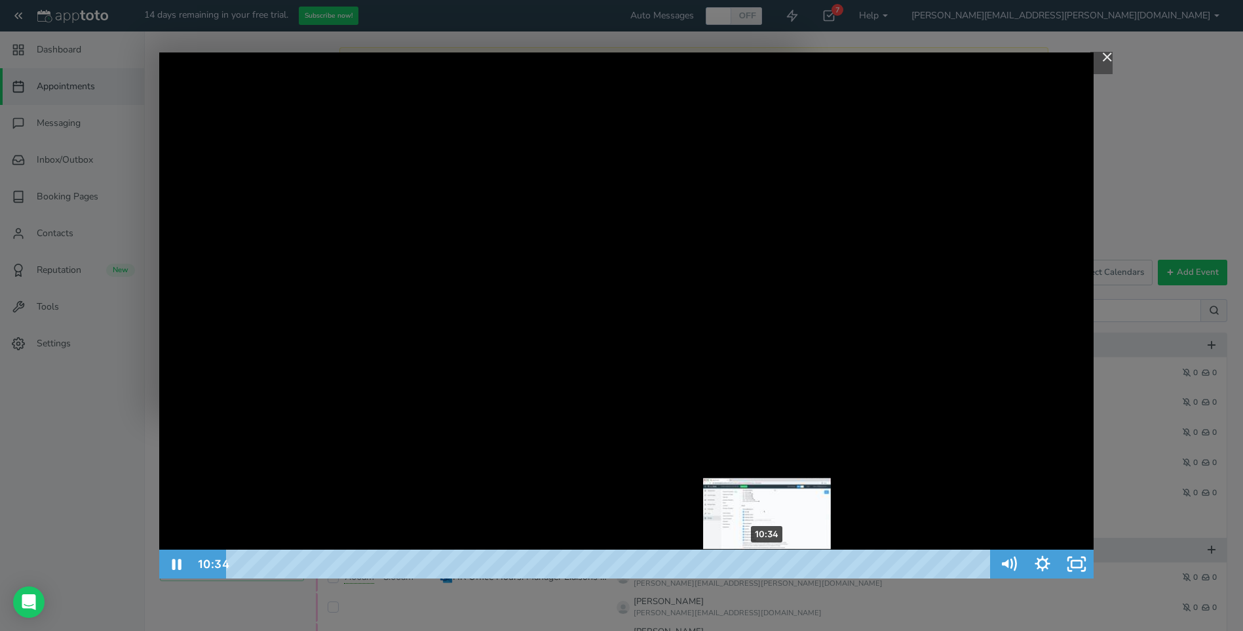
click at [768, 562] on div "10:34" at bounding box center [611, 563] width 744 height 29
click at [777, 563] on div "Playbar" at bounding box center [774, 564] width 10 height 10
click at [783, 564] on div "10:52" at bounding box center [611, 563] width 744 height 29
click at [789, 563] on div "Playbar" at bounding box center [788, 564] width 10 height 10
click at [800, 561] on div "11:12" at bounding box center [611, 563] width 744 height 29
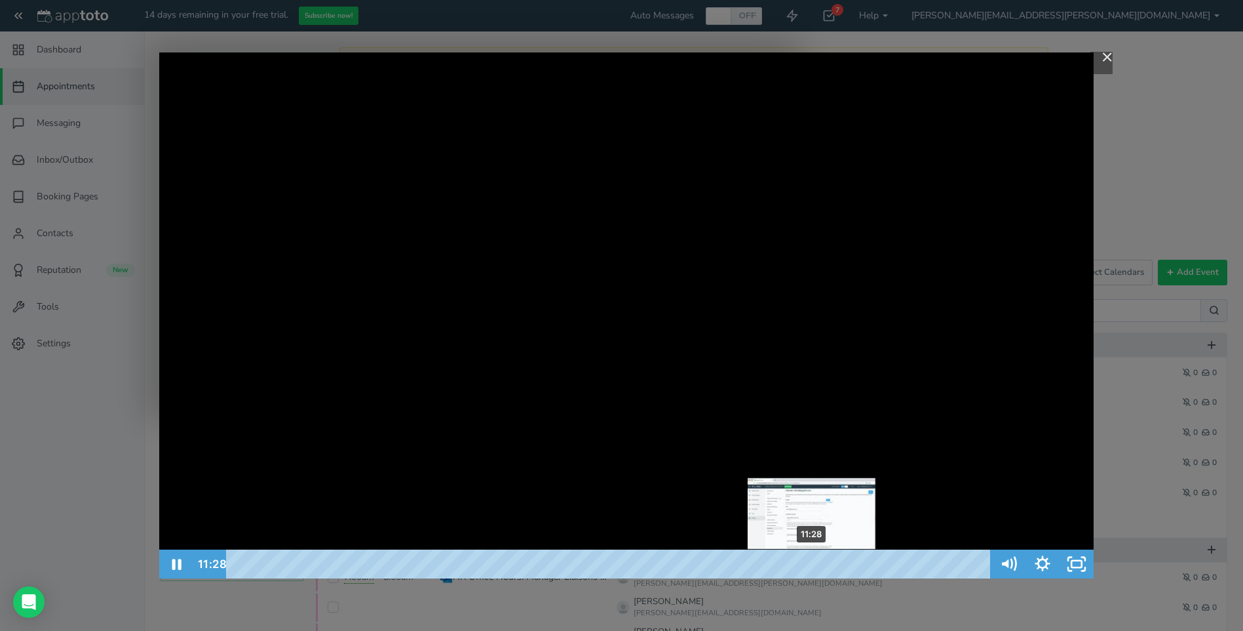
click at [813, 559] on div "11:28" at bounding box center [611, 563] width 744 height 29
click at [822, 560] on div "11:37" at bounding box center [611, 563] width 744 height 29
click at [839, 560] on div "11:56" at bounding box center [611, 563] width 744 height 29
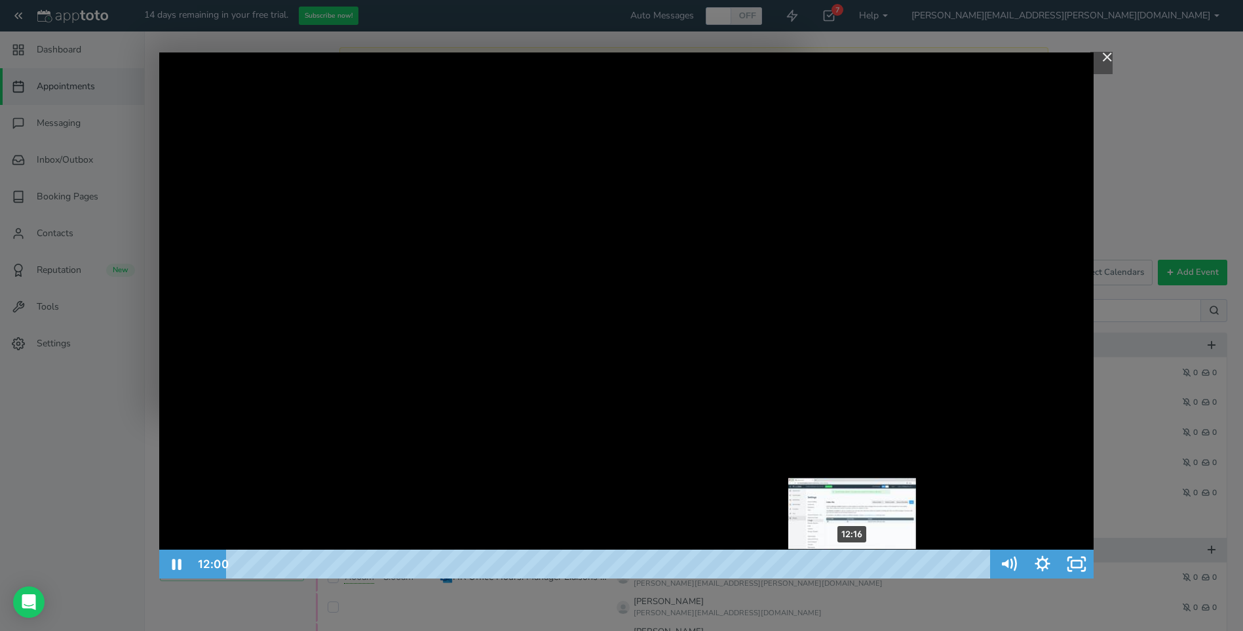
click at [853, 560] on div "12:16" at bounding box center [611, 563] width 744 height 29
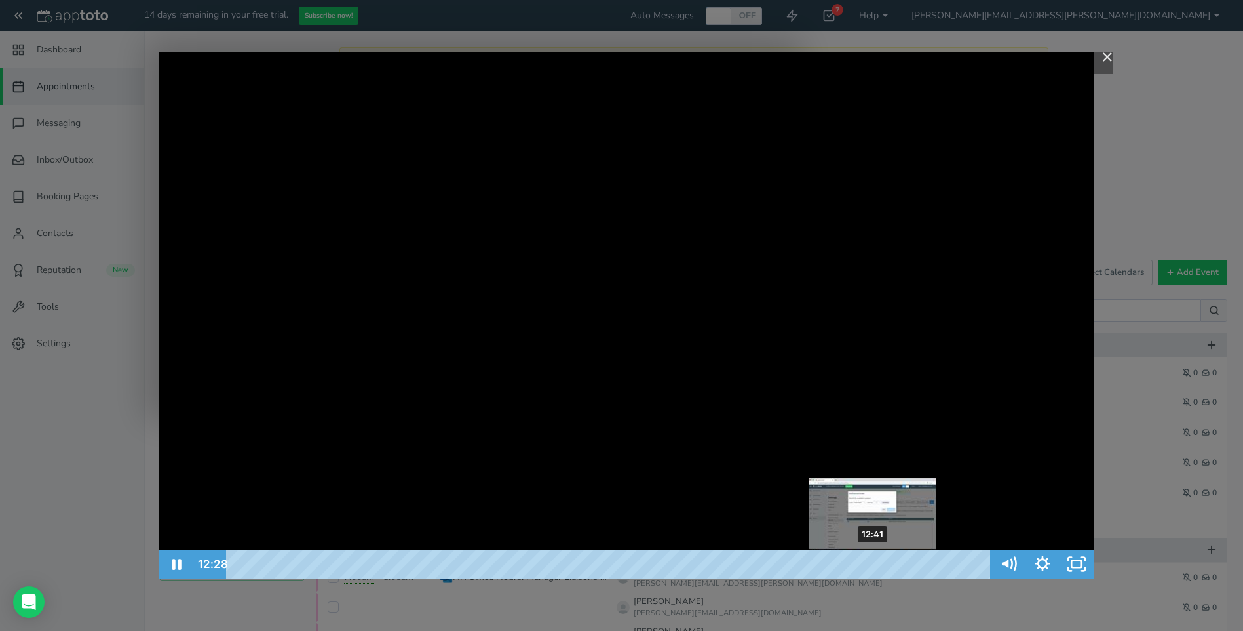
click at [874, 562] on div "12:41" at bounding box center [611, 563] width 744 height 29
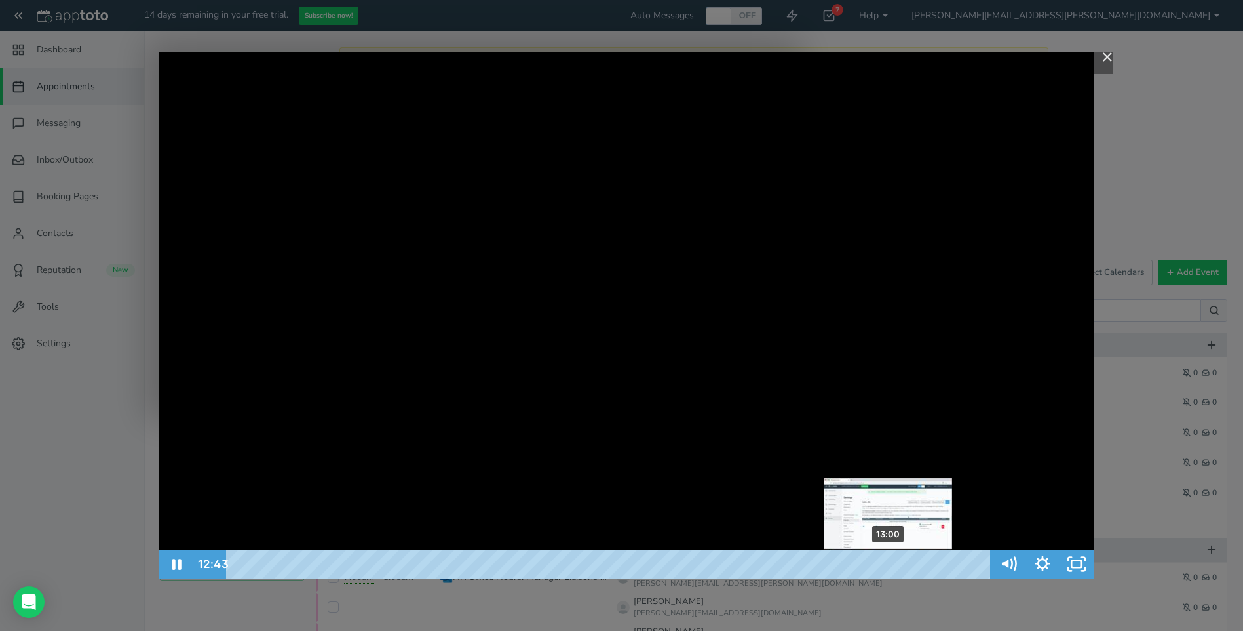
click at [893, 562] on div "13:00" at bounding box center [611, 563] width 744 height 29
click at [907, 561] on div "13:20" at bounding box center [611, 563] width 744 height 29
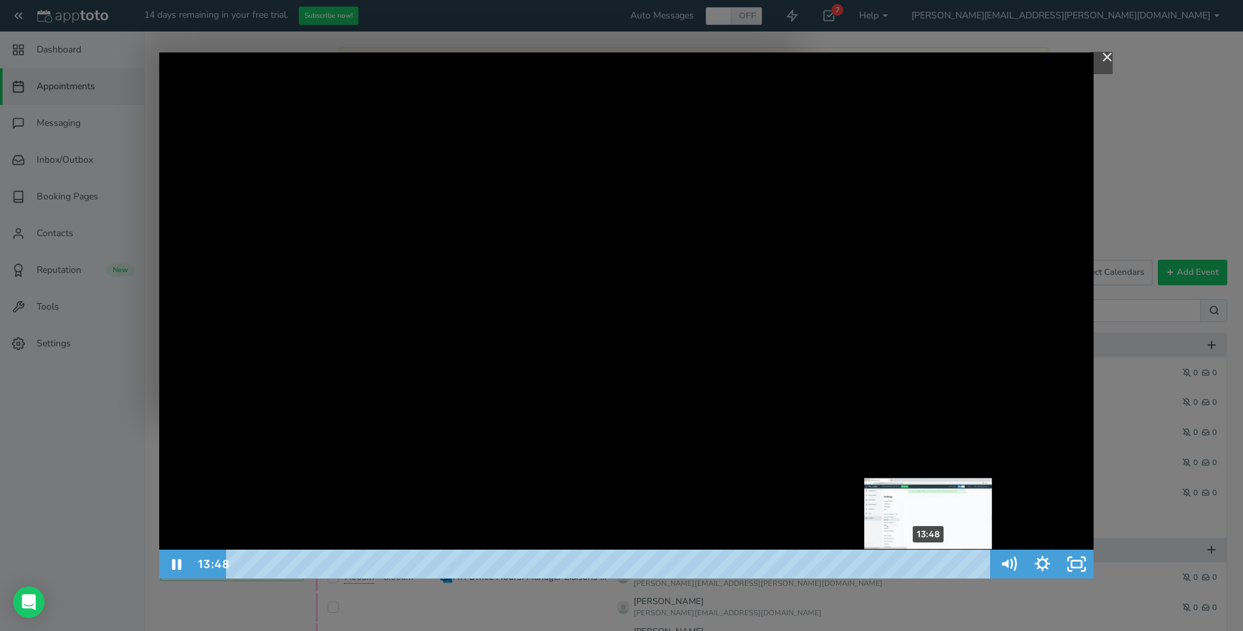
click at [929, 560] on div "13:48" at bounding box center [611, 563] width 744 height 29
click at [945, 562] on div "14:06" at bounding box center [611, 563] width 744 height 29
click at [954, 563] on div "14:15" at bounding box center [611, 563] width 744 height 29
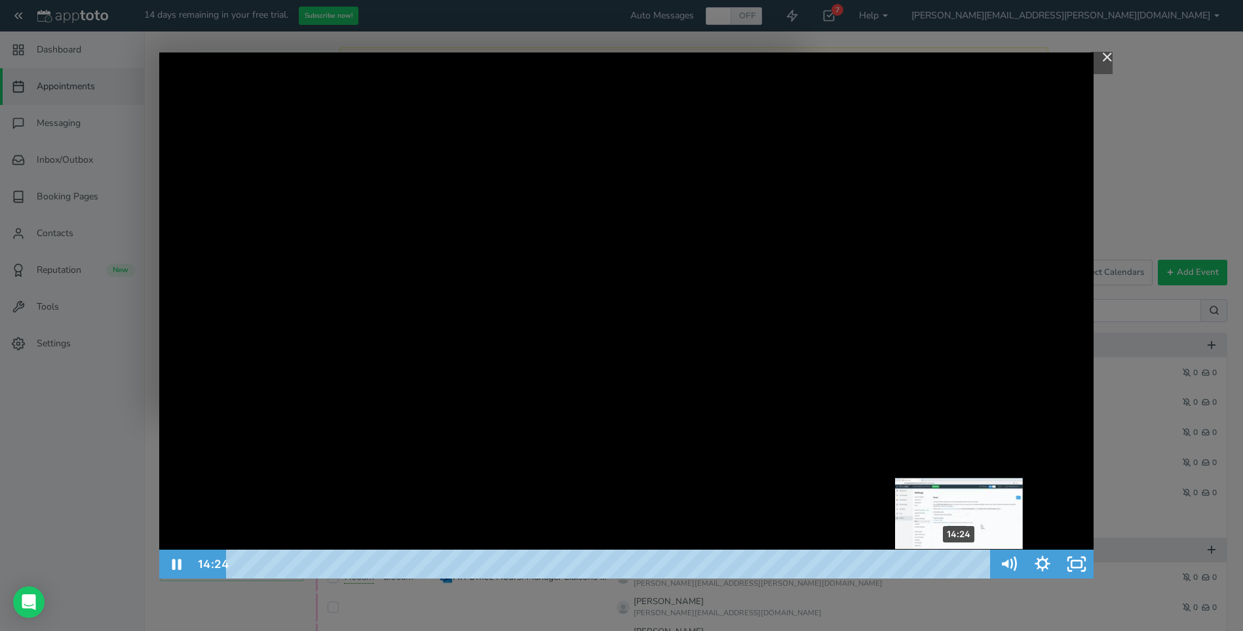
click at [962, 563] on div "14:24" at bounding box center [611, 563] width 744 height 29
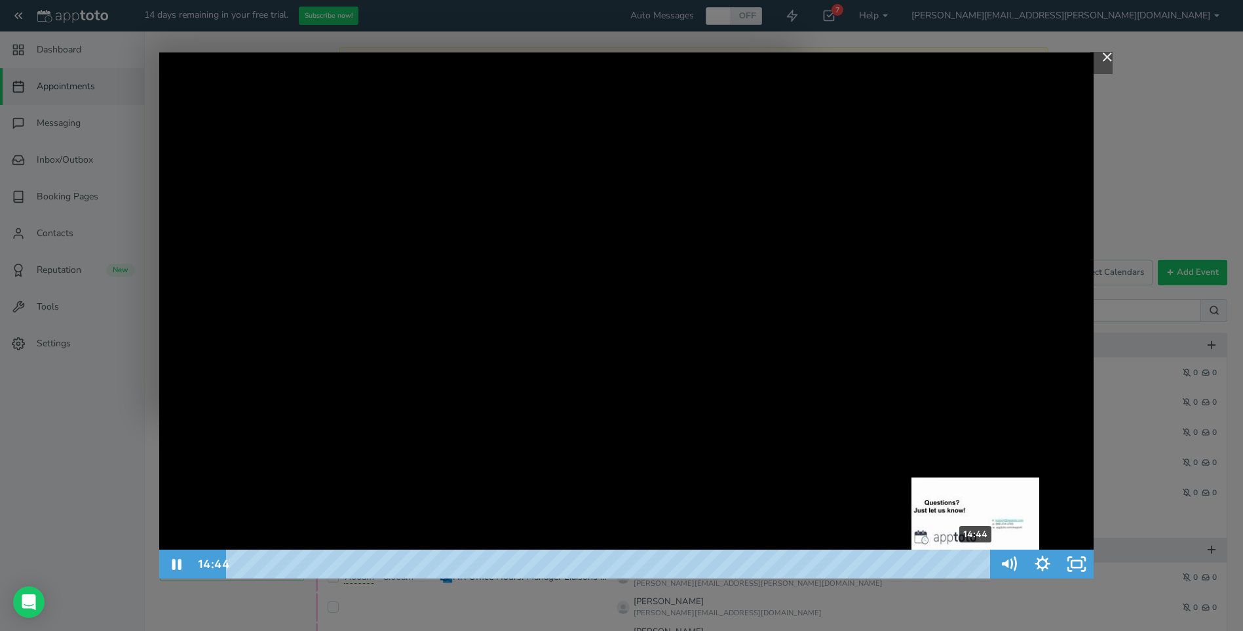
click at [977, 562] on div "14:44" at bounding box center [611, 563] width 744 height 29
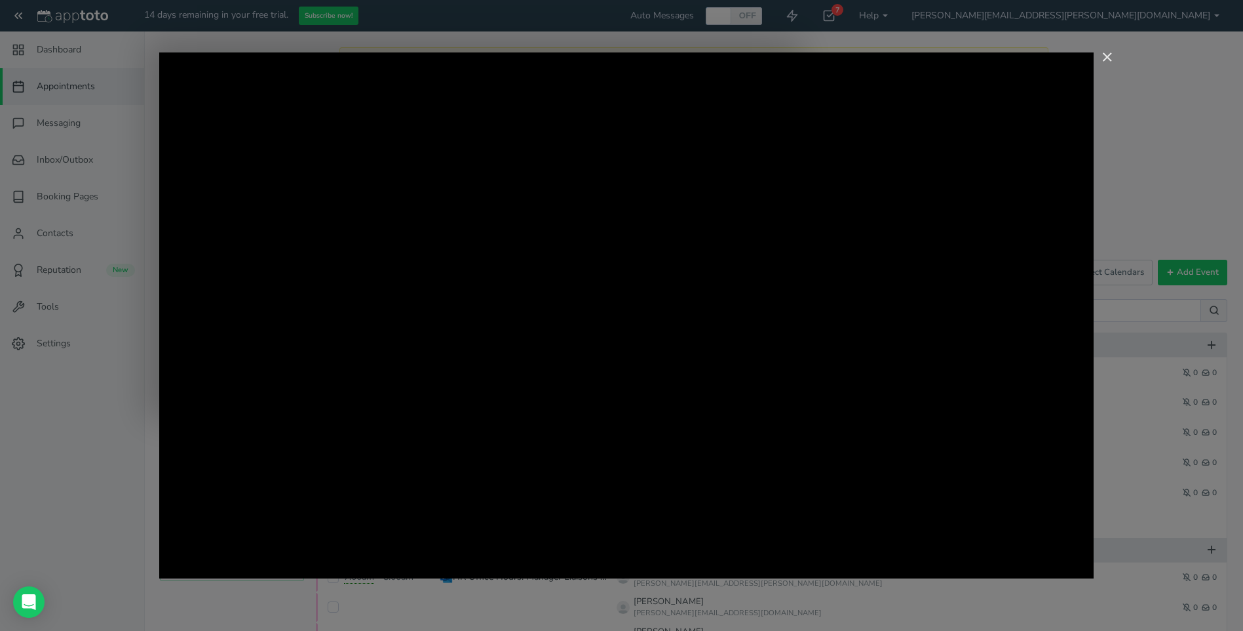
click at [1106, 60] on img "Close" at bounding box center [1102, 63] width 22 height 22
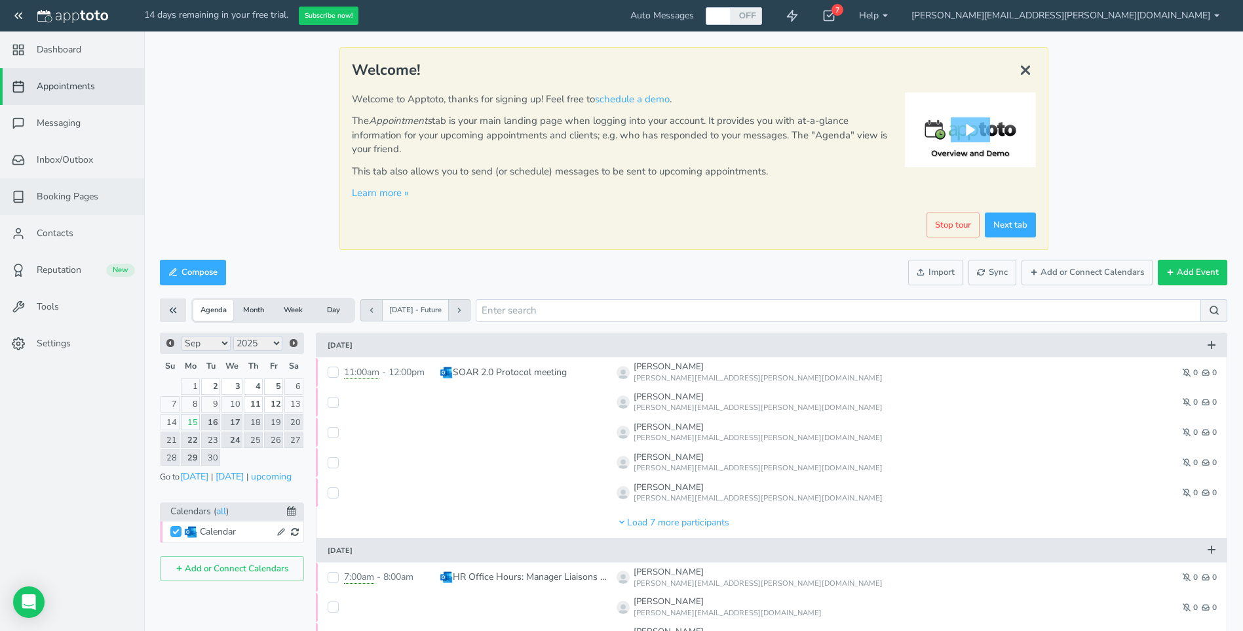
click at [68, 192] on span "Booking Pages" at bounding box center [68, 196] width 62 height 13
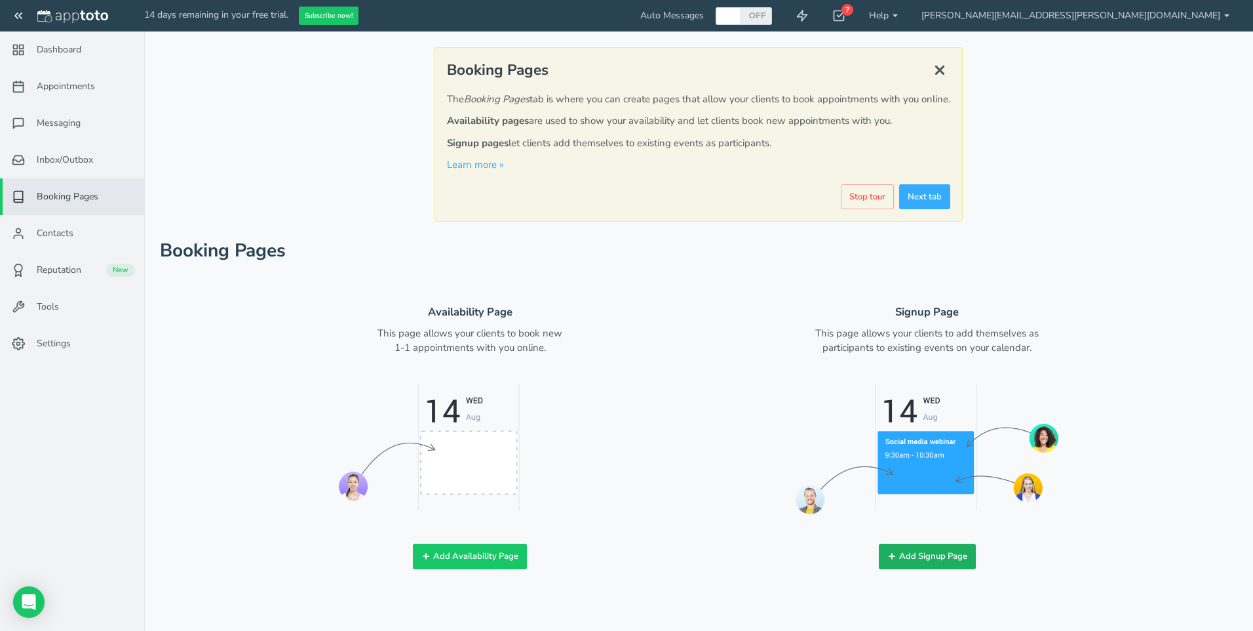
click at [915, 561] on button "Add Signup Page" at bounding box center [927, 556] width 97 height 26
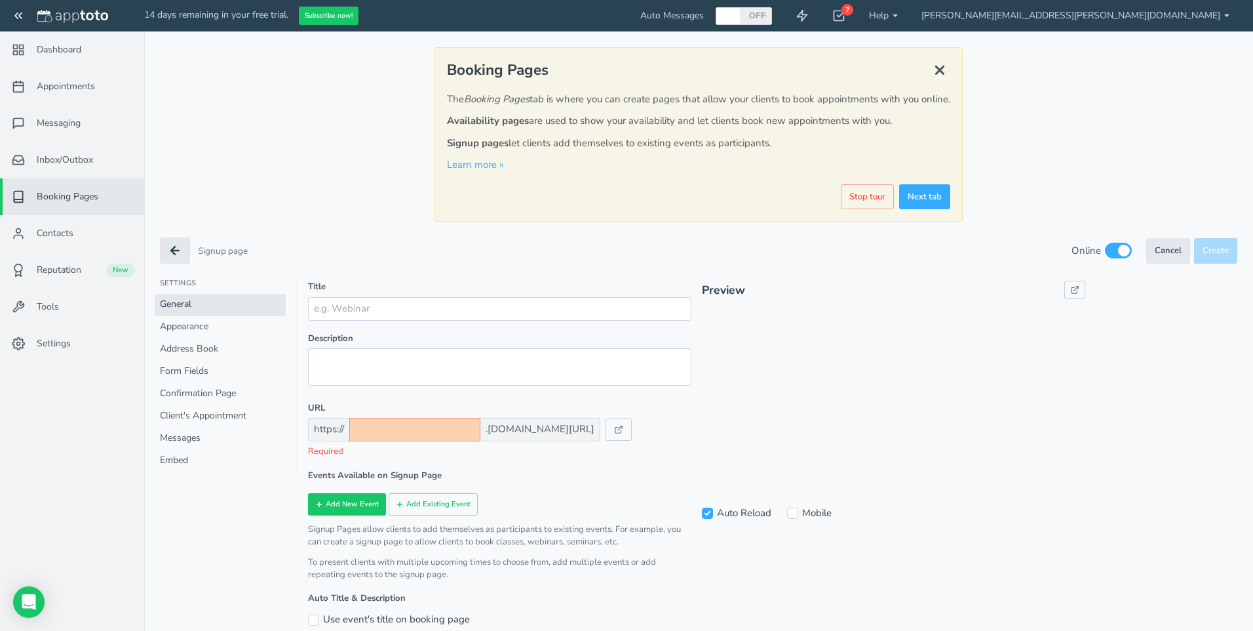
checkbox input "true"
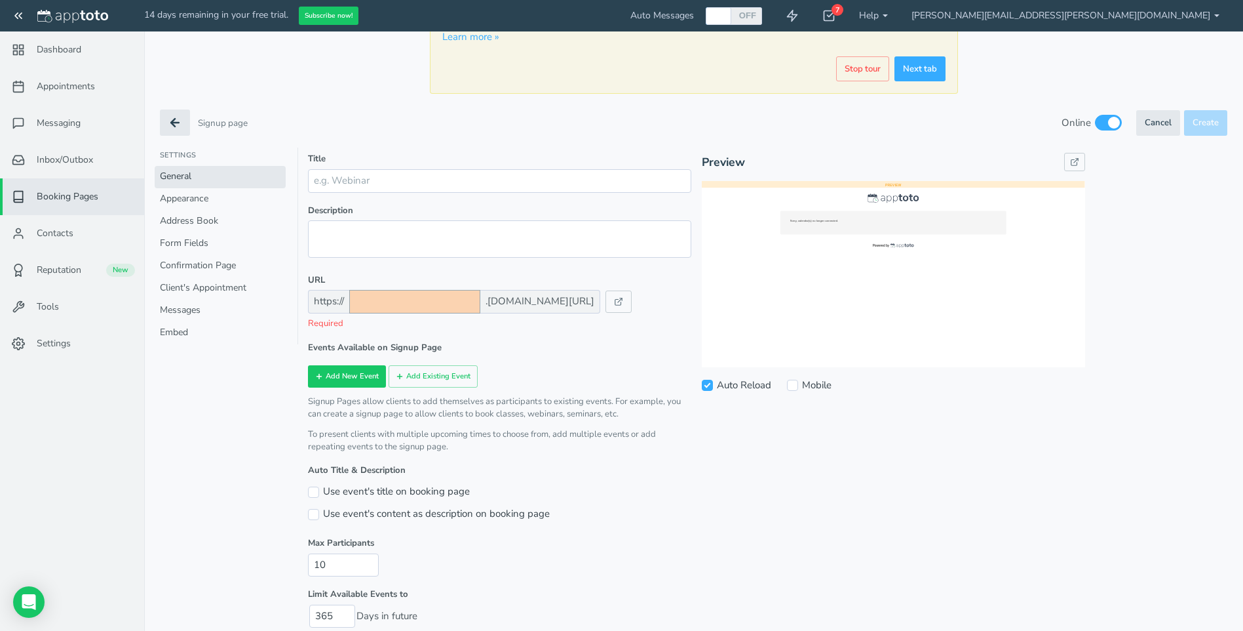
scroll to position [131, 0]
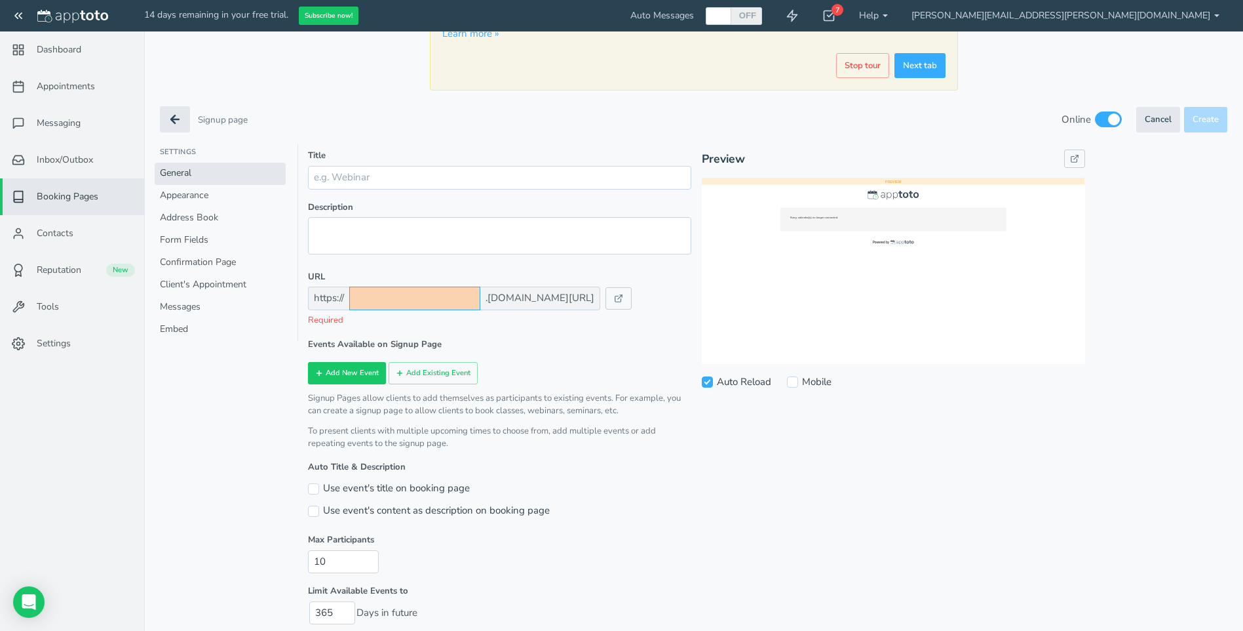
click at [410, 302] on input "text" at bounding box center [414, 297] width 131 height 23
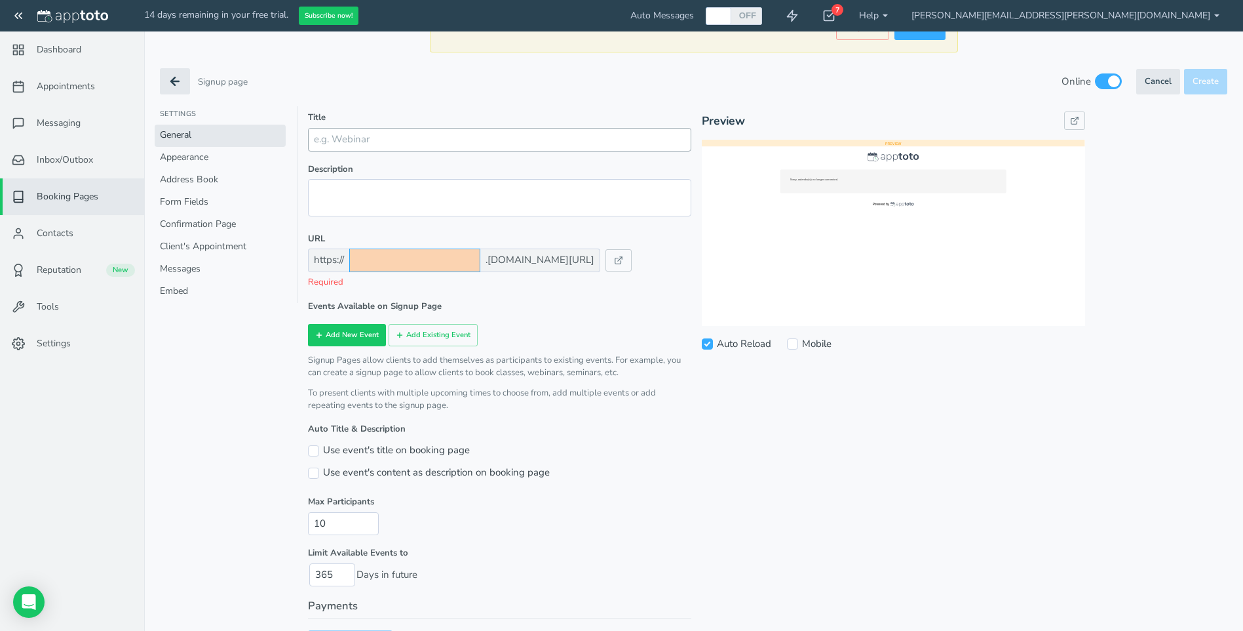
scroll to position [0, 0]
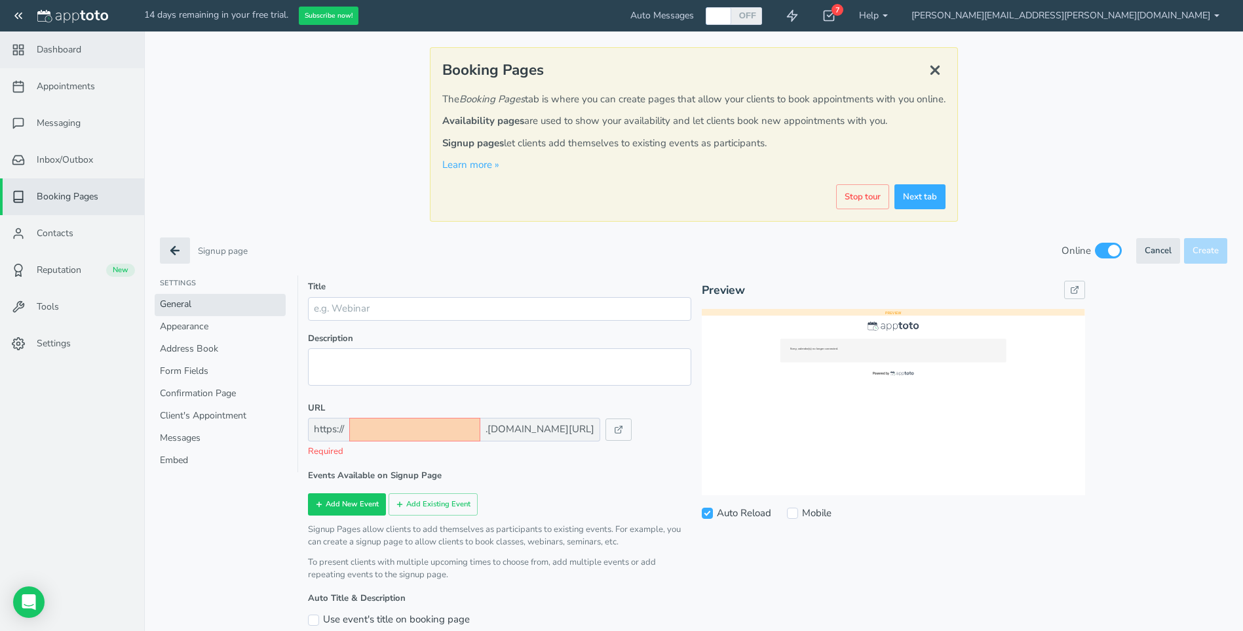
click at [31, 43] on feather-icon at bounding box center [20, 49] width 34 height 13
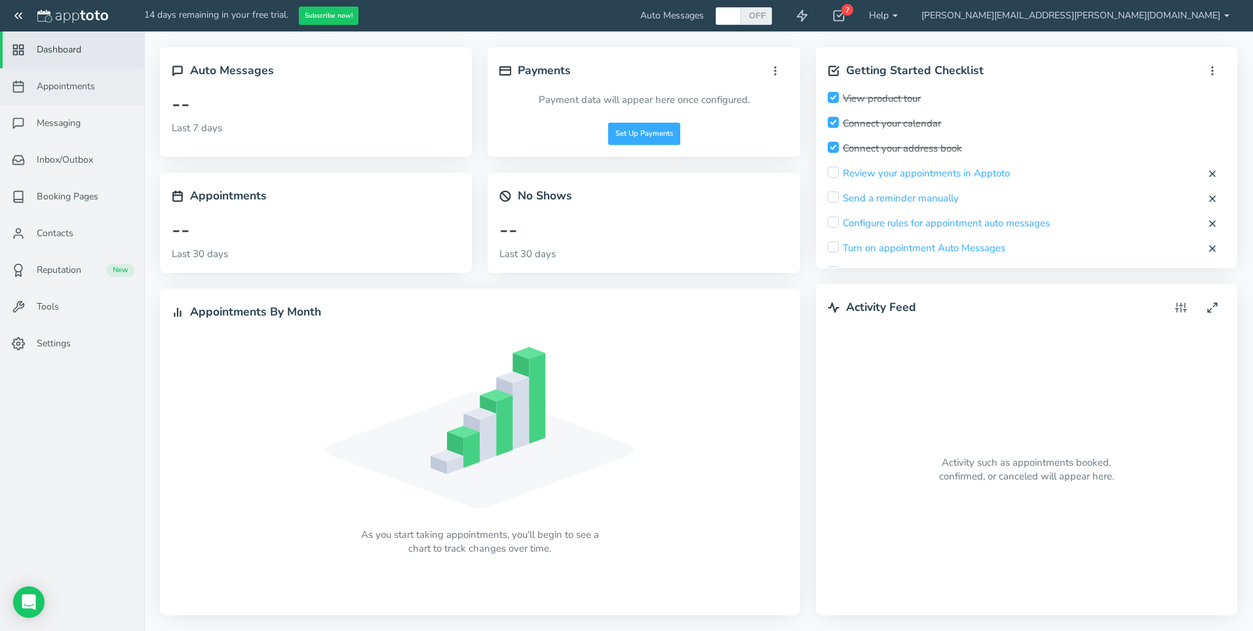
click at [62, 91] on span "Appointments" at bounding box center [66, 86] width 58 height 13
